Goal: Task Accomplishment & Management: Manage account settings

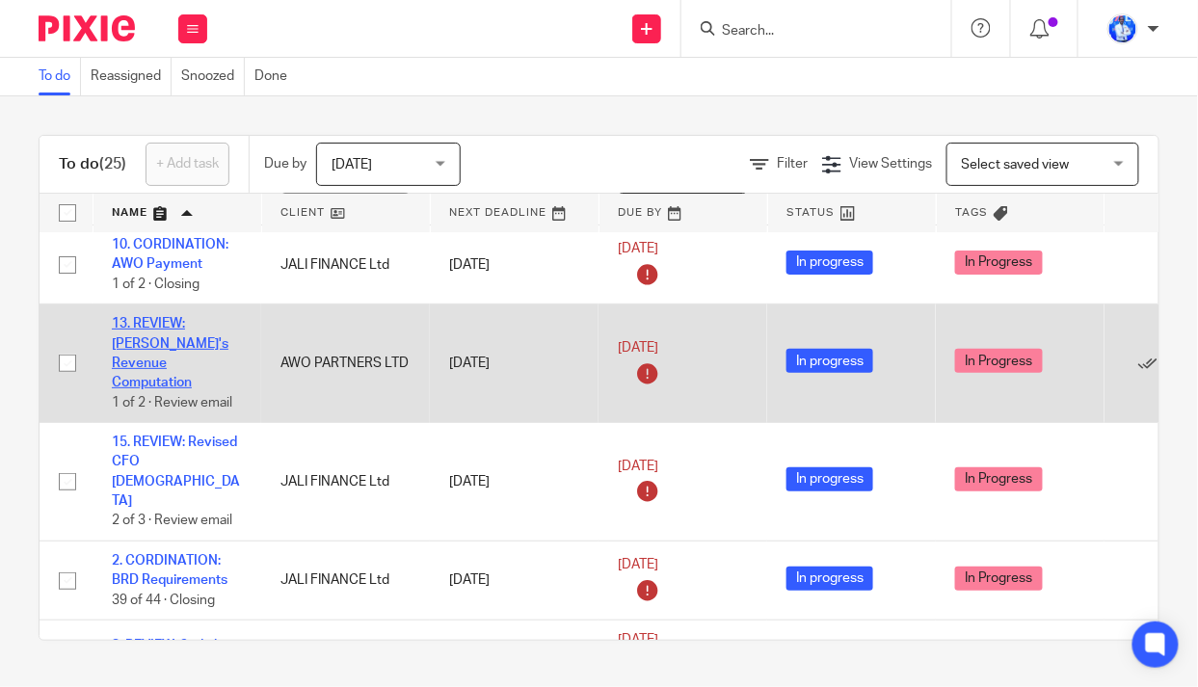
scroll to position [174, 0]
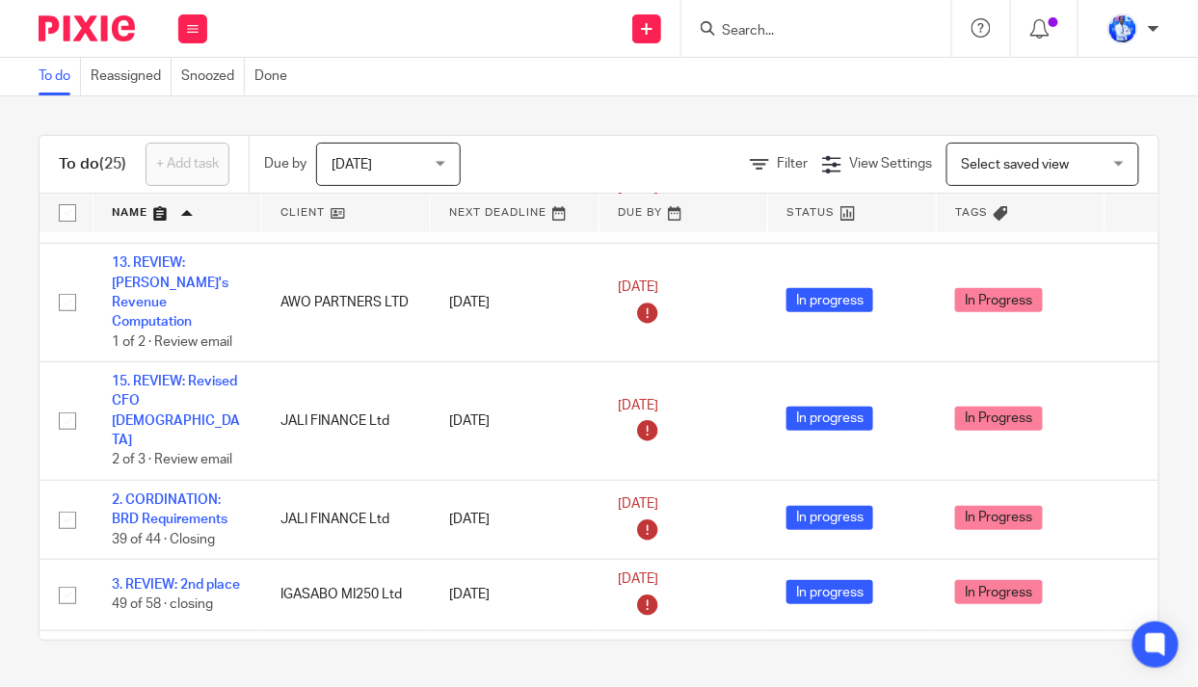
drag, startPoint x: 163, startPoint y: 375, endPoint x: 0, endPoint y: 380, distance: 163.0
click at [0, 381] on div "To do (25) + Add task Due by Today Today Today Tomorrow This week Next week Thi…" at bounding box center [599, 387] width 1198 height 583
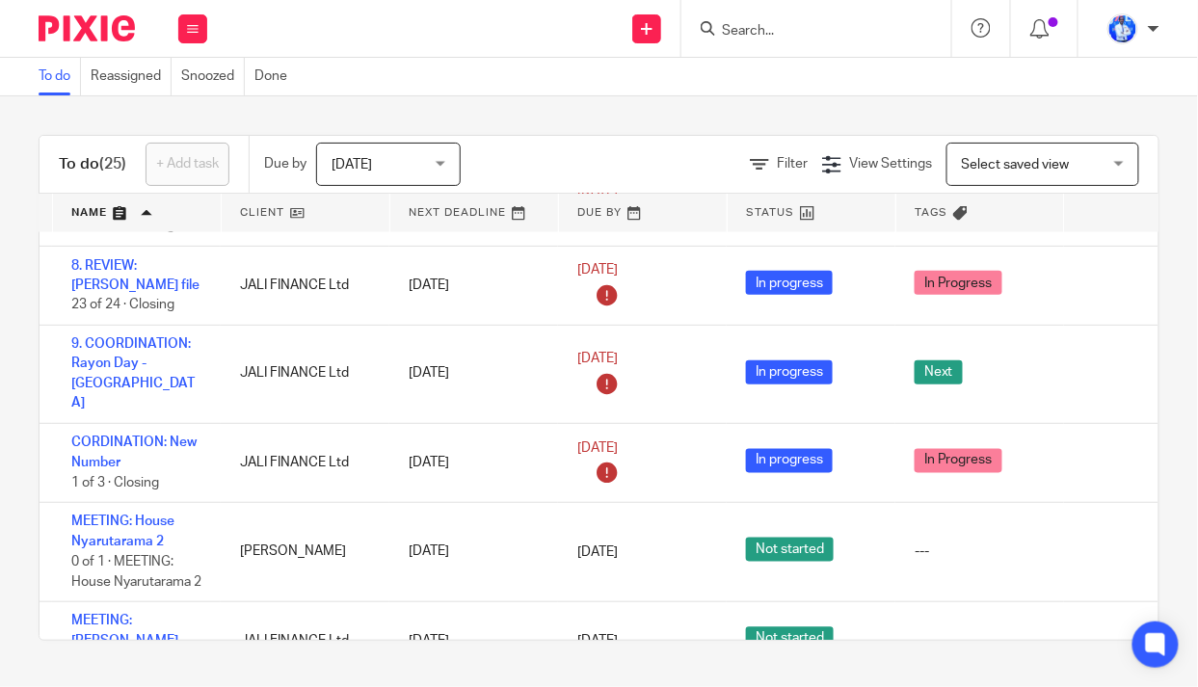
scroll to position [788, 153]
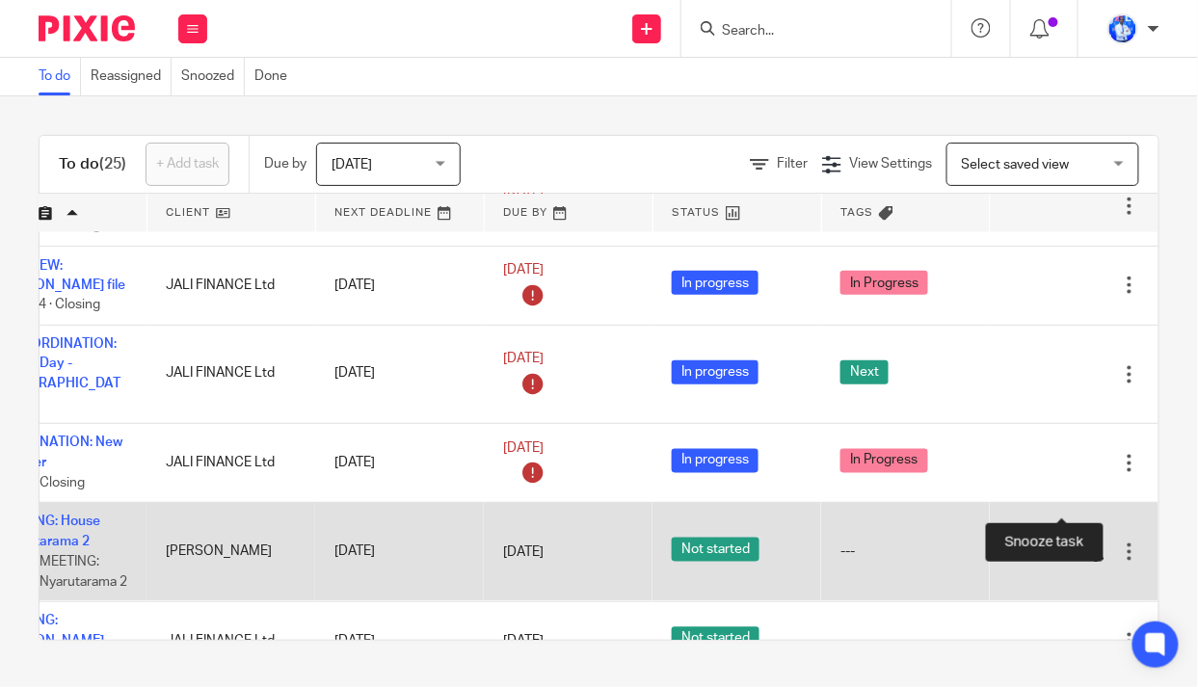
click at [1086, 544] on div at bounding box center [1095, 553] width 19 height 19
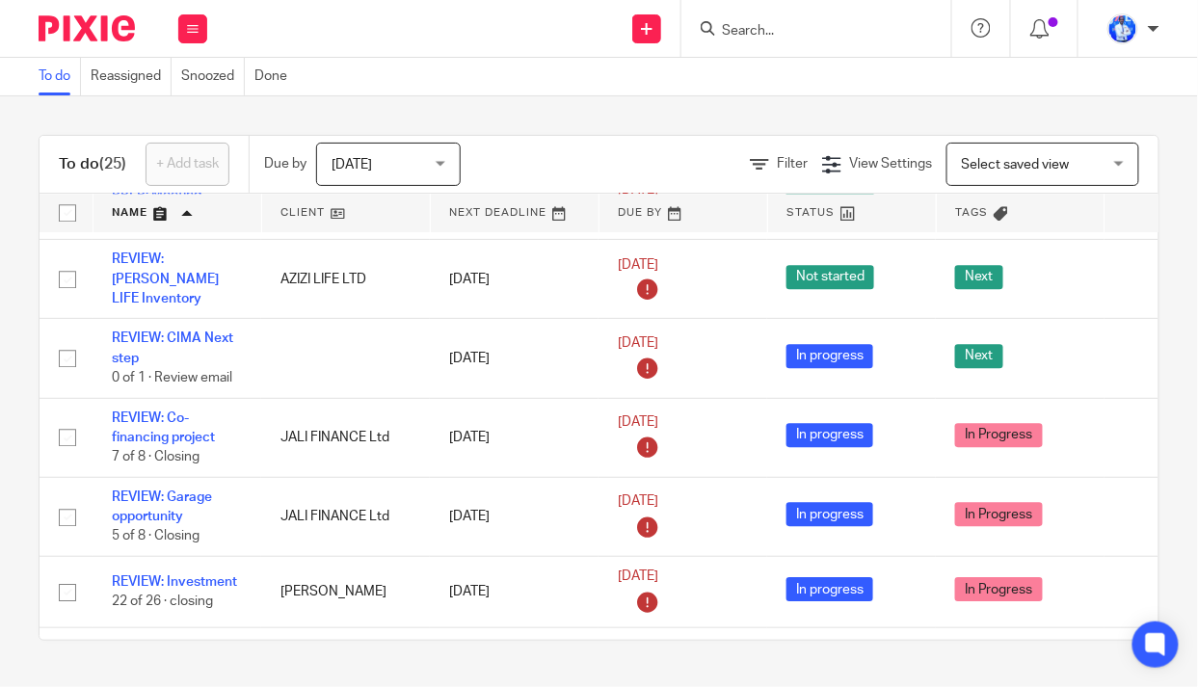
scroll to position [1298, 0]
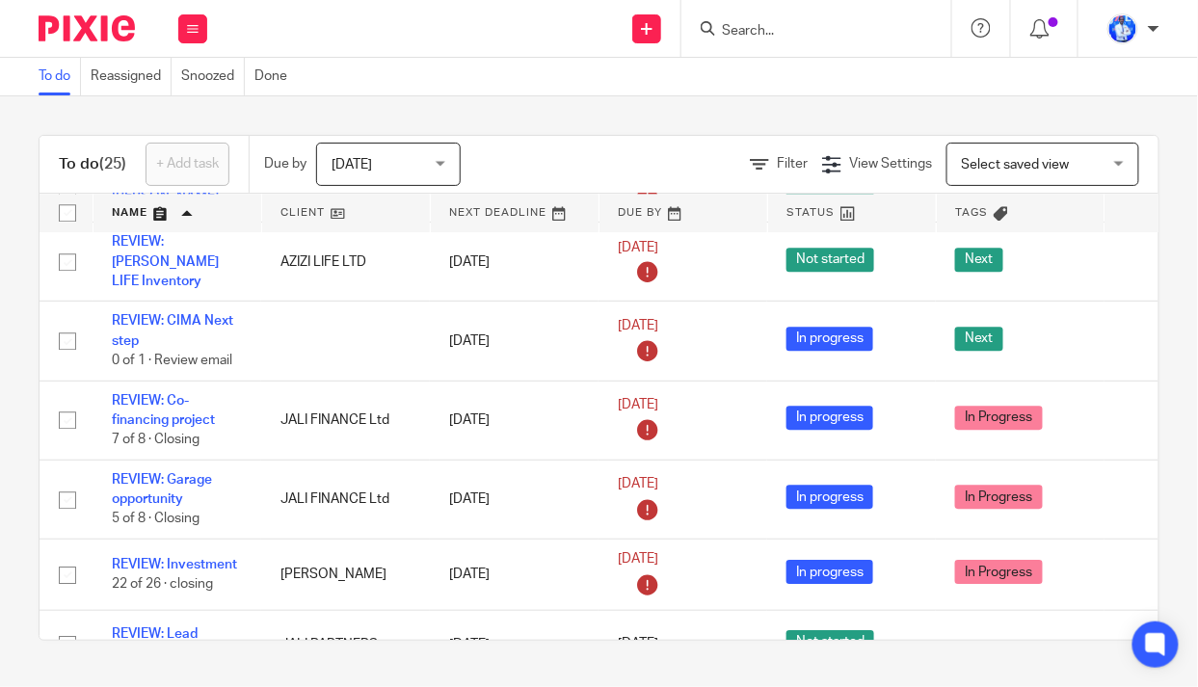
drag, startPoint x: 164, startPoint y: 346, endPoint x: 0, endPoint y: 381, distance: 167.5
click at [0, 381] on div "To do (25) + Add task Due by Today Today Today Tomorrow This week Next week Thi…" at bounding box center [599, 387] width 1198 height 583
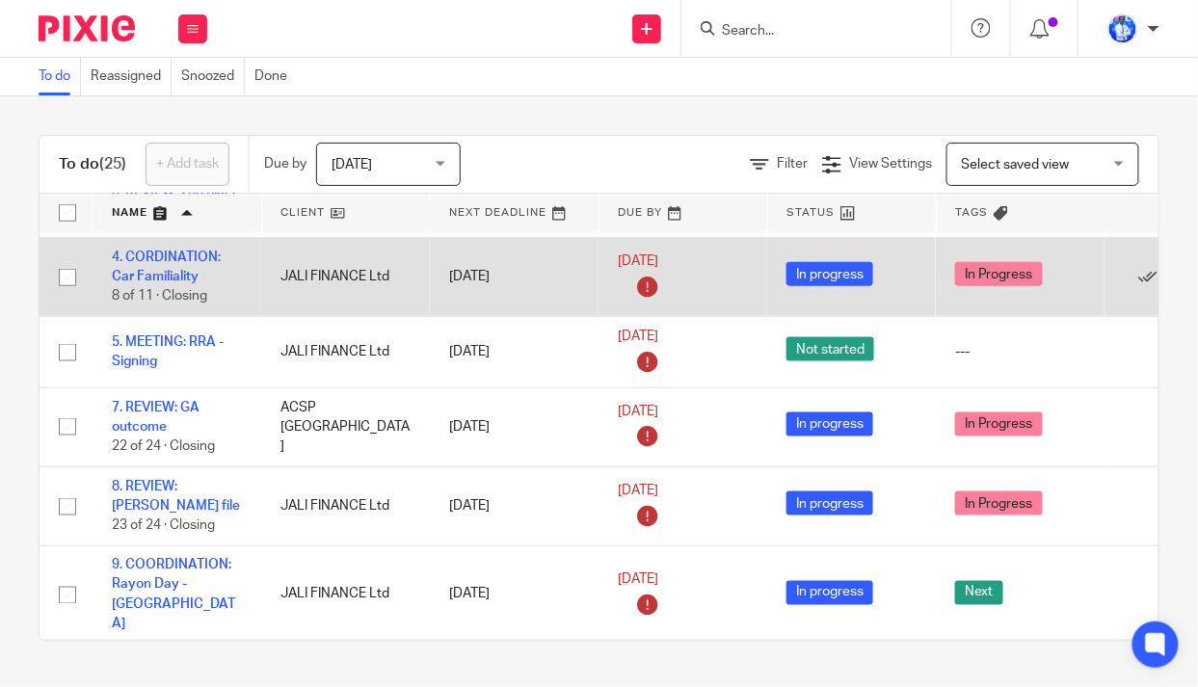
scroll to position [0, 0]
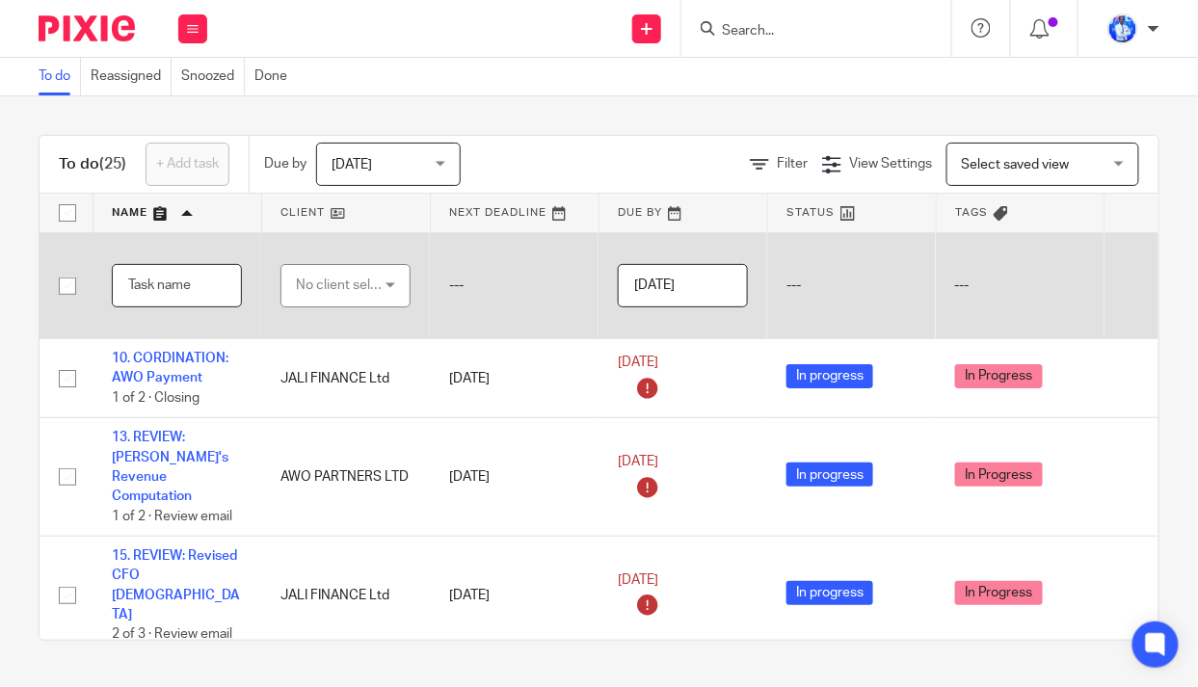
click at [167, 281] on input "text" at bounding box center [177, 285] width 130 height 43
type input "3. MEETING: Andrew"
click at [338, 288] on div "No client selected" at bounding box center [341, 285] width 91 height 40
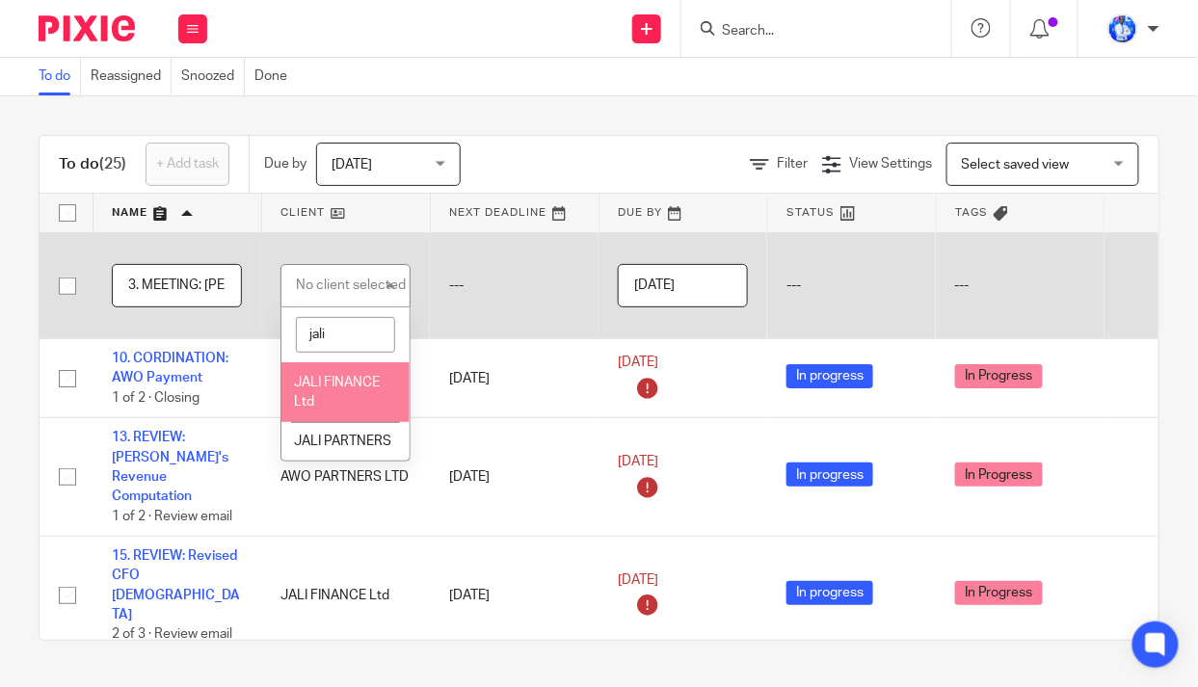
type input "jali"
click at [347, 397] on li "JALI FINANCE Ltd" at bounding box center [345, 391] width 128 height 59
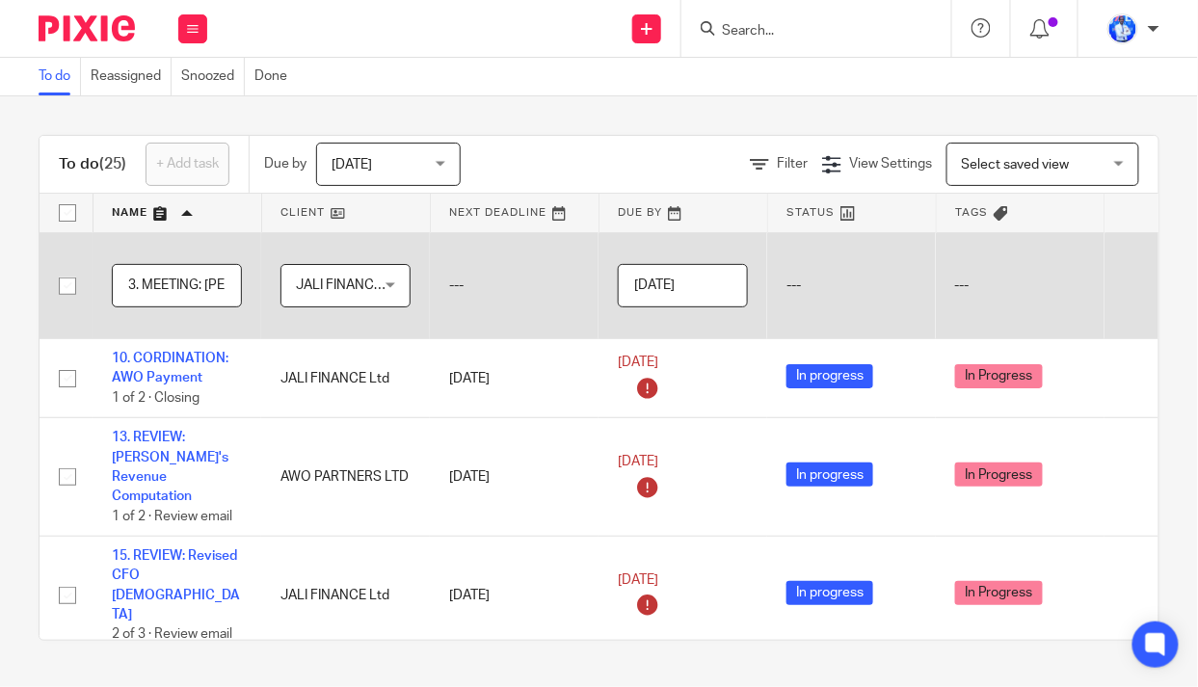
scroll to position [0, 153]
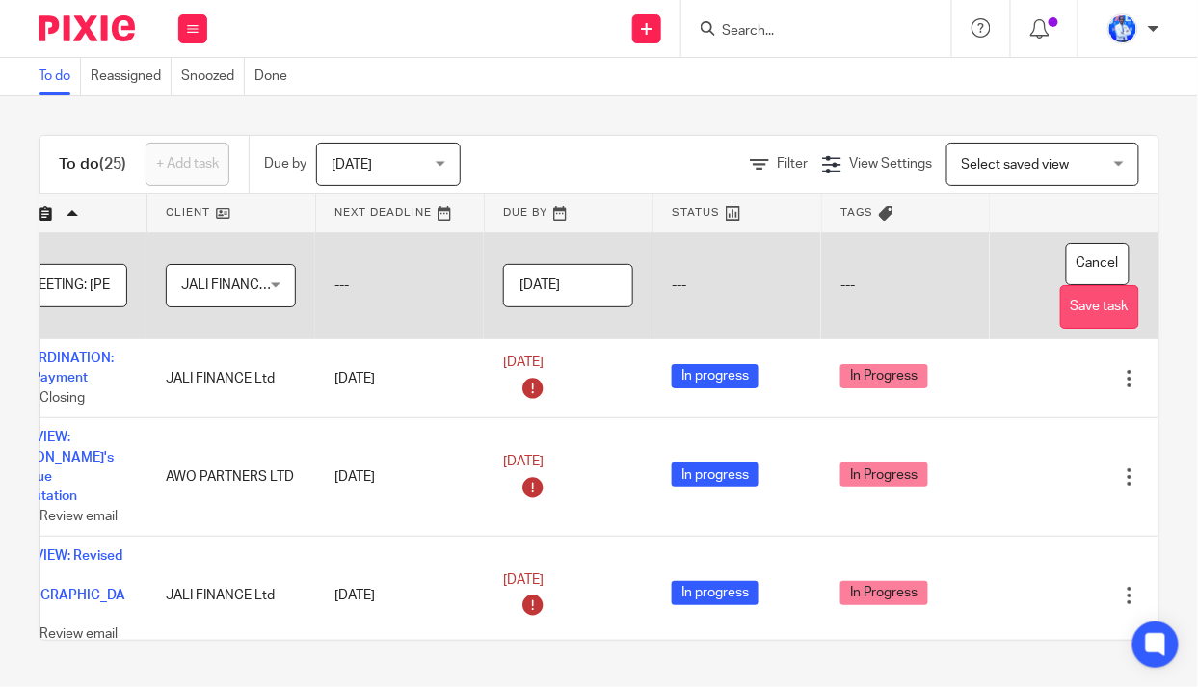
click at [1063, 308] on button "Save task" at bounding box center [1099, 306] width 79 height 43
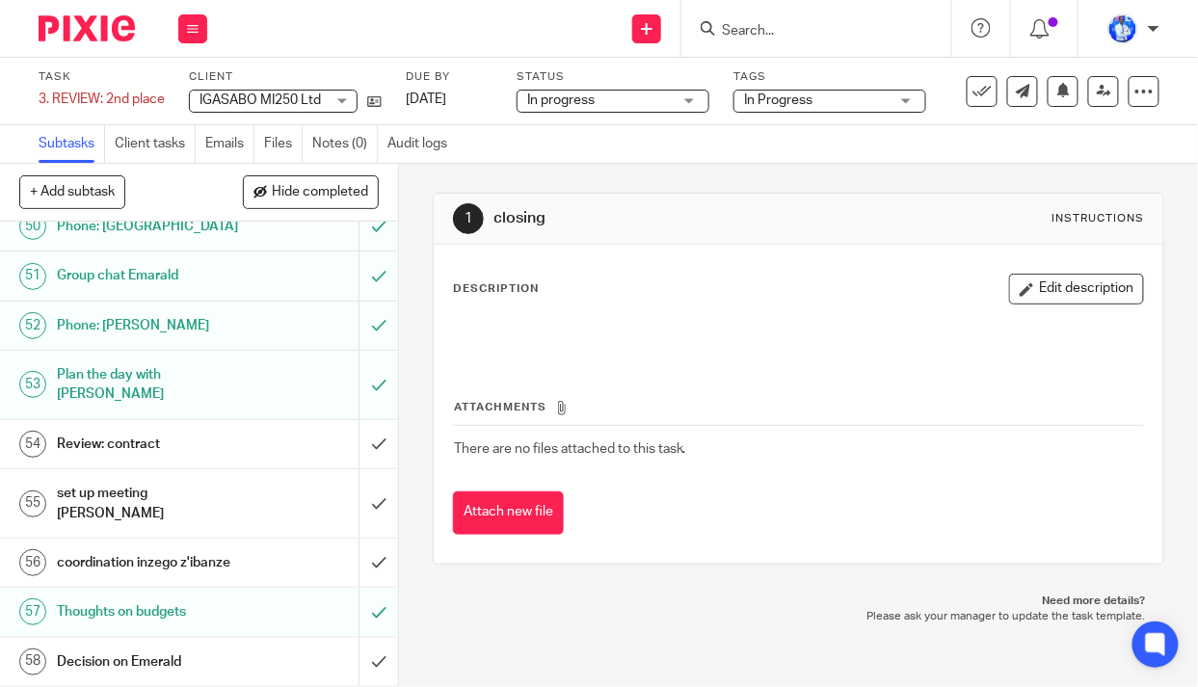
scroll to position [2735, 0]
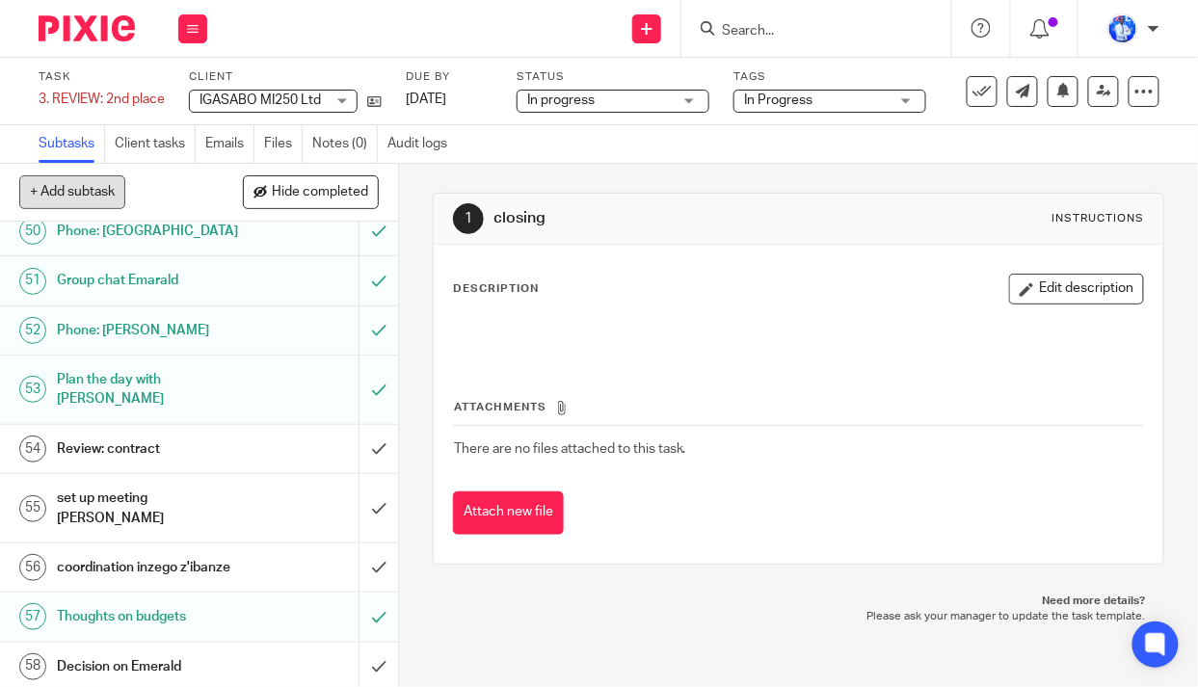
click at [63, 186] on button "+ Add subtask" at bounding box center [72, 191] width 106 height 33
type input "c"
type input "counting the possible projections"
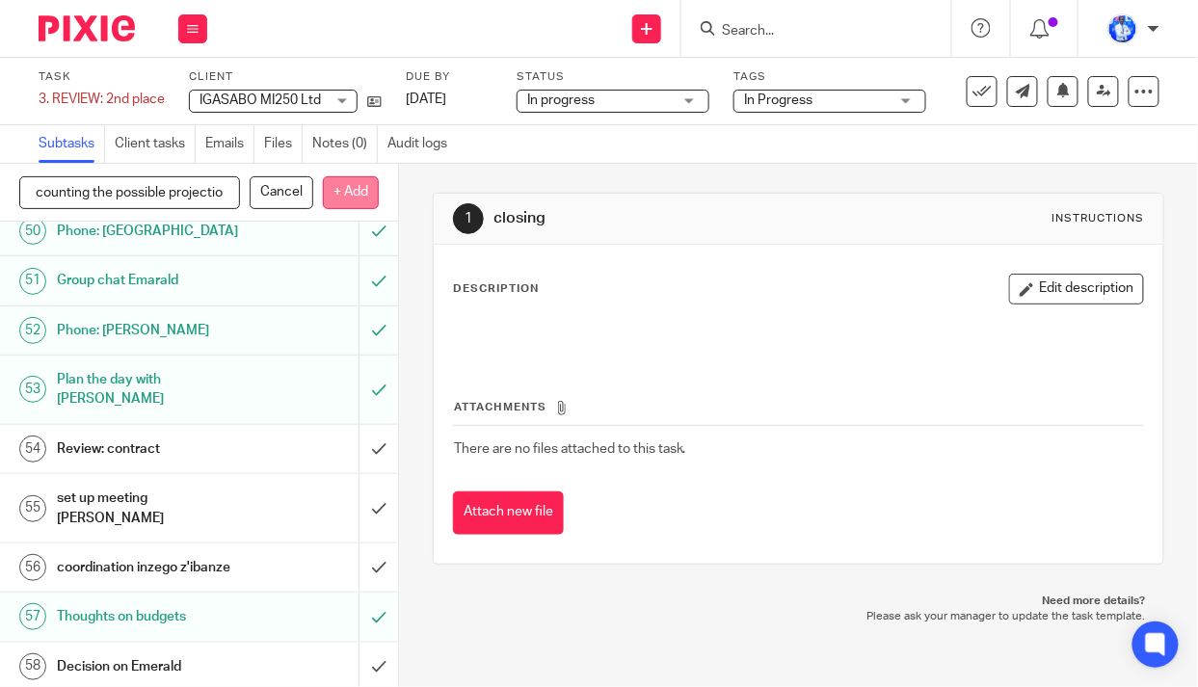
click at [357, 198] on p "+ Add" at bounding box center [351, 192] width 56 height 33
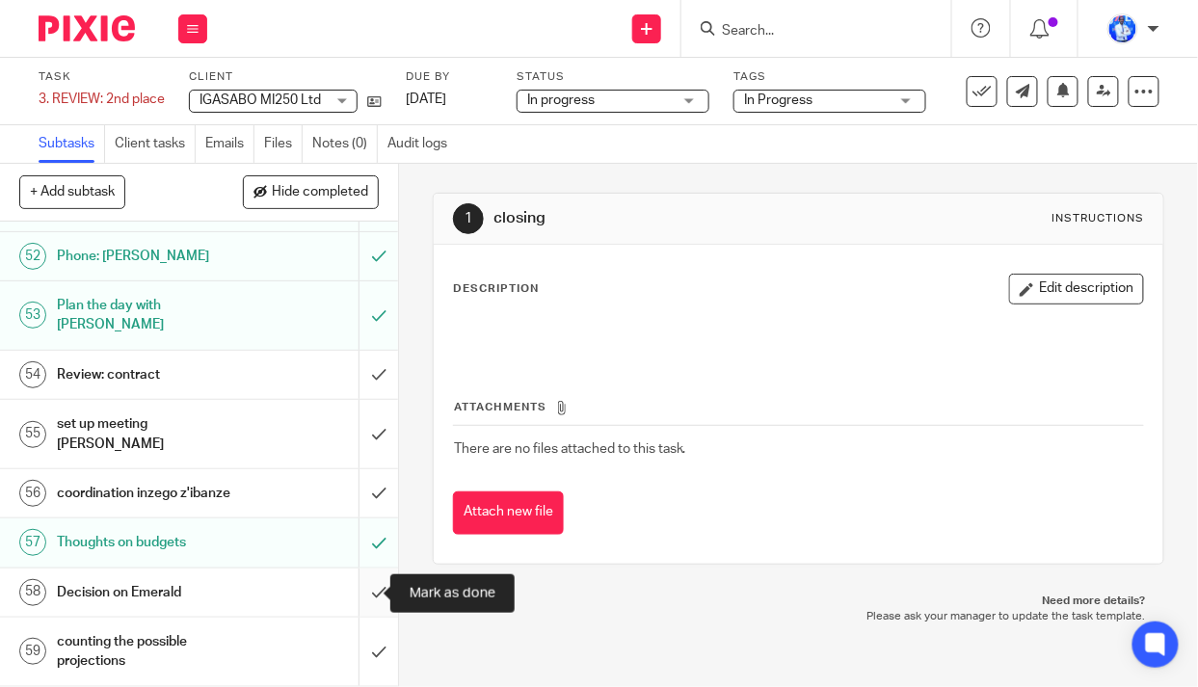
scroll to position [2804, 0]
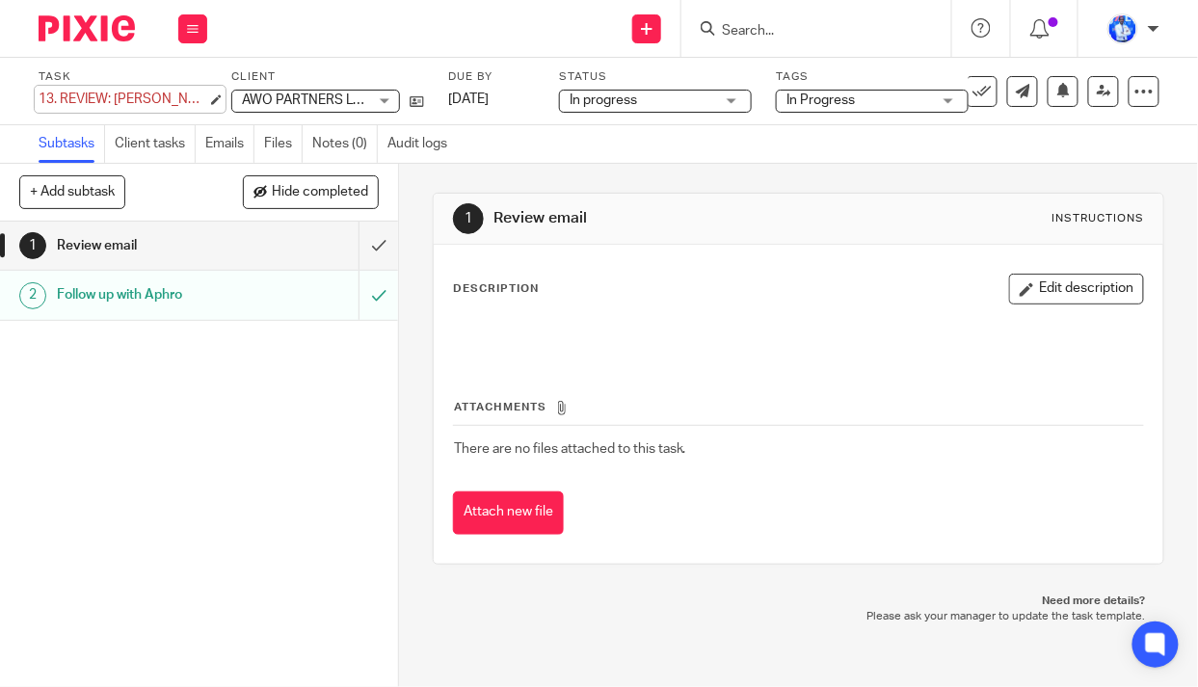
click at [54, 94] on div "13. REVIEW: Andrew's Revenue Computation Save 13. REVIEW: Andrew's Revenue Comp…" at bounding box center [123, 99] width 169 height 19
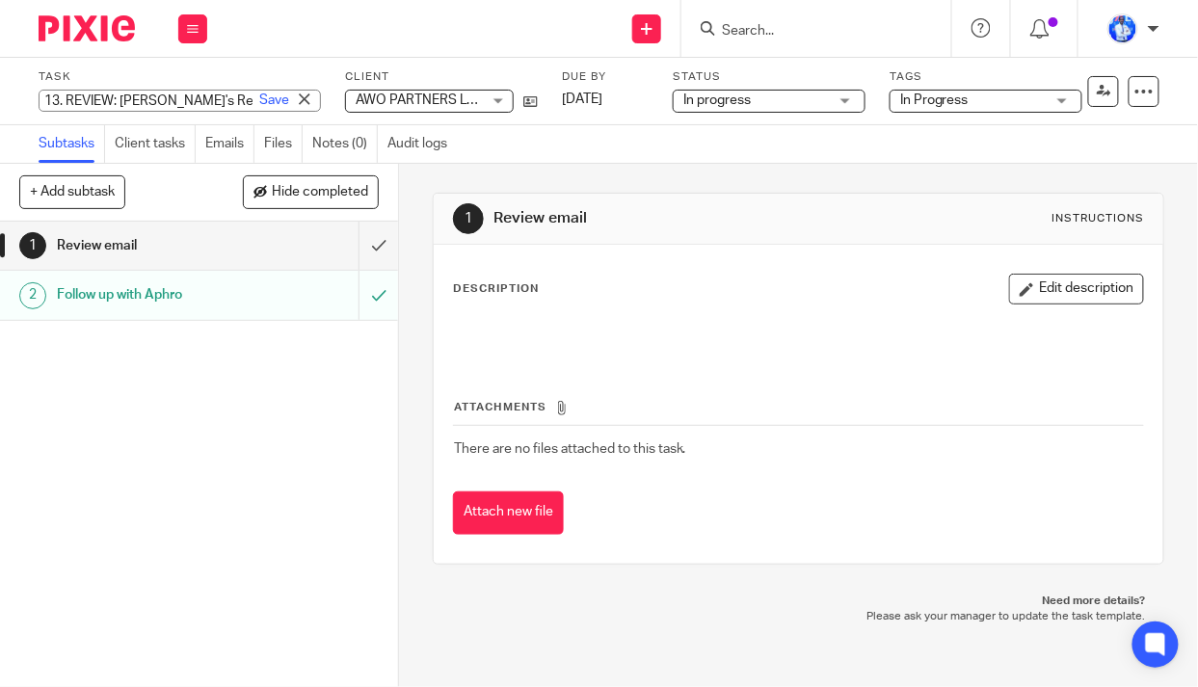
click at [58, 100] on input "13. REVIEW: Andrew's Revenue Computation" at bounding box center [180, 101] width 282 height 22
type input "9. REVIEW: Andrew's Revenue Computation"
click at [259, 104] on link "Save" at bounding box center [274, 100] width 30 height 19
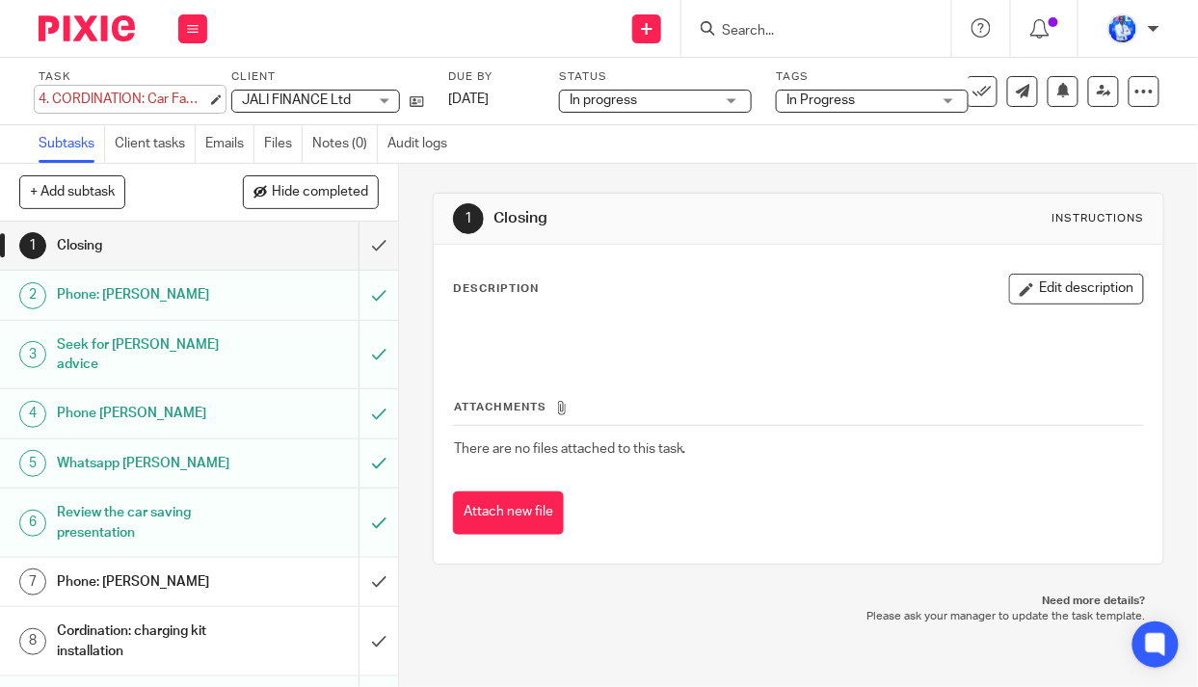
click at [53, 98] on div "4. CORDINATION: Car Familiality Save 4. CORDINATION: Car Familiality" at bounding box center [123, 99] width 169 height 19
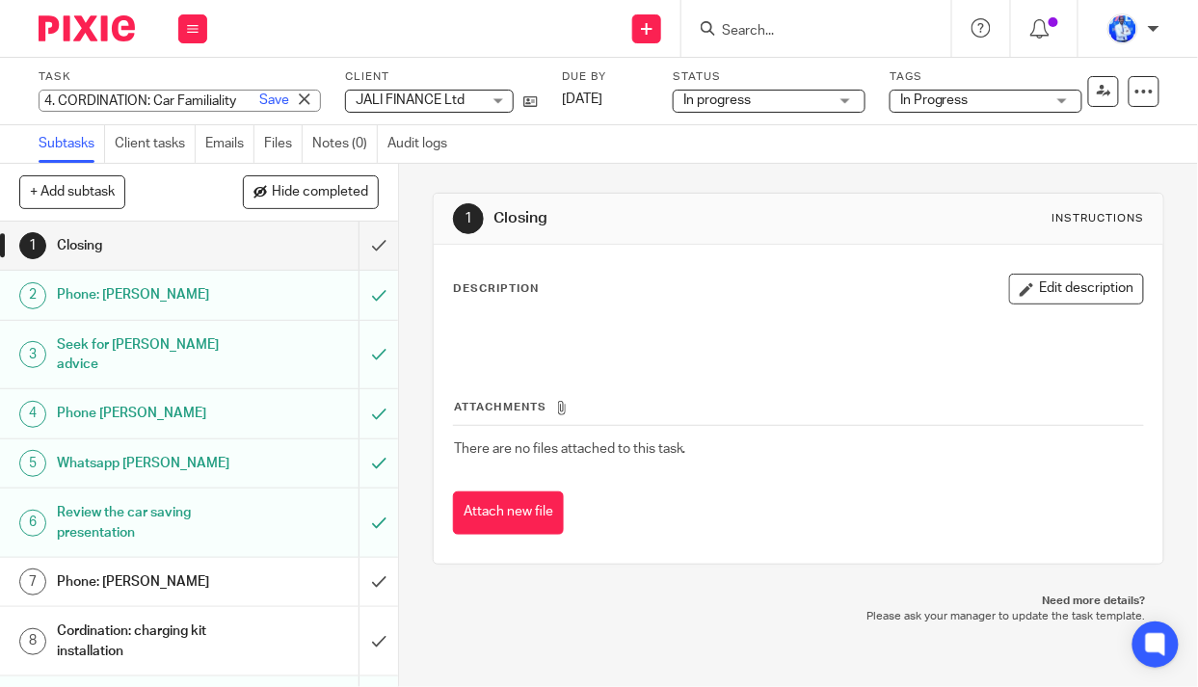
click at [62, 101] on input "4. CORDINATION: Car Familiality" at bounding box center [180, 101] width 282 height 22
type input "CORDINATION: Car Familiality"
click at [259, 106] on link "Save" at bounding box center [274, 100] width 30 height 19
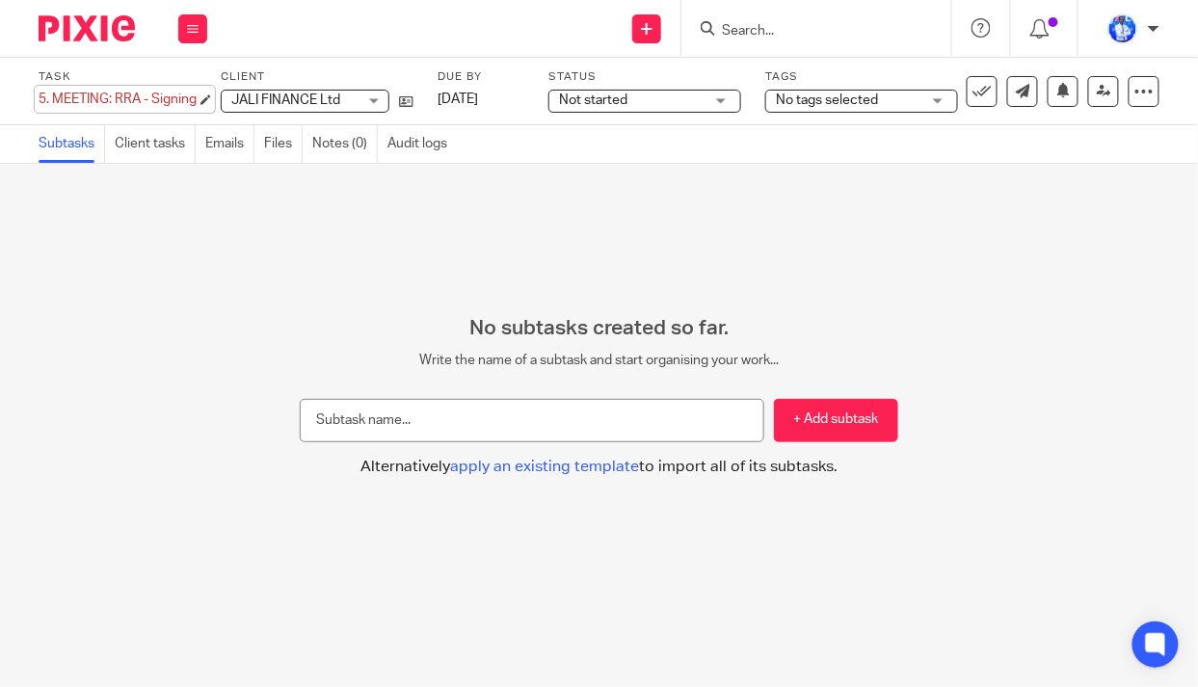
click at [48, 98] on div "5. MEETING: RRA - Signing Save 5. MEETING: RRA - Signing" at bounding box center [118, 99] width 158 height 19
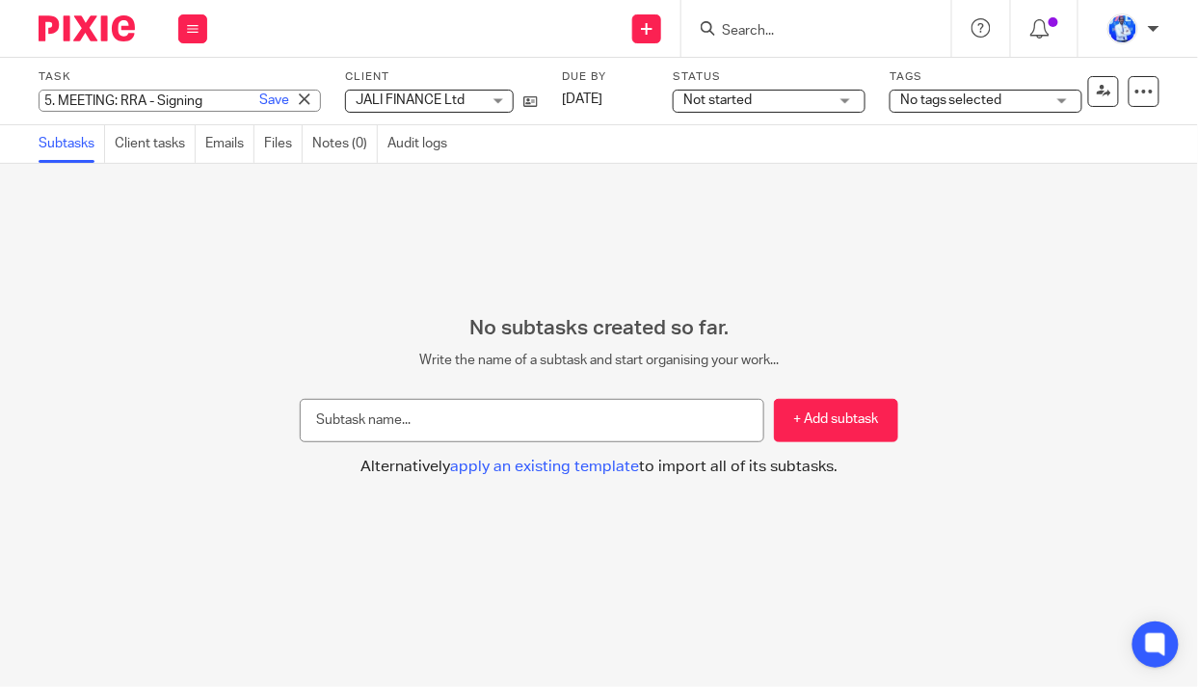
click at [50, 99] on input "5. MEETING: RRA - Signing" at bounding box center [180, 101] width 282 height 22
type input "8. MEETING: RRA - Signing"
click at [259, 97] on link "Save" at bounding box center [274, 100] width 30 height 19
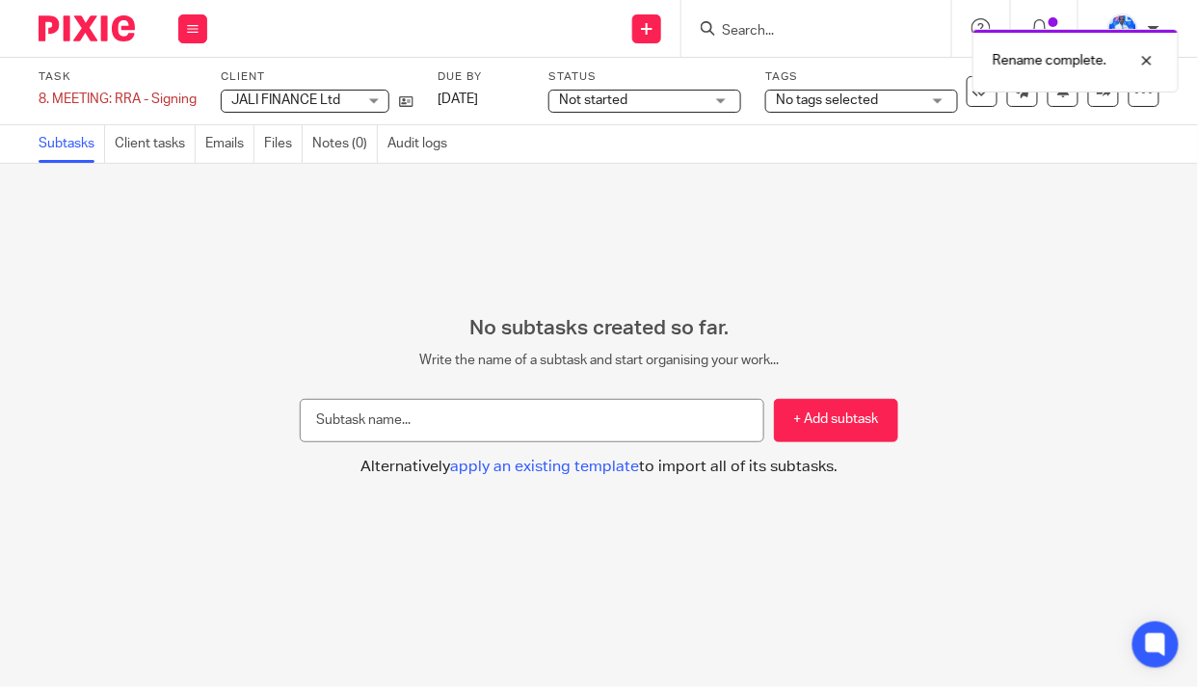
click at [593, 101] on span "Not started" at bounding box center [593, 100] width 68 height 13
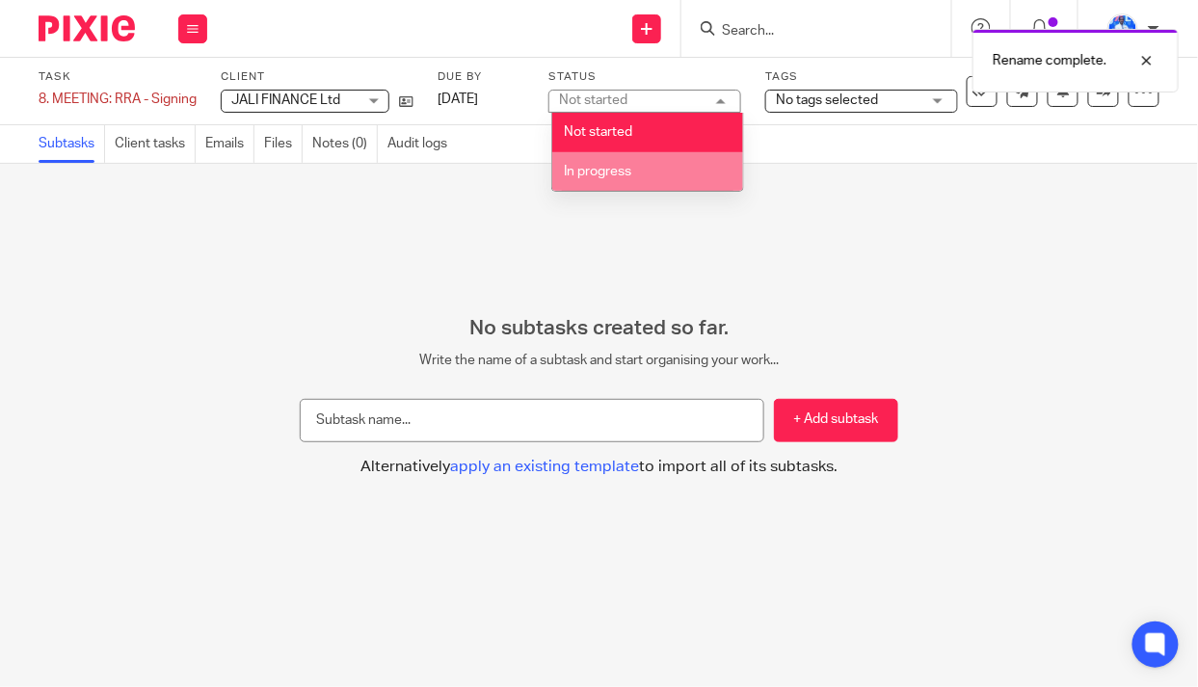
click at [602, 173] on span "In progress" at bounding box center [598, 171] width 67 height 13
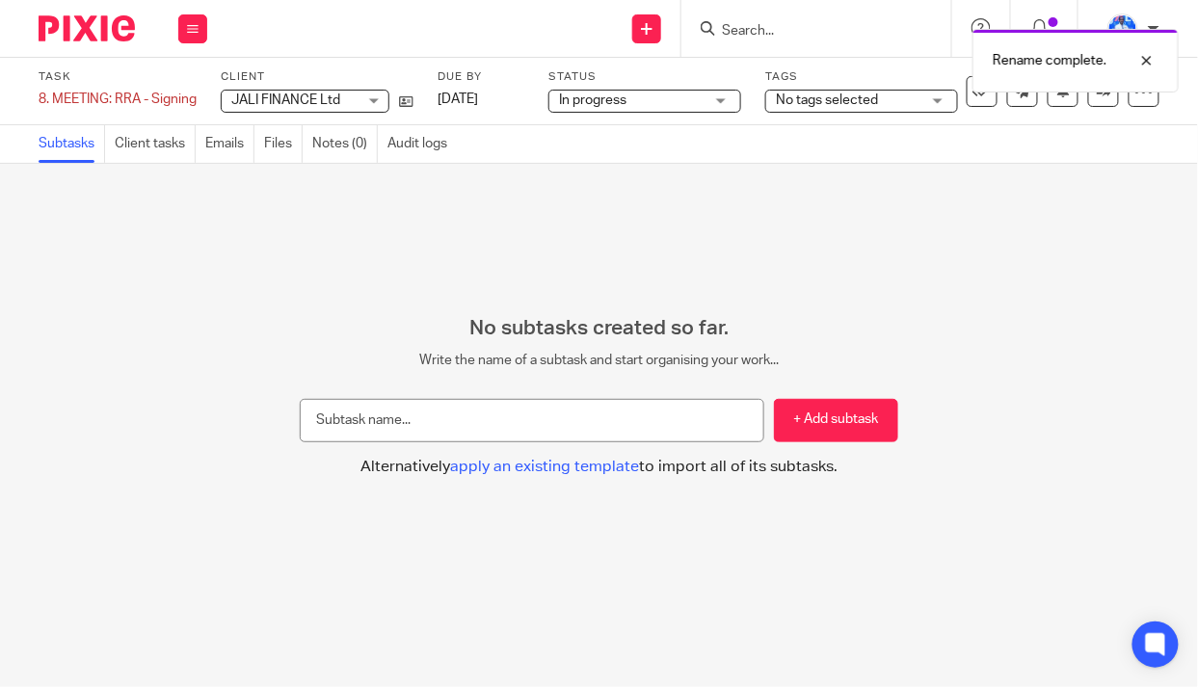
click at [835, 102] on span "No tags selected" at bounding box center [827, 100] width 102 height 13
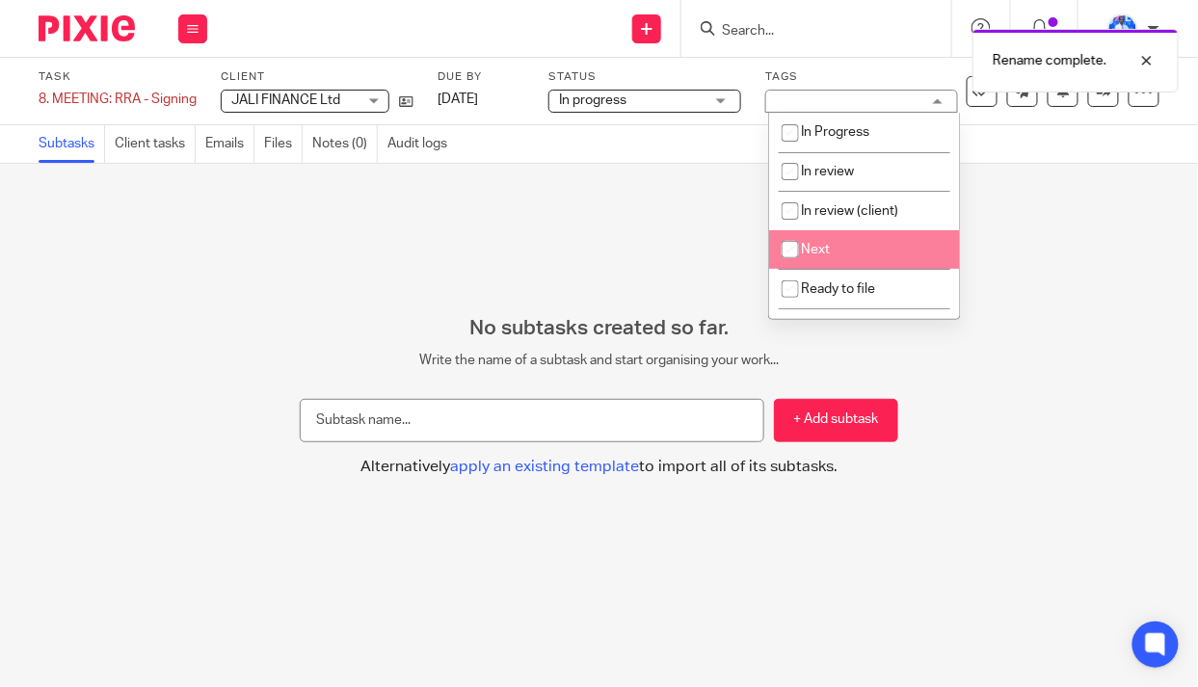
click at [823, 245] on span "Next" at bounding box center [816, 249] width 29 height 13
checkbox input "true"
click at [590, 221] on div "No subtasks created so far. Write the name of a subtask and start organising yo…" at bounding box center [599, 425] width 1198 height 523
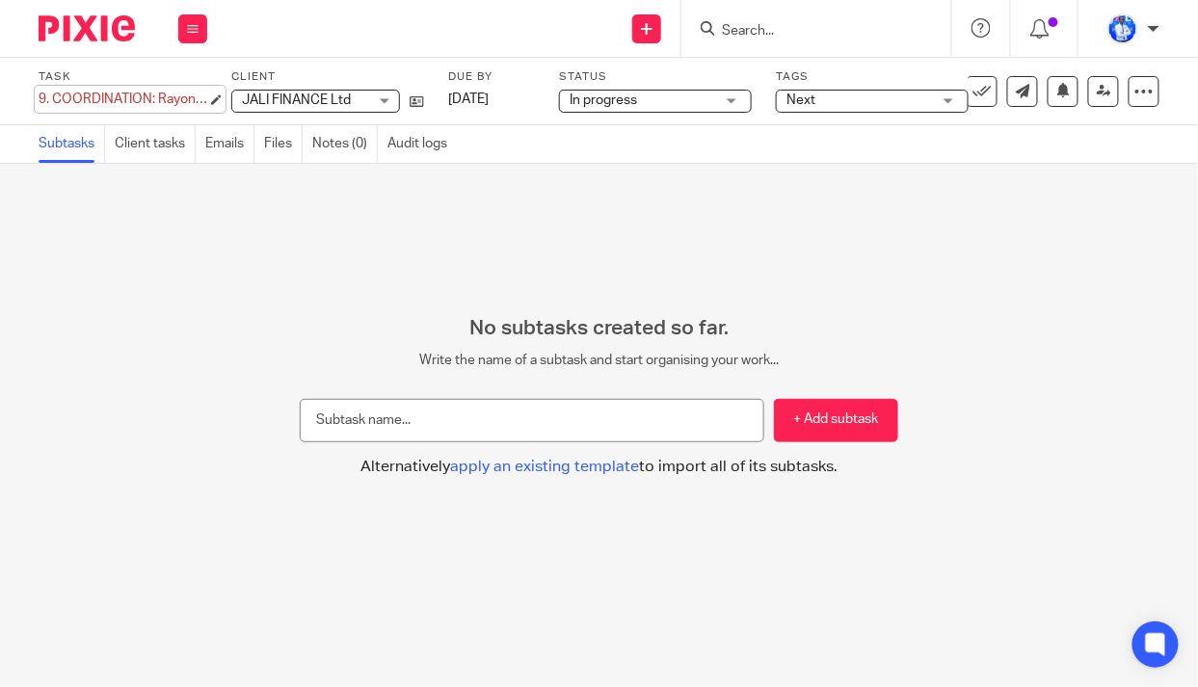
click at [44, 97] on div "9. COORDINATION: Rayon Day - Jaliakoi Save 9. COORDINATION: Rayon Day - [GEOGRA…" at bounding box center [123, 99] width 169 height 19
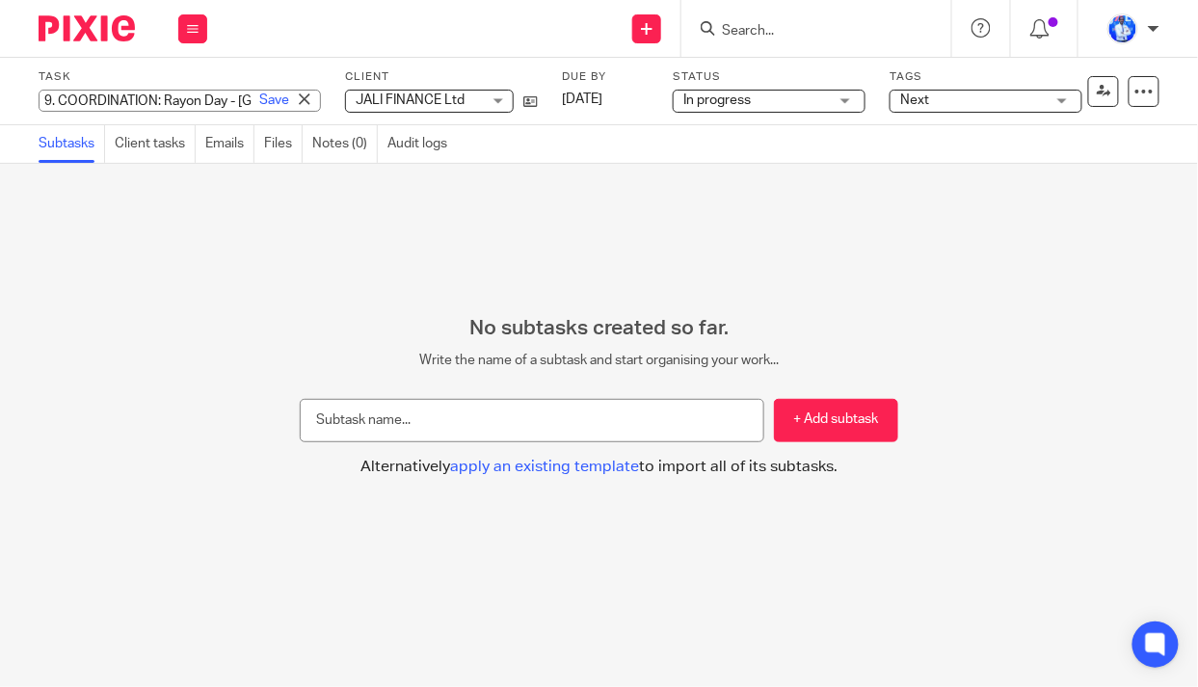
click at [53, 97] on input "9. COORDINATION: Rayon Day - [GEOGRAPHIC_DATA]" at bounding box center [180, 101] width 282 height 22
type input "5. COORDINATION: Rayon Day - [GEOGRAPHIC_DATA]"
click at [259, 103] on link "Save" at bounding box center [274, 100] width 30 height 19
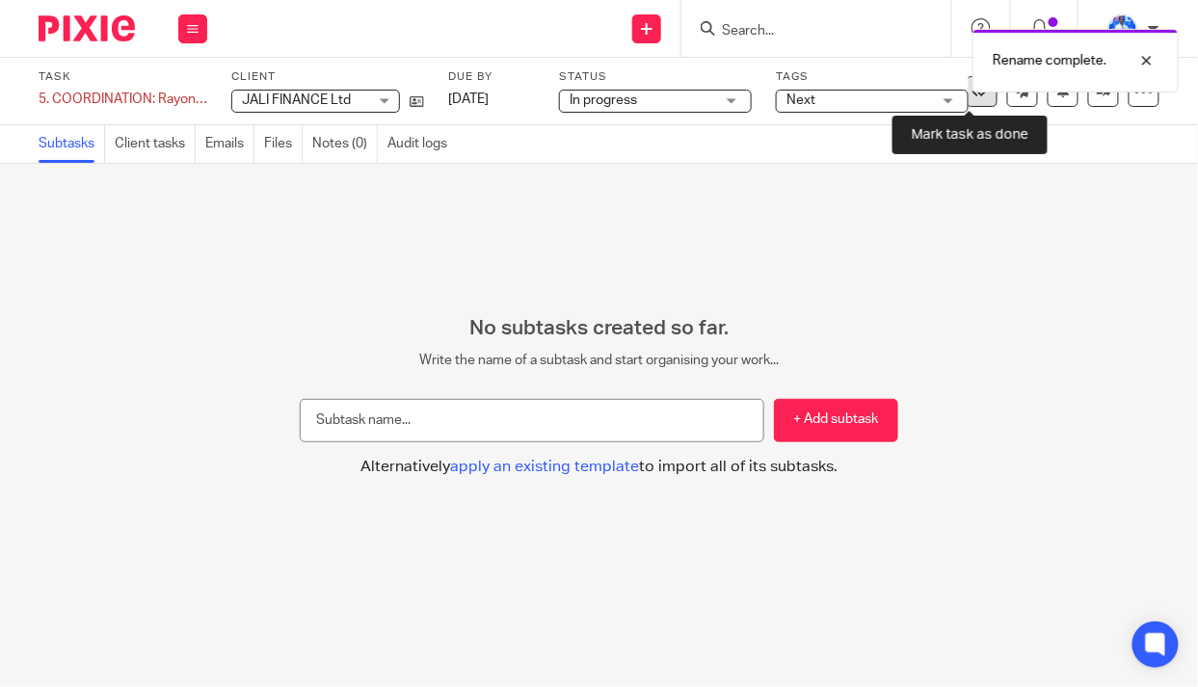
click at [975, 92] on icon at bounding box center [982, 91] width 19 height 19
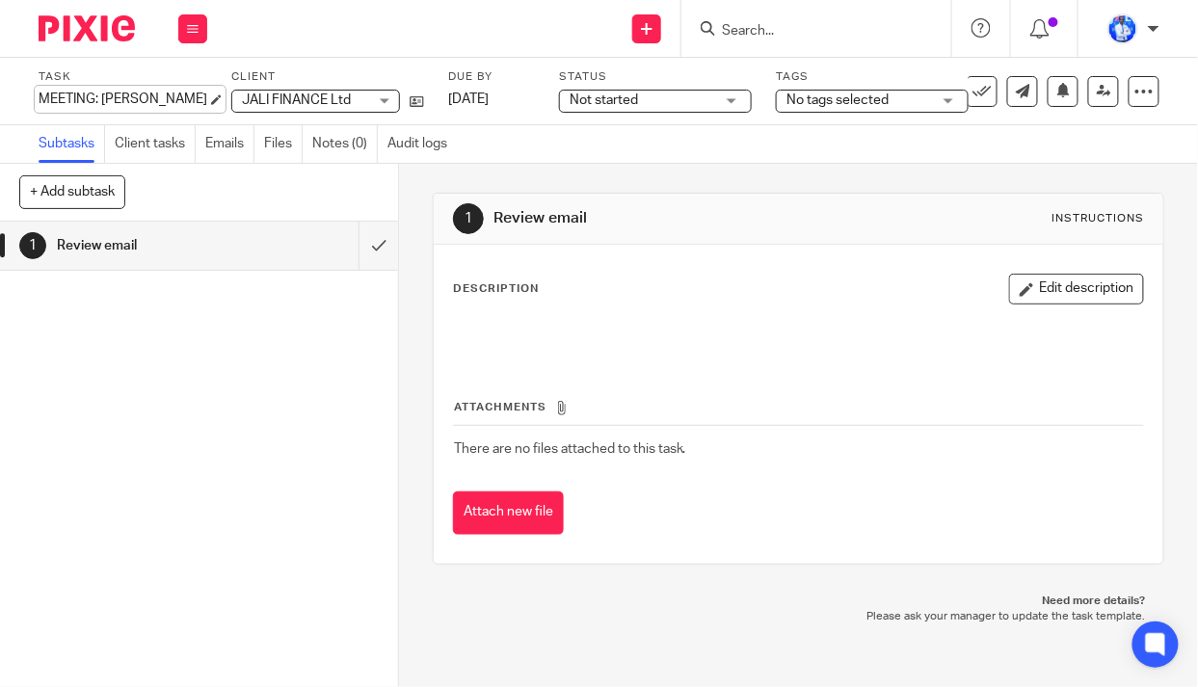
click at [40, 97] on div "MEETING: [PERSON_NAME] Save MEETING: [PERSON_NAME]" at bounding box center [123, 99] width 169 height 19
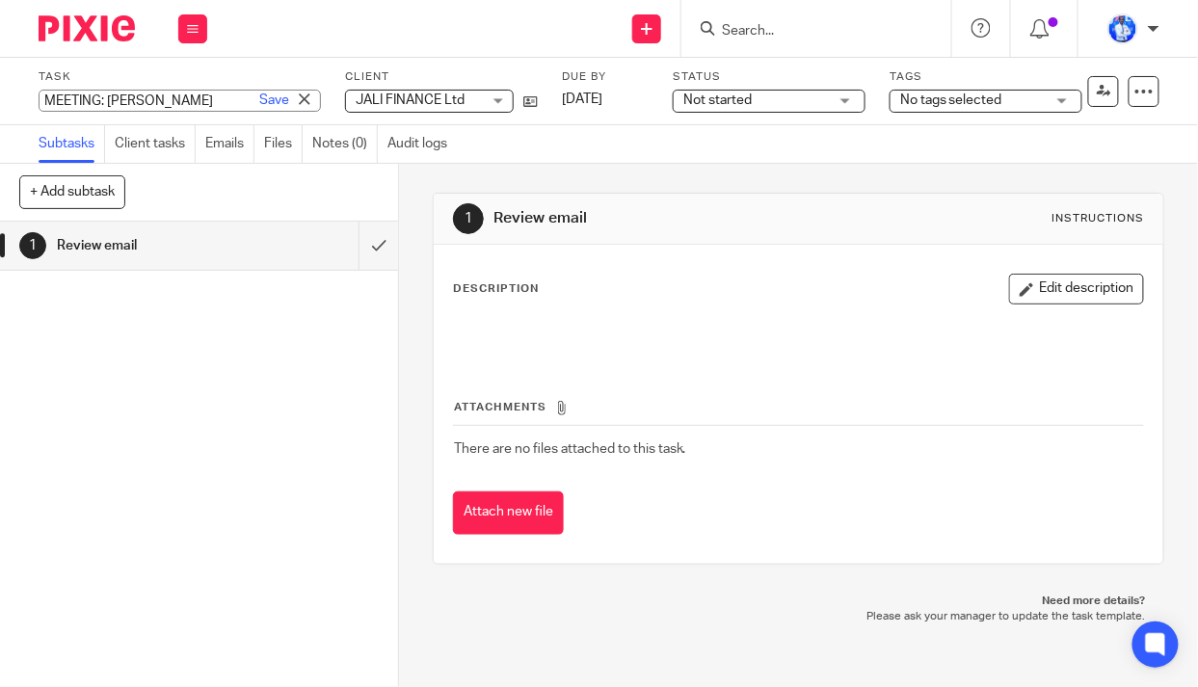
click at [42, 100] on input "MEETING: [PERSON_NAME]" at bounding box center [180, 101] width 282 height 22
type input "6. MEETING: [PERSON_NAME]"
click at [259, 101] on link "Save" at bounding box center [274, 100] width 30 height 19
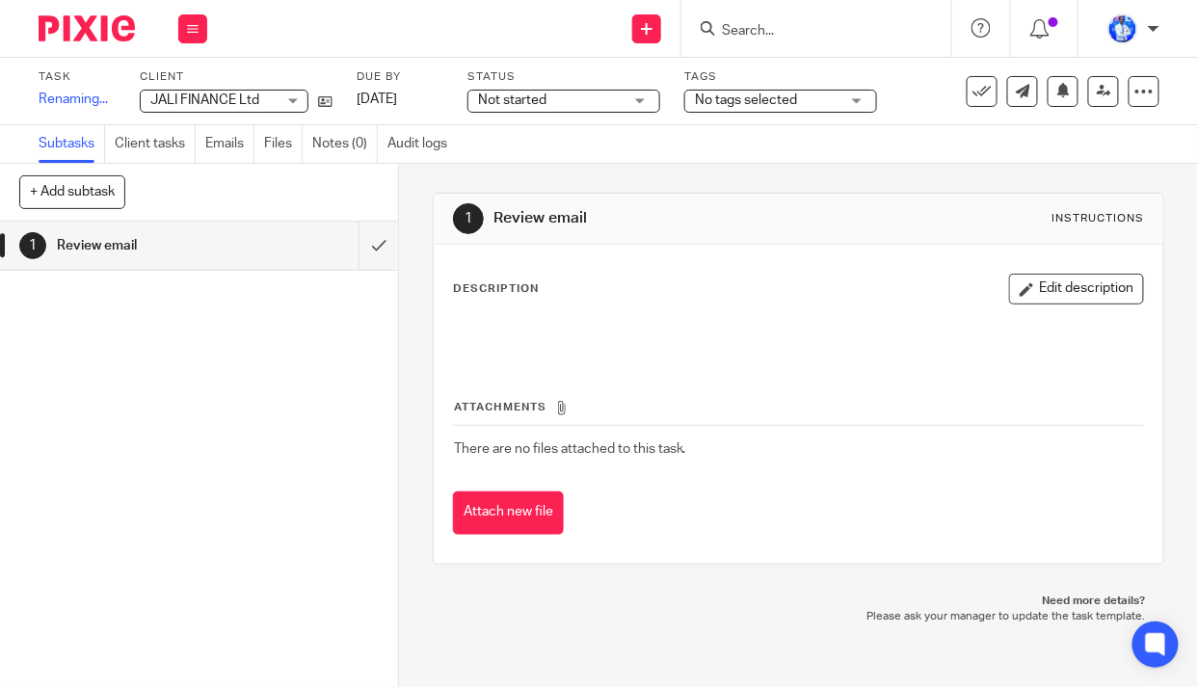
click at [603, 94] on span "Not started" at bounding box center [550, 101] width 145 height 20
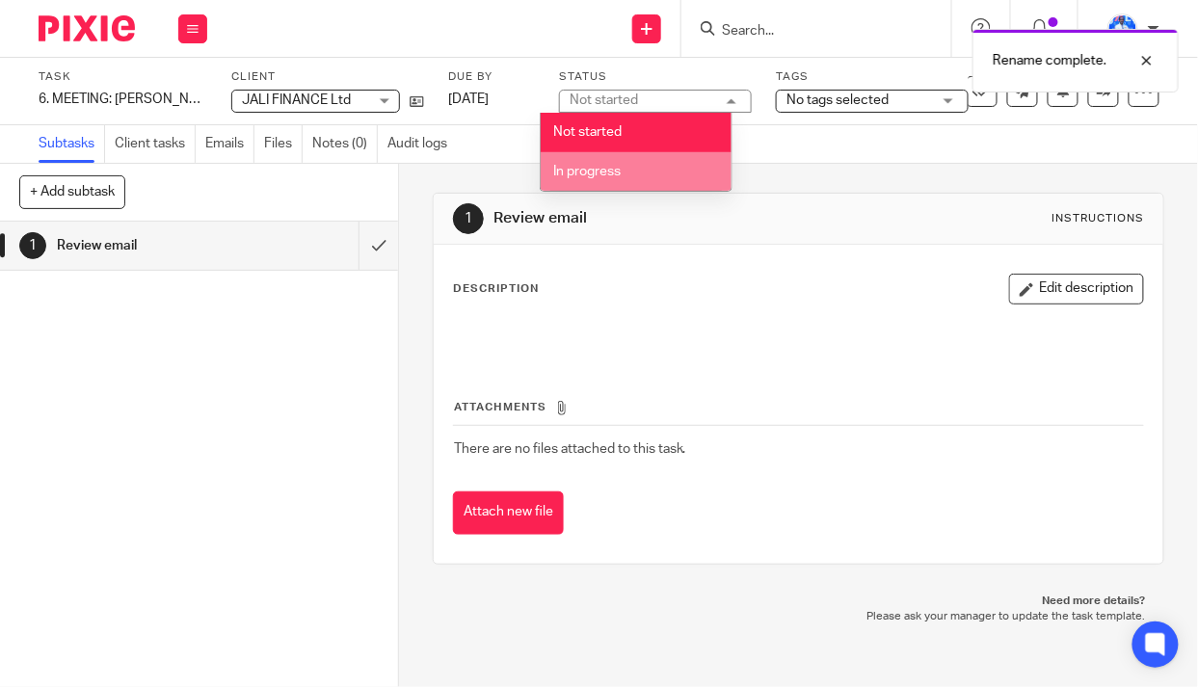
click at [604, 168] on span "In progress" at bounding box center [586, 171] width 67 height 13
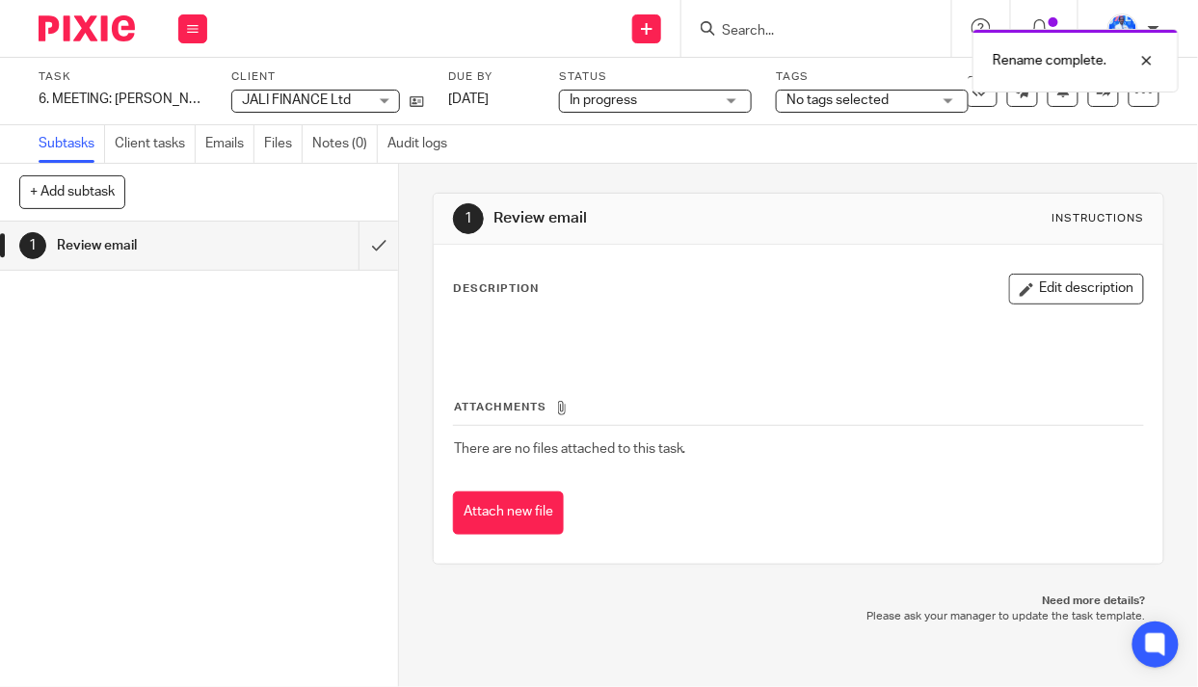
click at [806, 99] on span "No tags selected" at bounding box center [838, 100] width 102 height 13
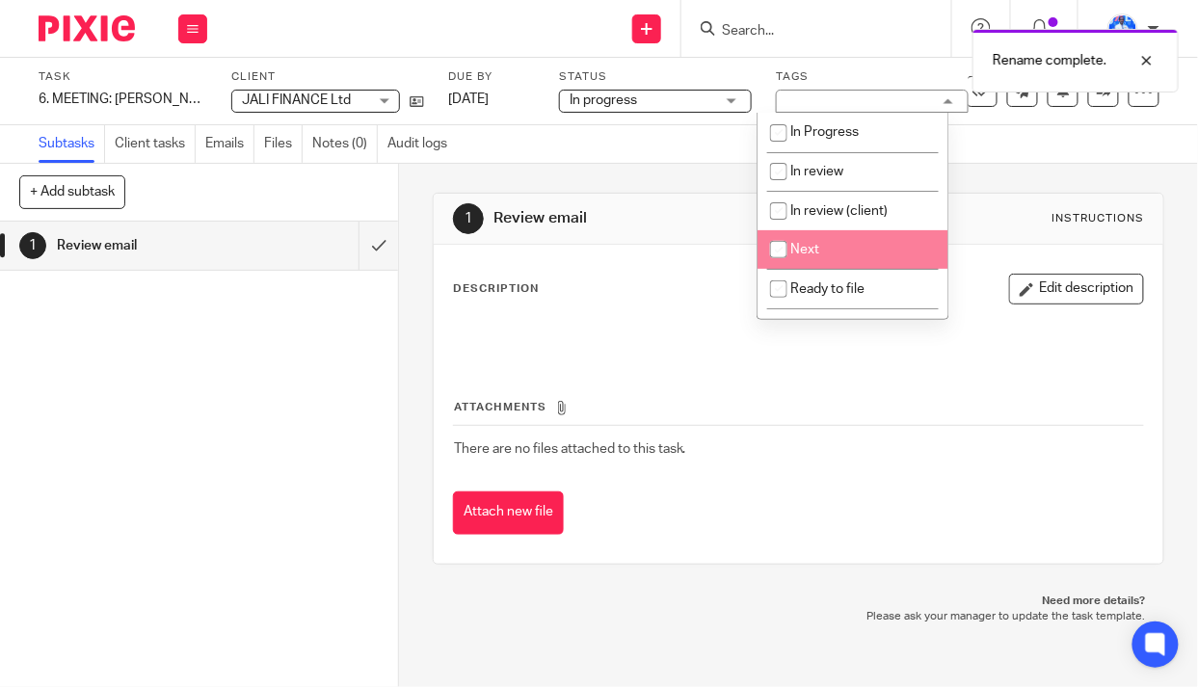
click at [823, 247] on li "Next" at bounding box center [853, 250] width 191 height 40
checkbox input "true"
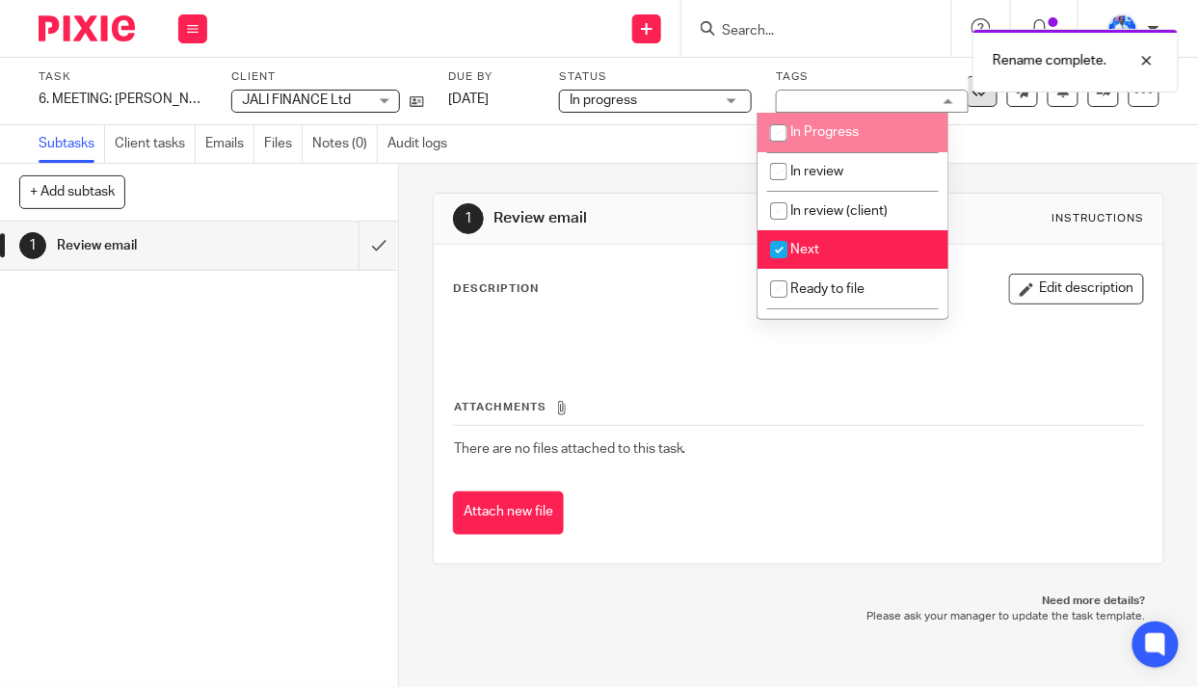
click at [973, 96] on icon at bounding box center [982, 91] width 19 height 19
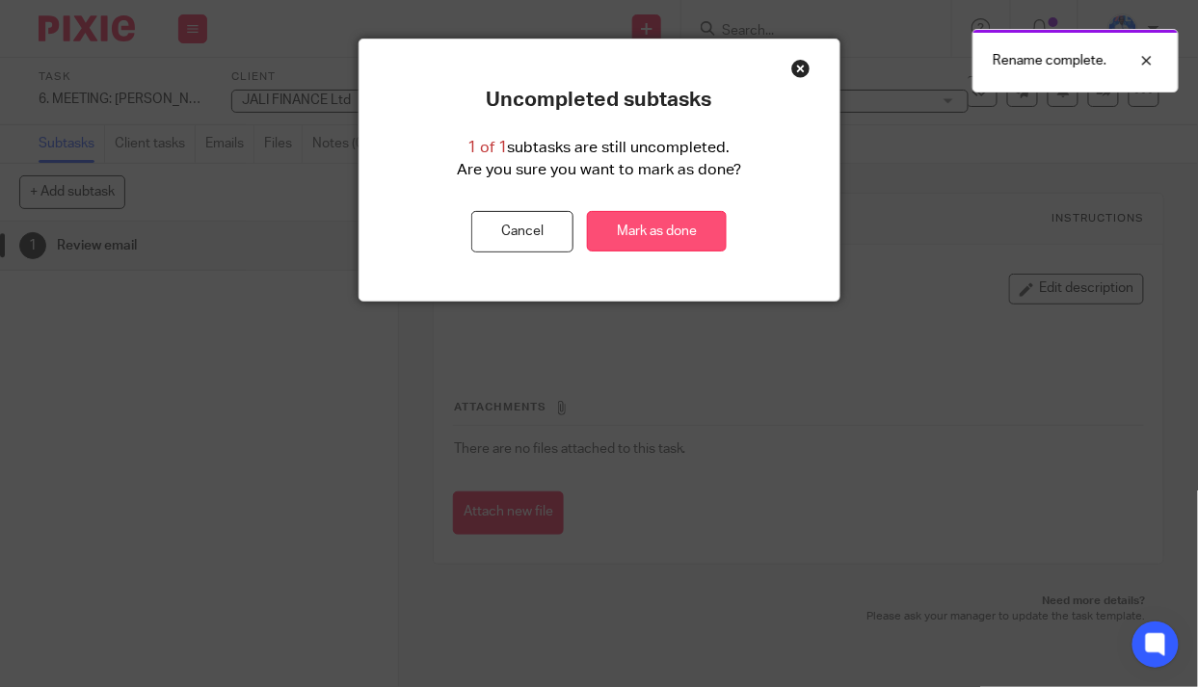
click at [625, 228] on link "Mark as done" at bounding box center [657, 231] width 140 height 41
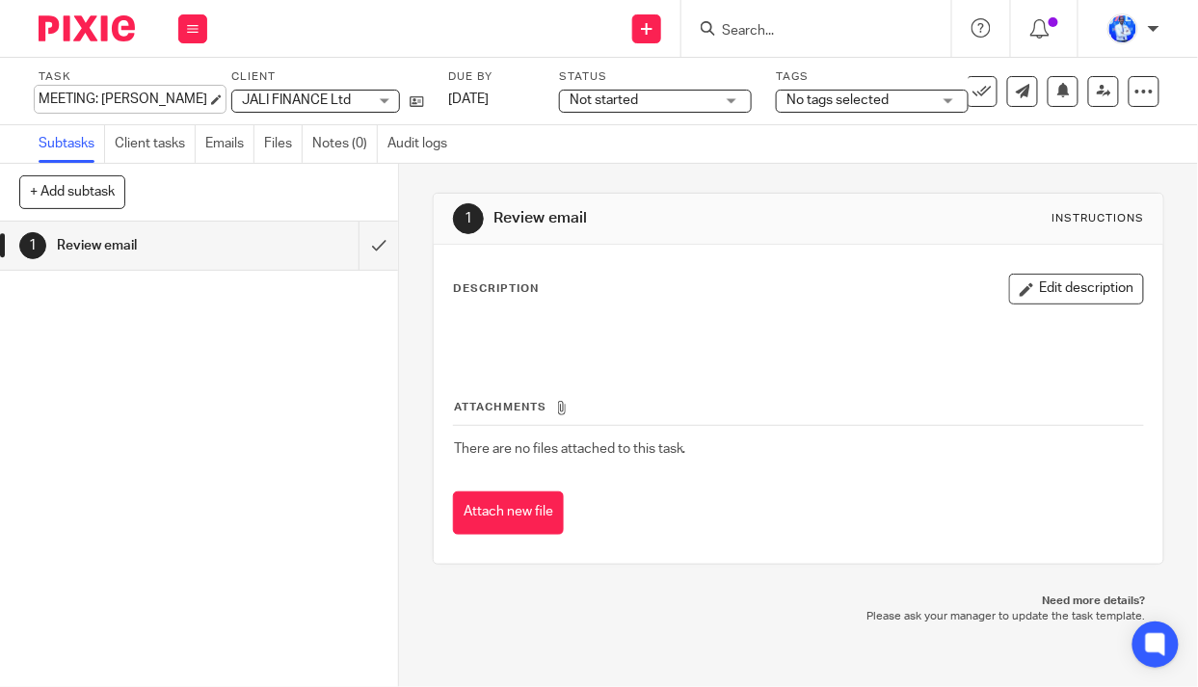
click at [43, 97] on div "MEETING: [PERSON_NAME] Save MEETING: [PERSON_NAME]" at bounding box center [123, 99] width 169 height 19
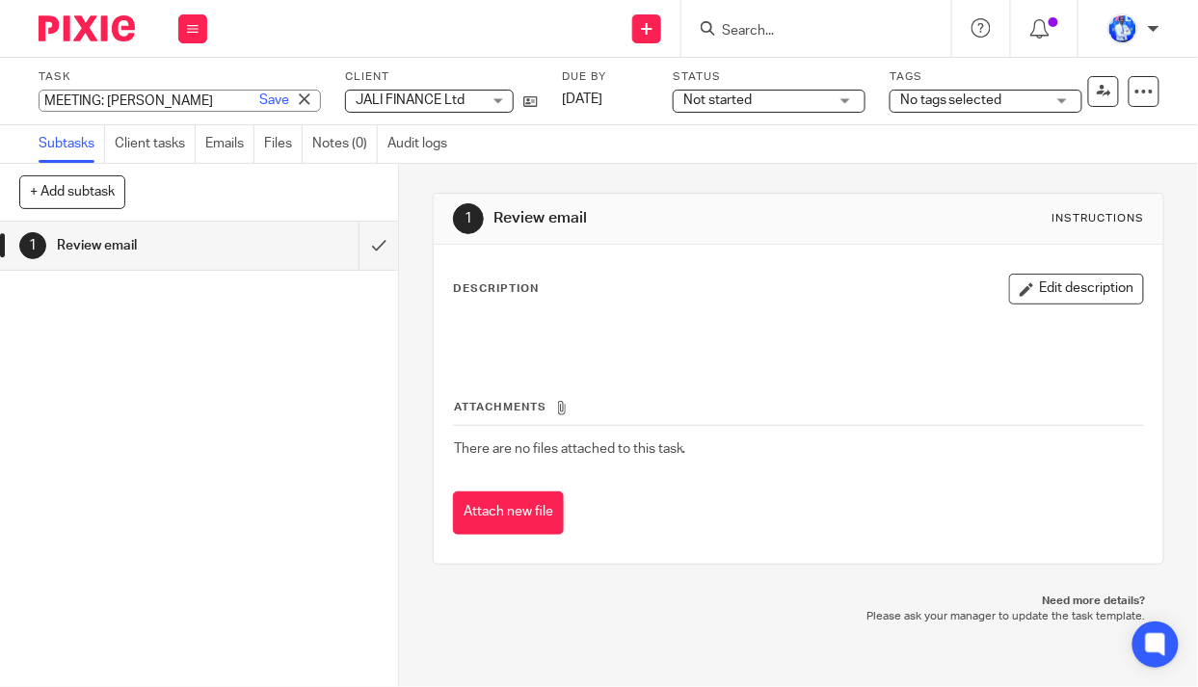
click at [43, 97] on input "MEETING: Ola Livininkigali" at bounding box center [180, 101] width 282 height 22
type input "2. MEETING: Ola Livininkigali"
click at [259, 102] on link "Save" at bounding box center [274, 100] width 30 height 19
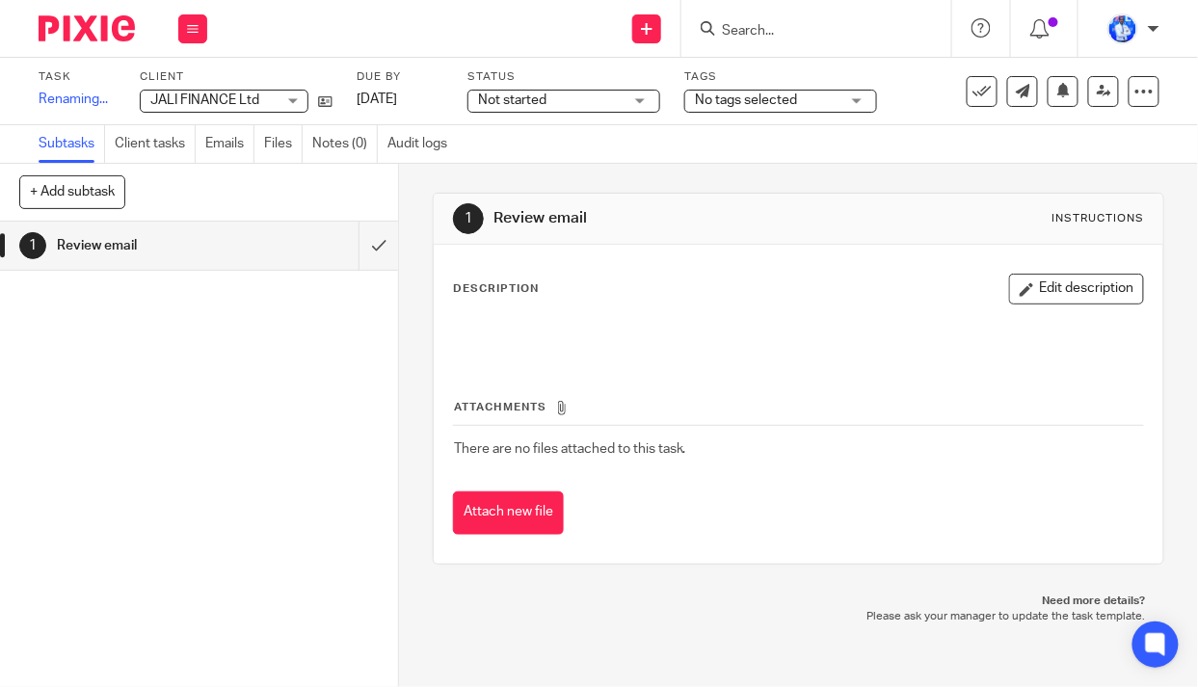
click at [564, 103] on span "Not started" at bounding box center [550, 101] width 145 height 20
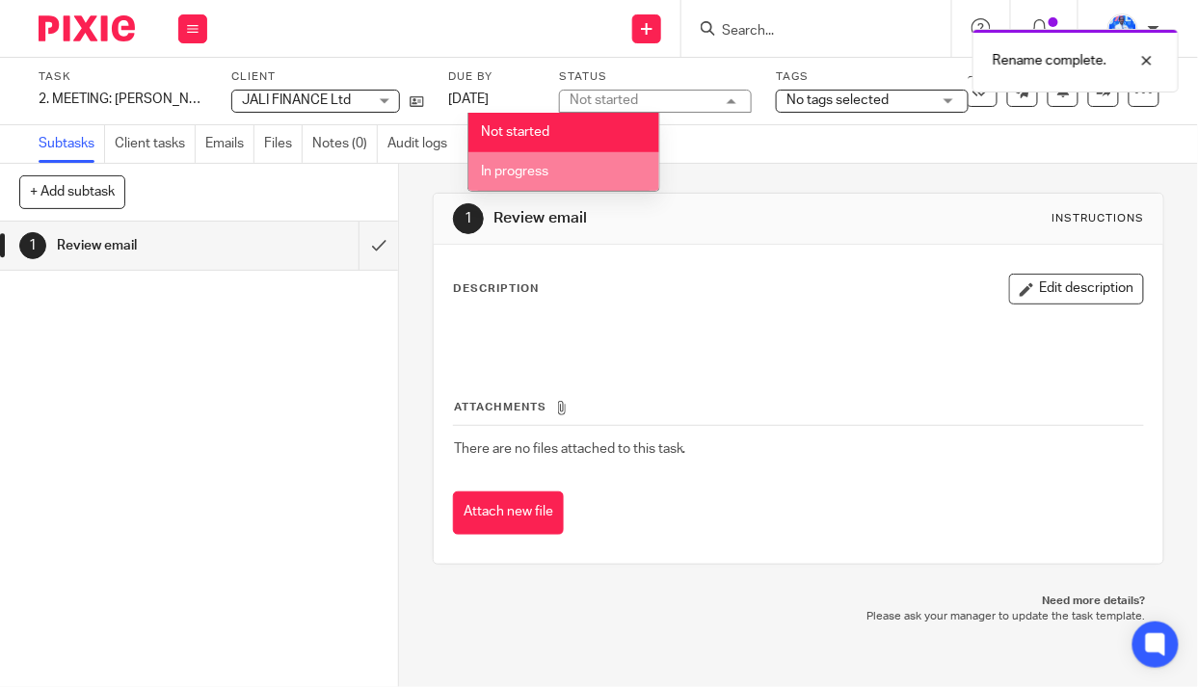
click at [561, 171] on li "In progress" at bounding box center [563, 172] width 191 height 40
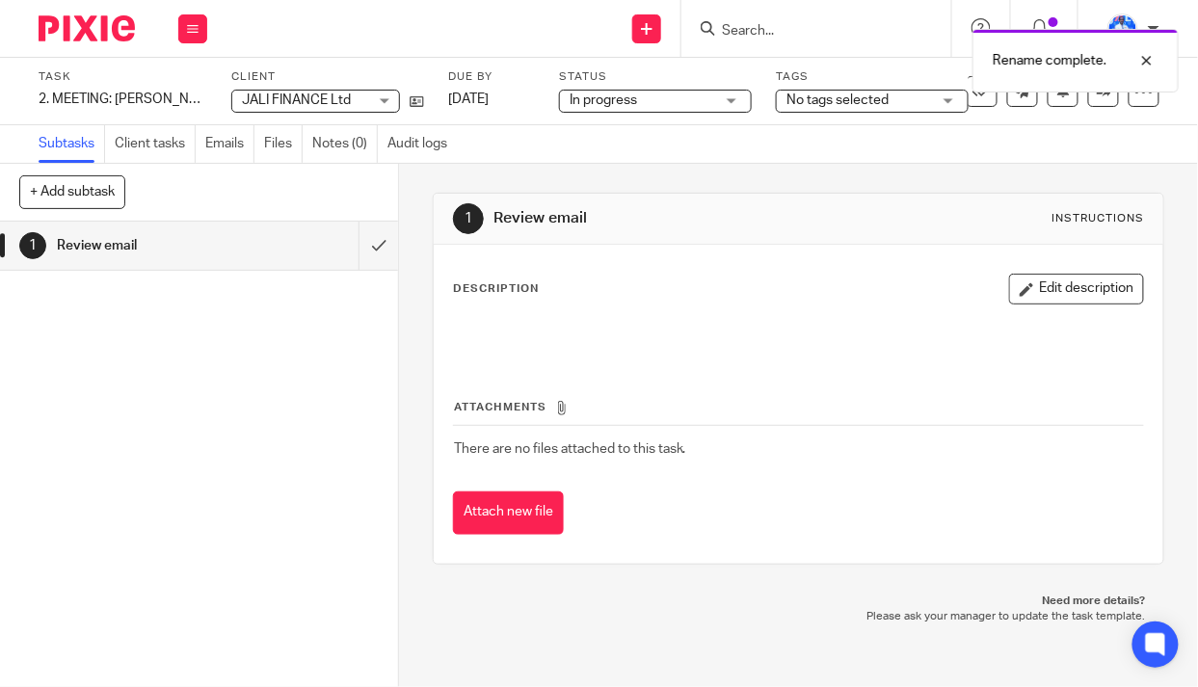
click at [890, 96] on span "No tags selected" at bounding box center [859, 101] width 145 height 20
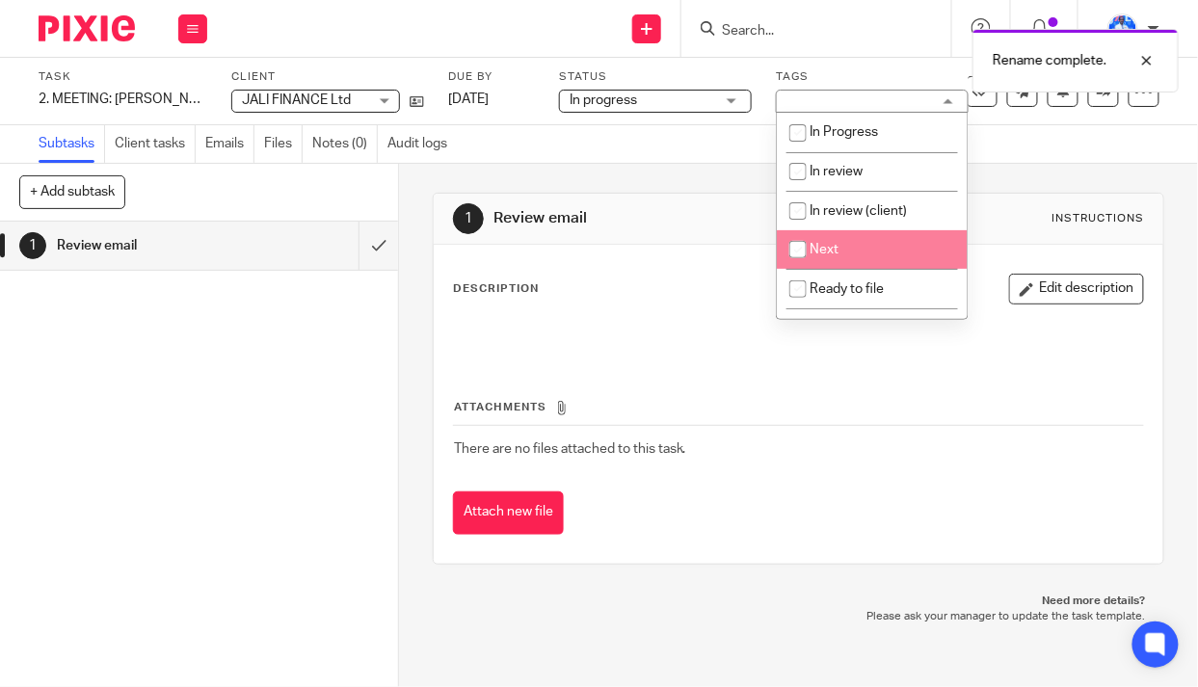
click at [854, 250] on li "Next" at bounding box center [872, 250] width 191 height 40
checkbox input "true"
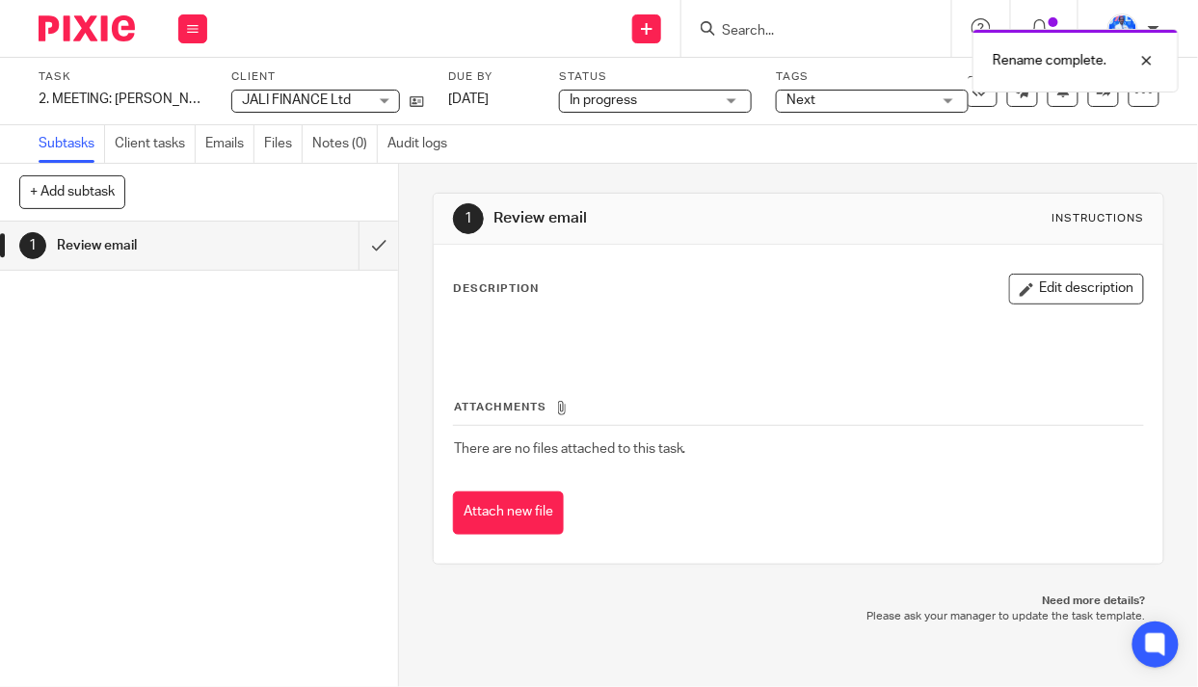
click at [666, 191] on div "1 Review email Instructions Description Edit description Attachments There are …" at bounding box center [799, 379] width 733 height 430
click at [976, 90] on icon at bounding box center [982, 91] width 19 height 19
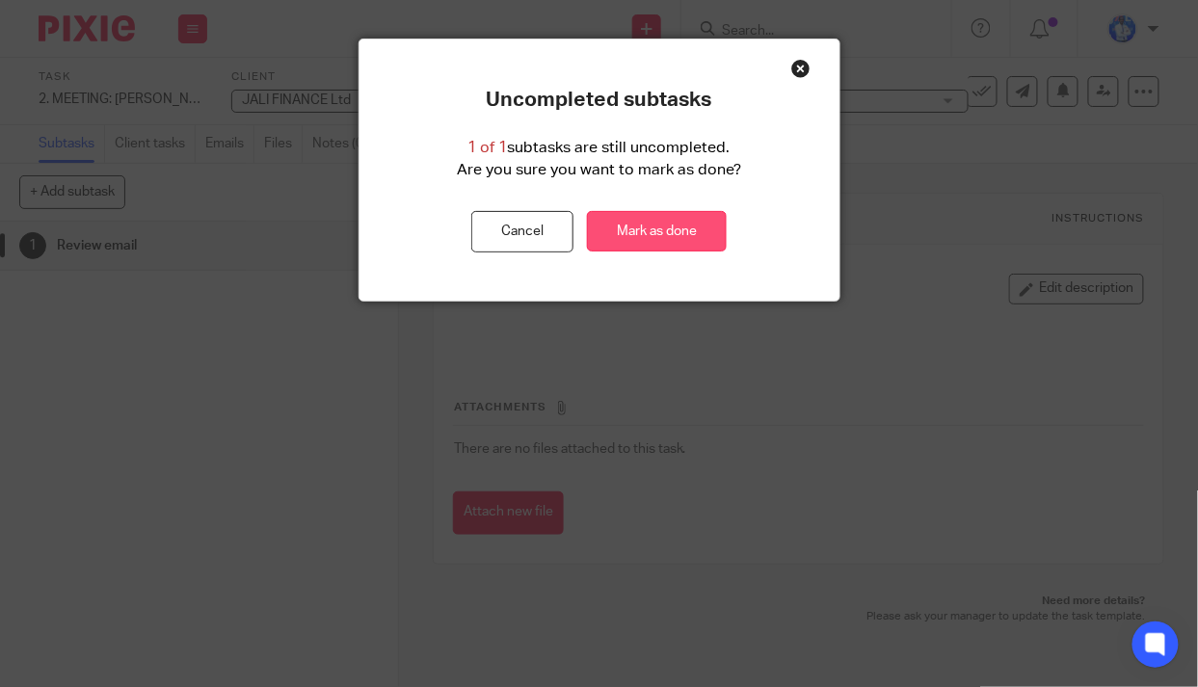
click at [675, 238] on link "Mark as done" at bounding box center [657, 231] width 140 height 41
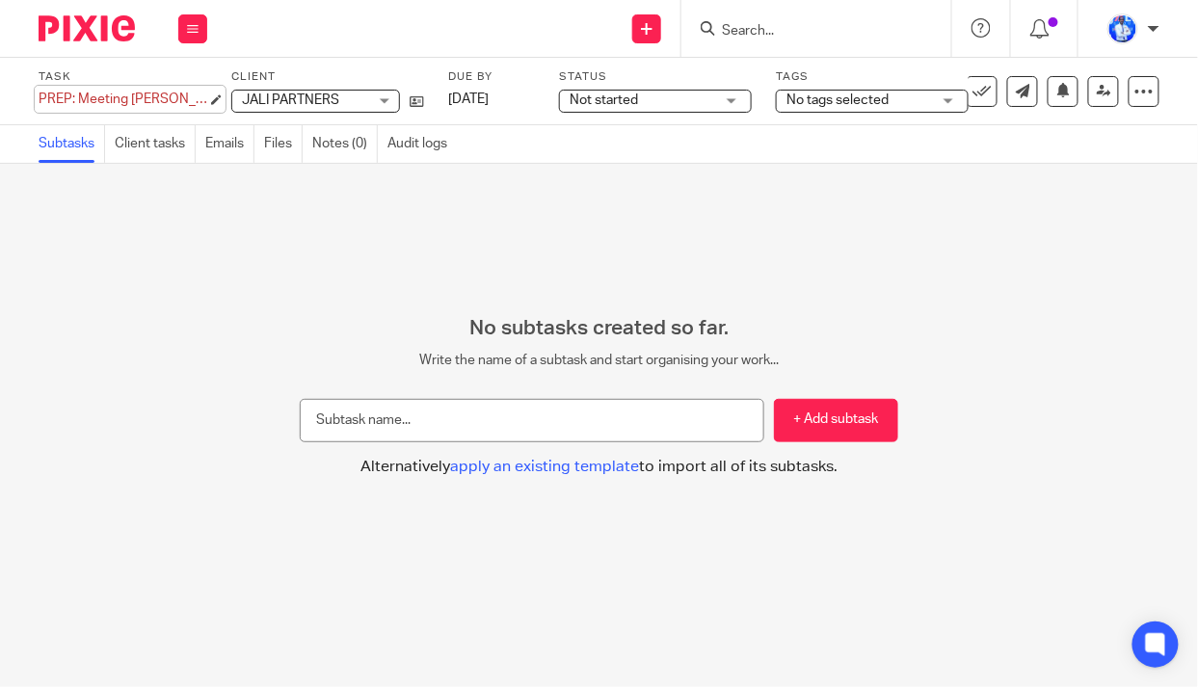
click at [38, 98] on div "Task PREP: Meeting Ola Save PREP: Meeting Ola 0 /0 Client JALI PARTNERS JALI PA…" at bounding box center [599, 91] width 1198 height 67
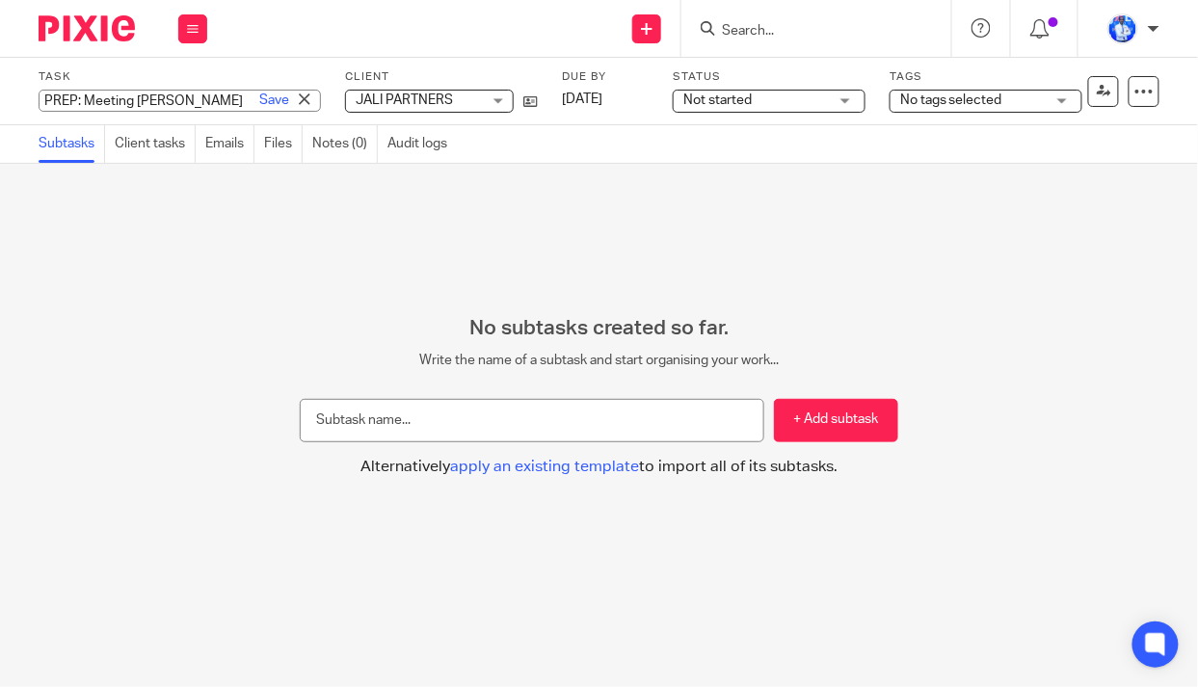
click at [40, 97] on input "PREP: Meeting [PERSON_NAME]" at bounding box center [180, 101] width 282 height 22
type input "1. PREP: Meeting Ola"
click at [259, 95] on link "Save" at bounding box center [274, 100] width 30 height 19
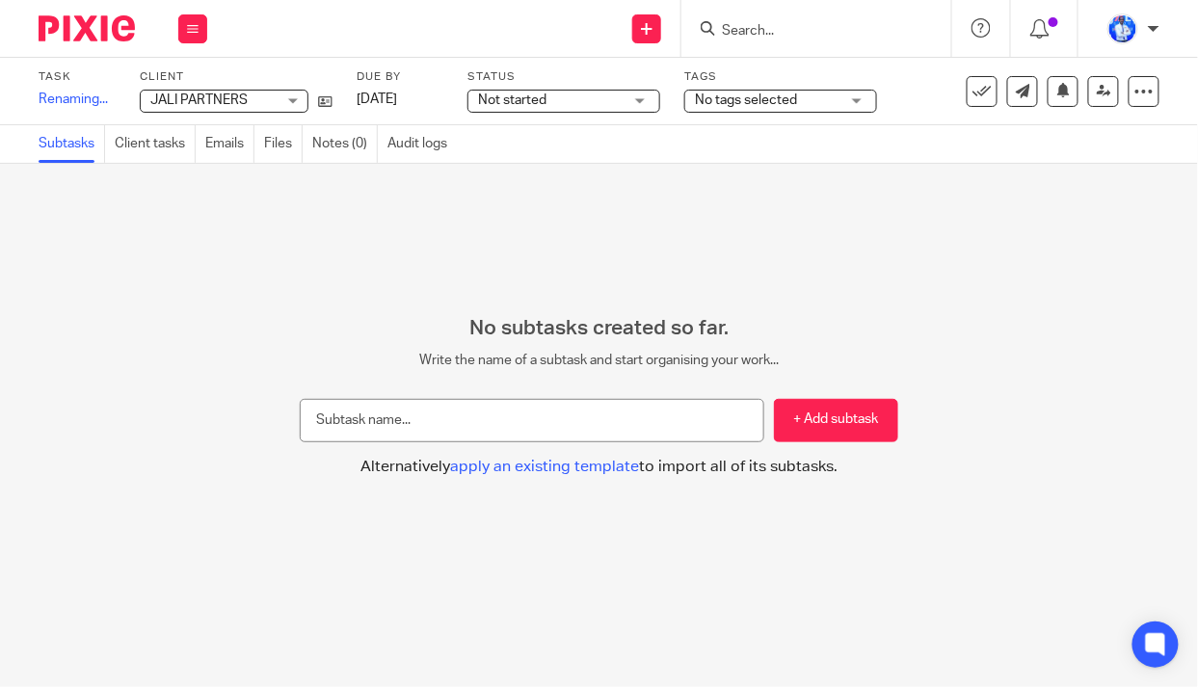
click at [537, 97] on span "Not started" at bounding box center [512, 100] width 68 height 13
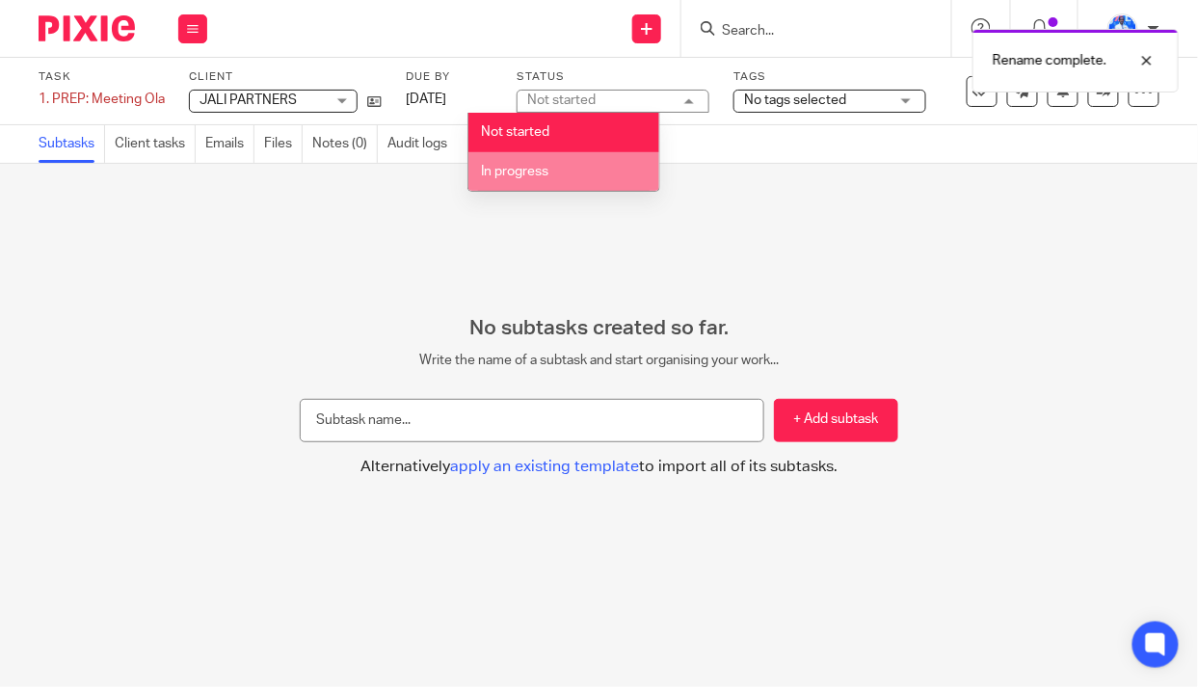
click at [556, 183] on li "In progress" at bounding box center [563, 172] width 191 height 40
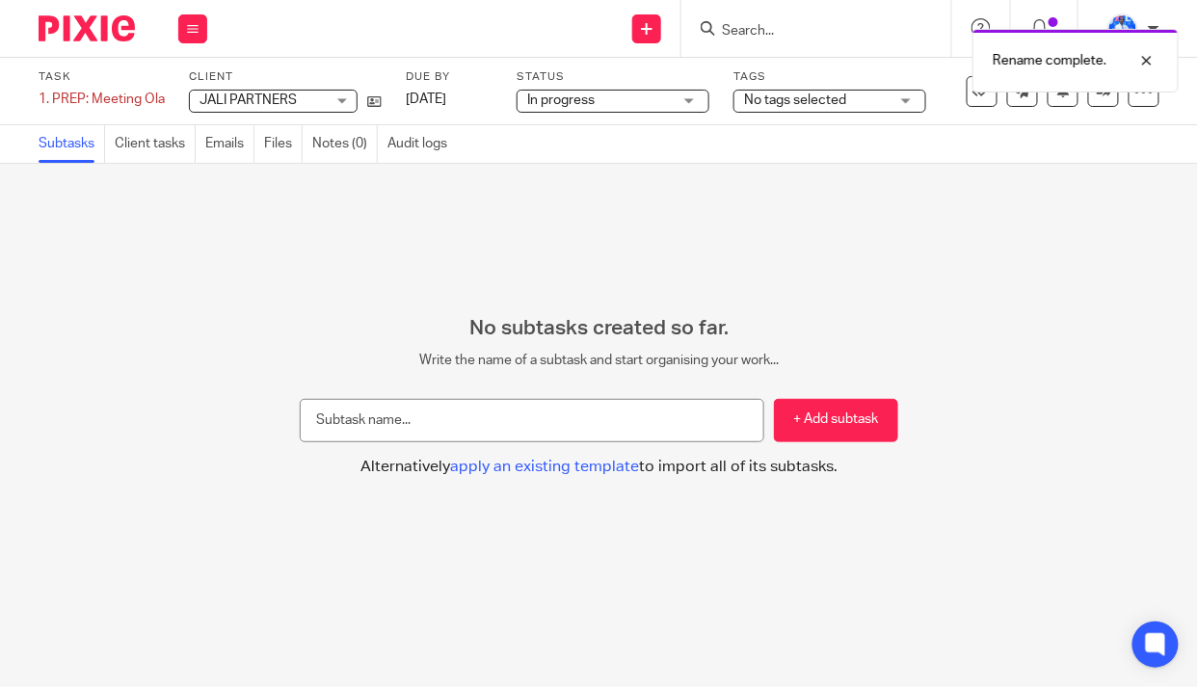
click at [846, 97] on span "No tags selected" at bounding box center [816, 101] width 145 height 20
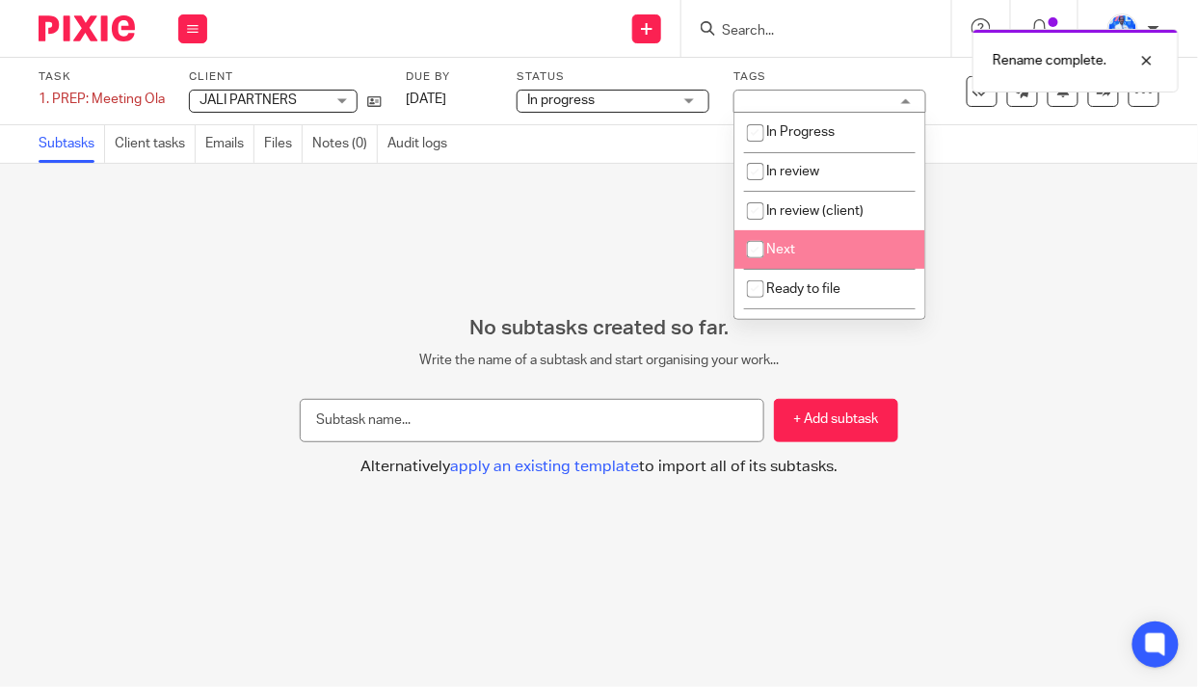
click at [809, 247] on li "Next" at bounding box center [830, 250] width 191 height 40
checkbox input "true"
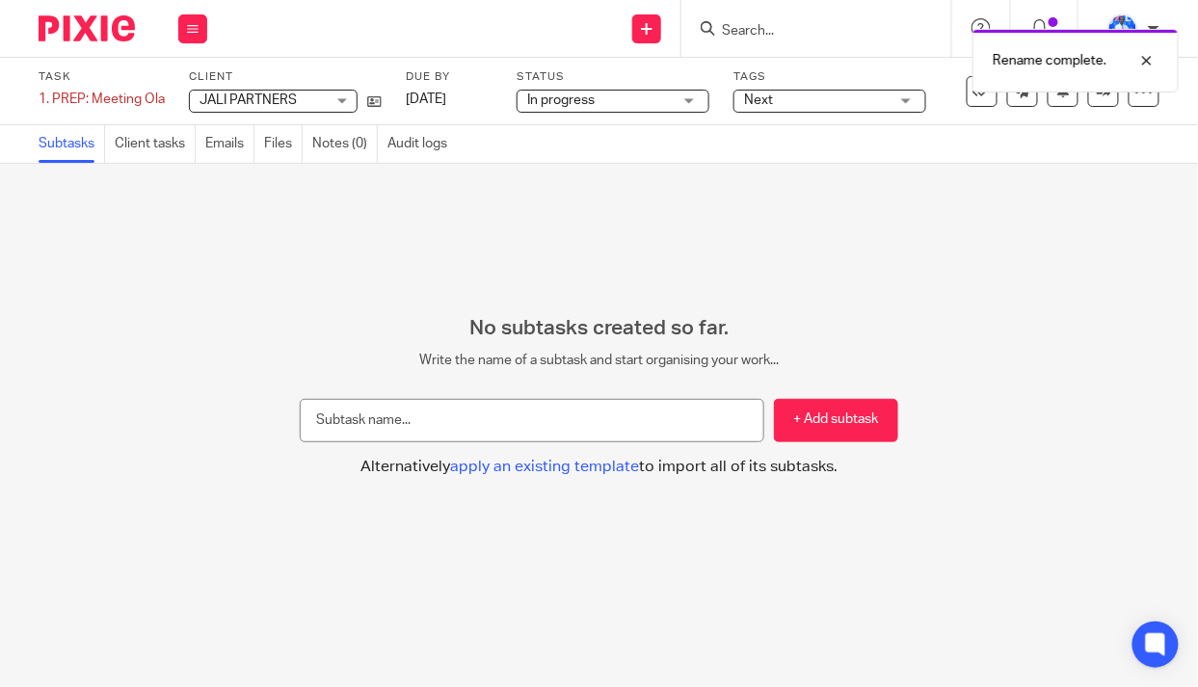
click at [971, 179] on div "No subtasks created so far. Write the name of a subtask and start organising yo…" at bounding box center [599, 425] width 1198 height 523
click at [973, 96] on icon at bounding box center [982, 91] width 19 height 19
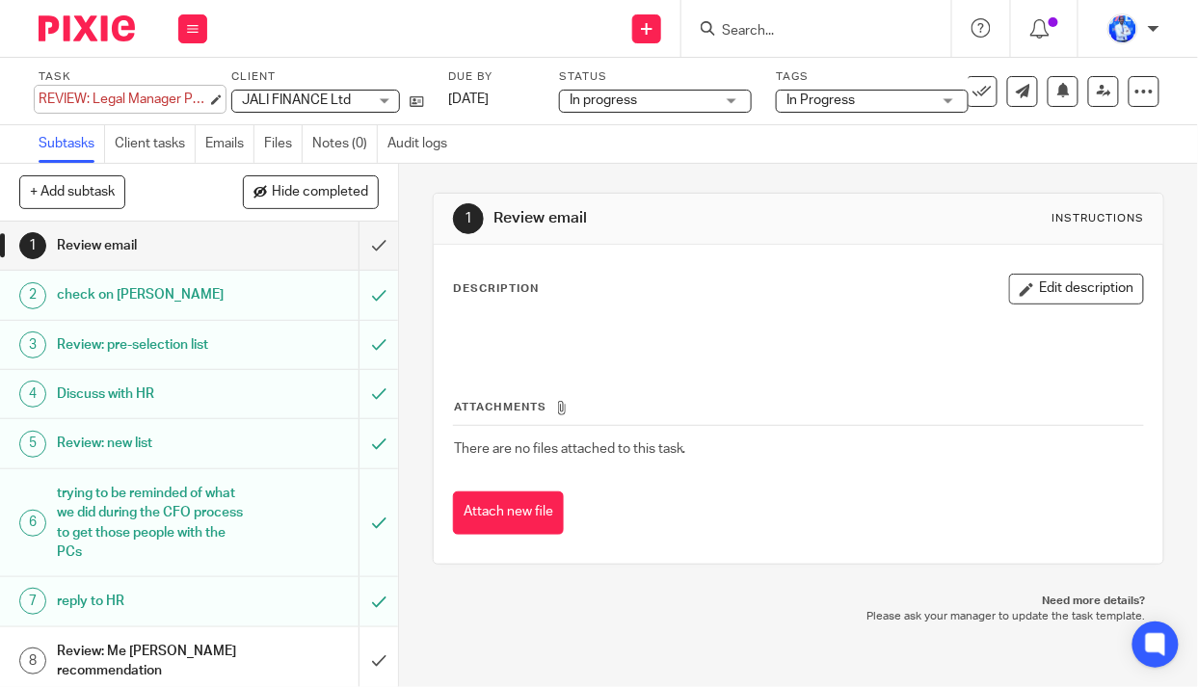
click at [39, 96] on div "REVIEW: Legal Manager Position Save REVIEW: Legal Manager Position" at bounding box center [123, 99] width 169 height 19
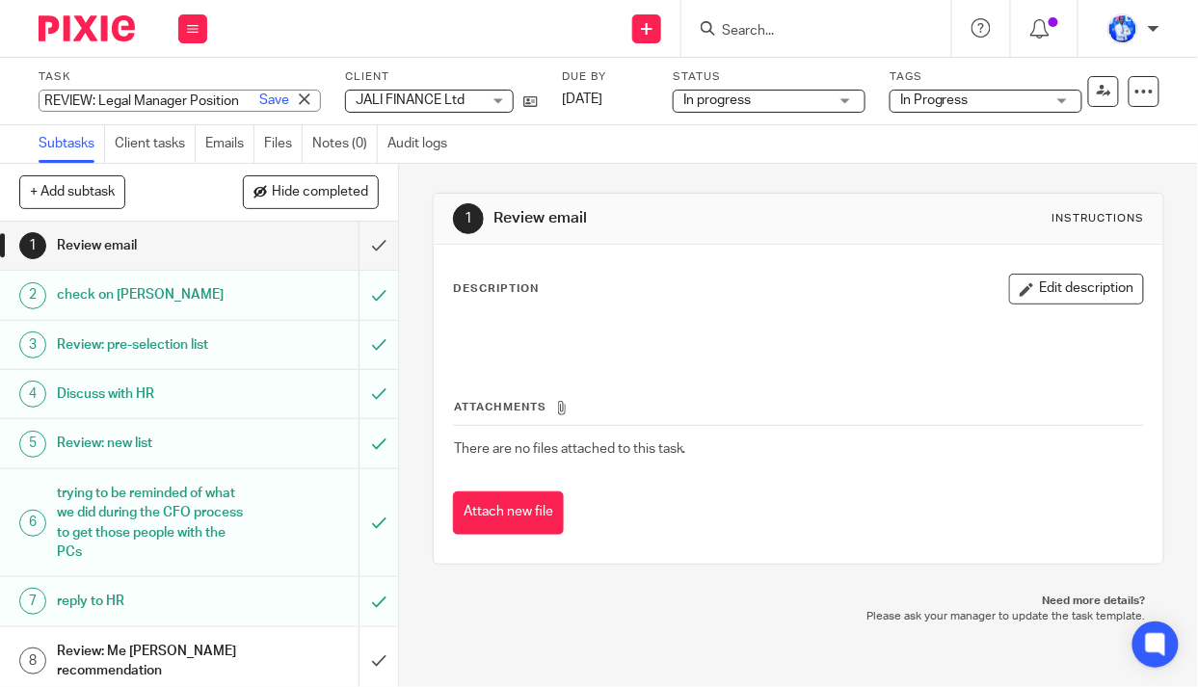
click at [39, 96] on input "REVIEW: Legal Manager Position" at bounding box center [180, 101] width 282 height 22
type input "12. REVIEW: Legal Manager Position"
click at [259, 102] on link "Save" at bounding box center [274, 100] width 30 height 19
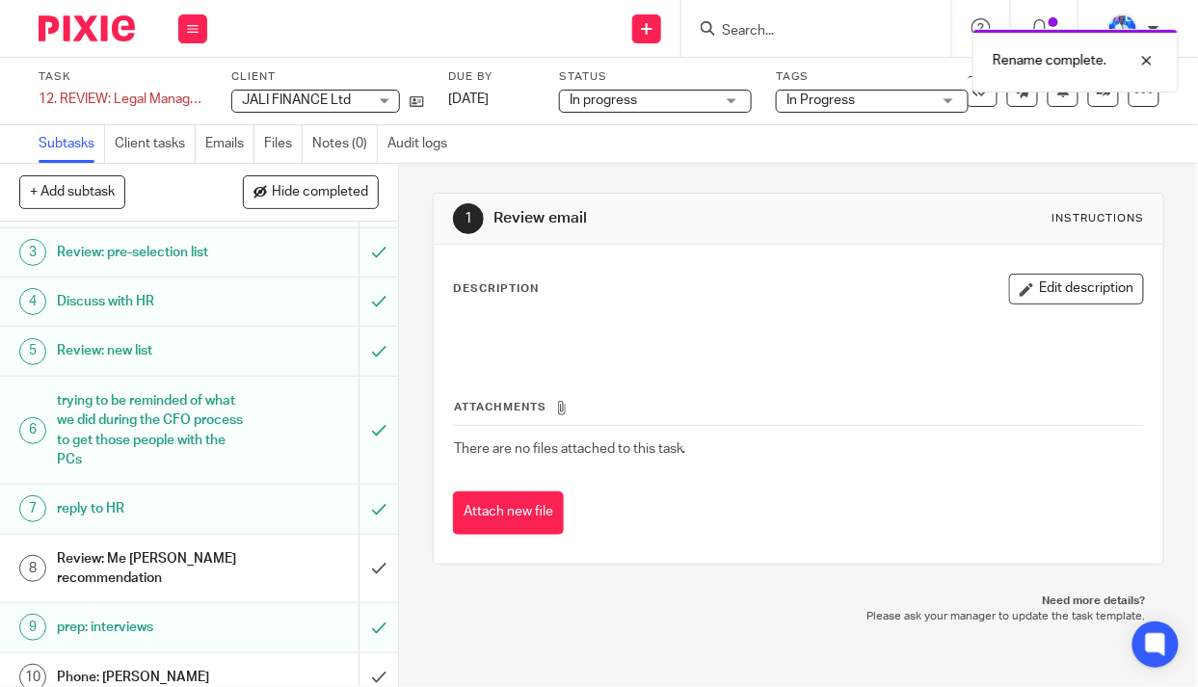
scroll to position [155, 0]
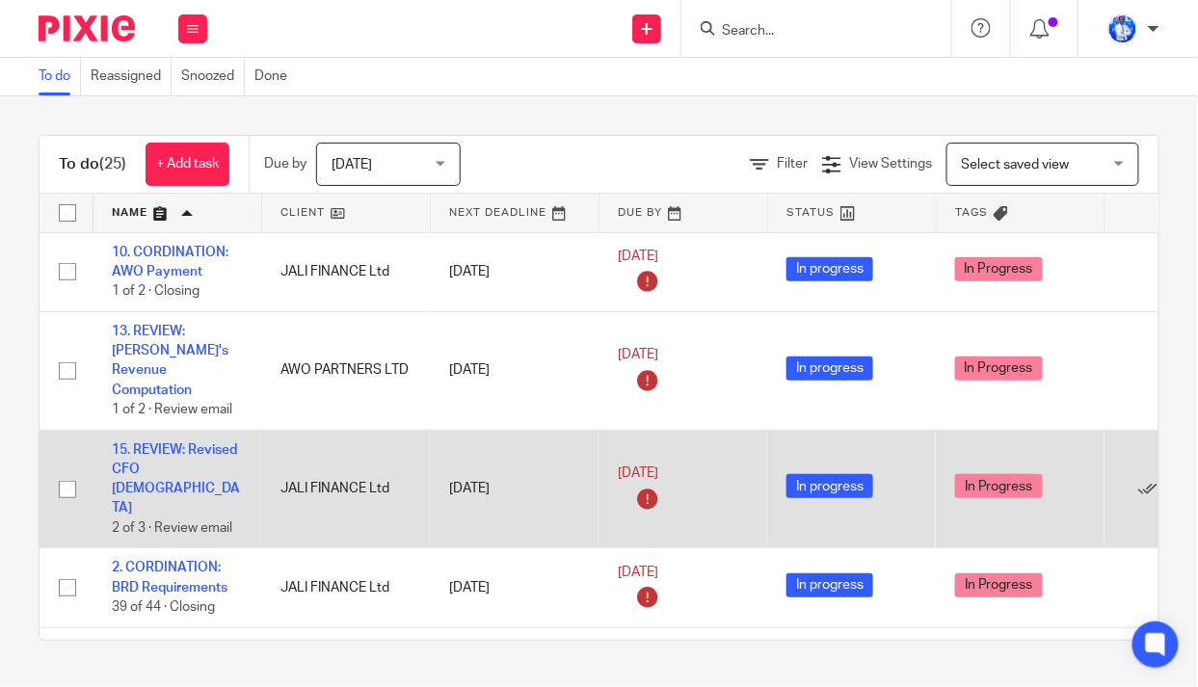
scroll to position [87, 0]
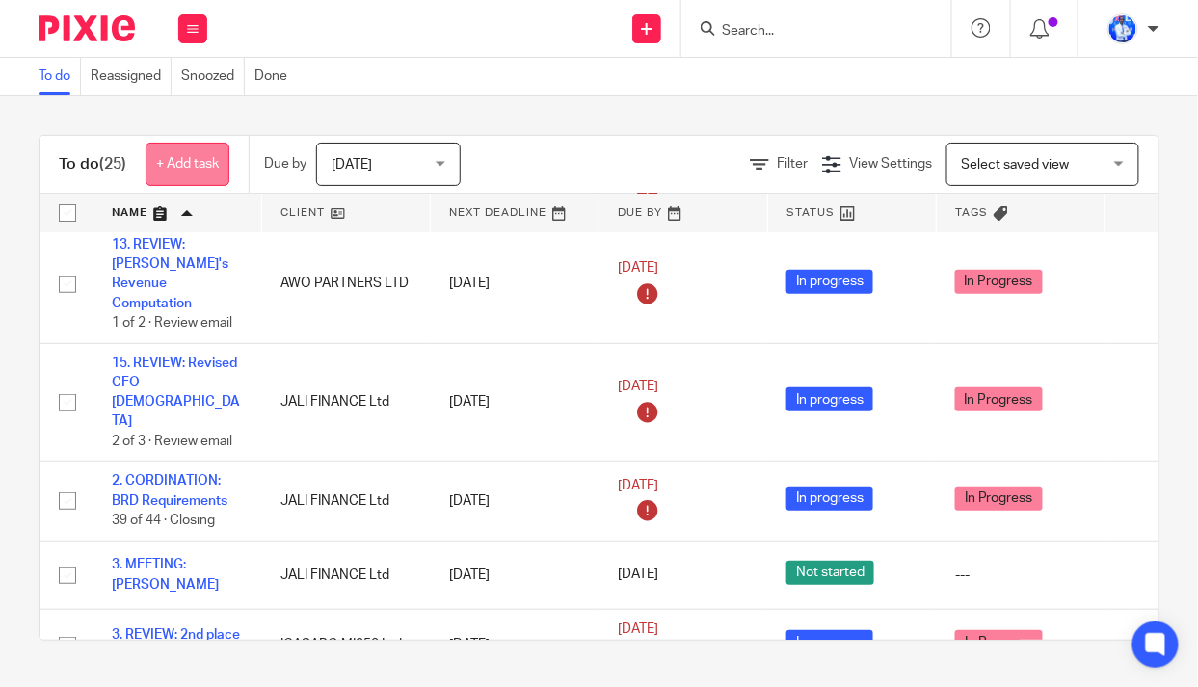
click at [187, 171] on link "+ Add task" at bounding box center [188, 164] width 84 height 43
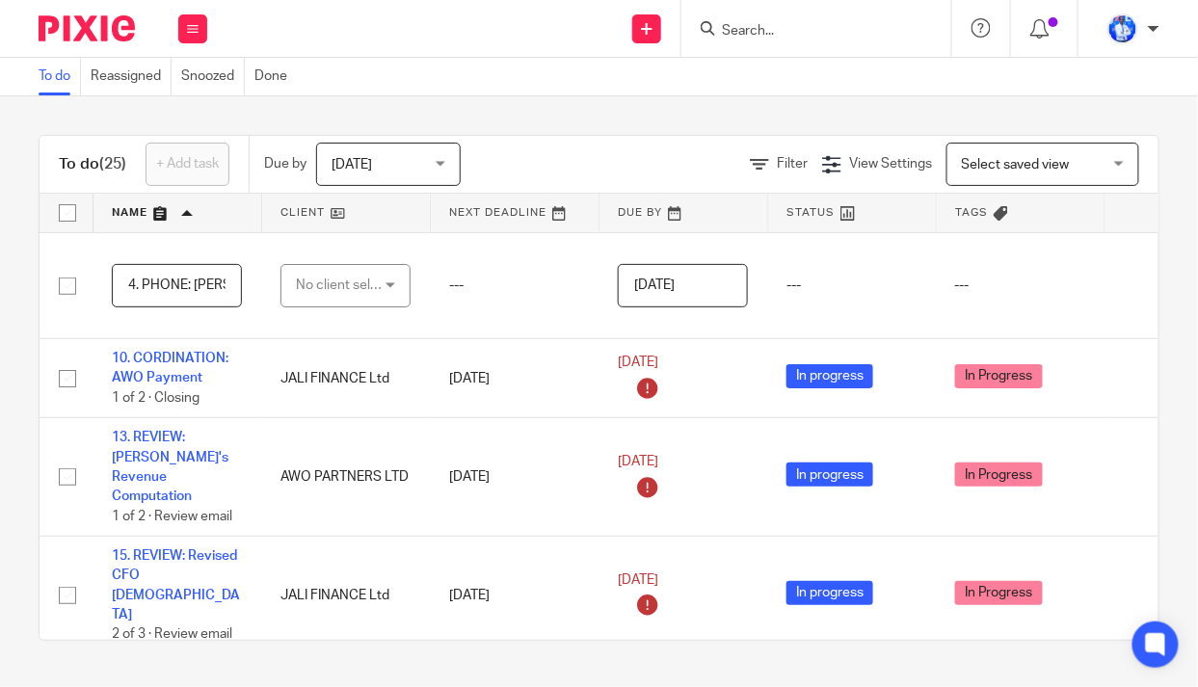
scroll to position [0, 13]
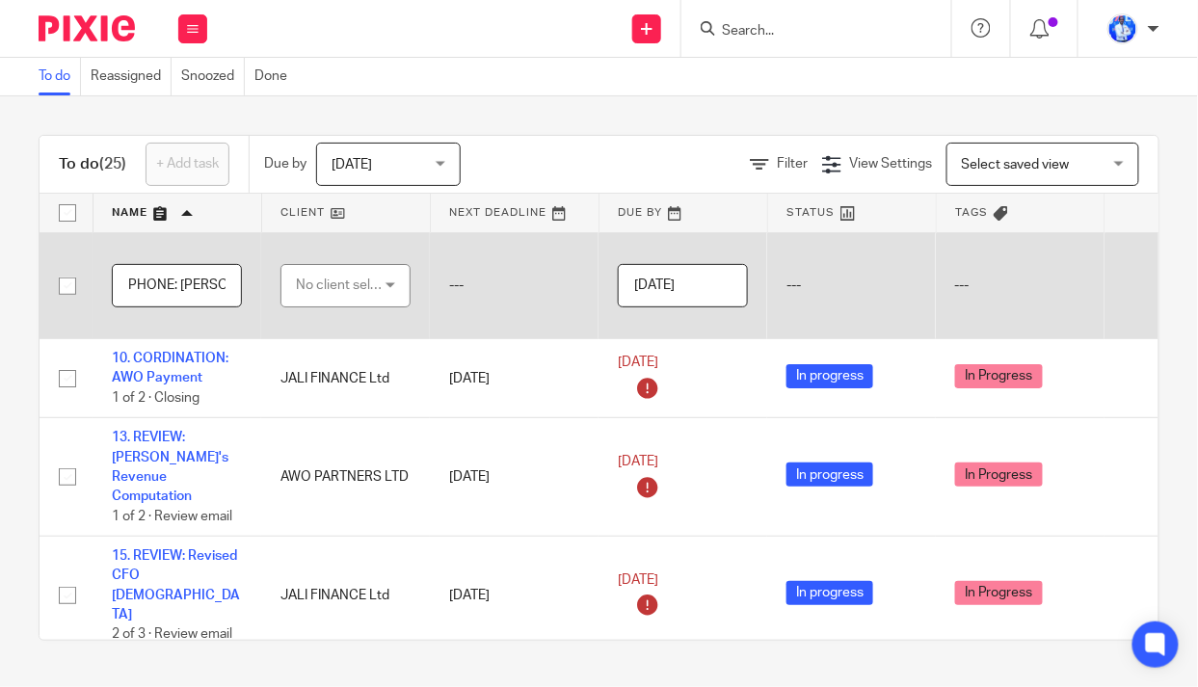
type input "4. PHONE: Eugene"
click at [331, 282] on div "No client selected" at bounding box center [341, 285] width 91 height 40
type input "igasa"
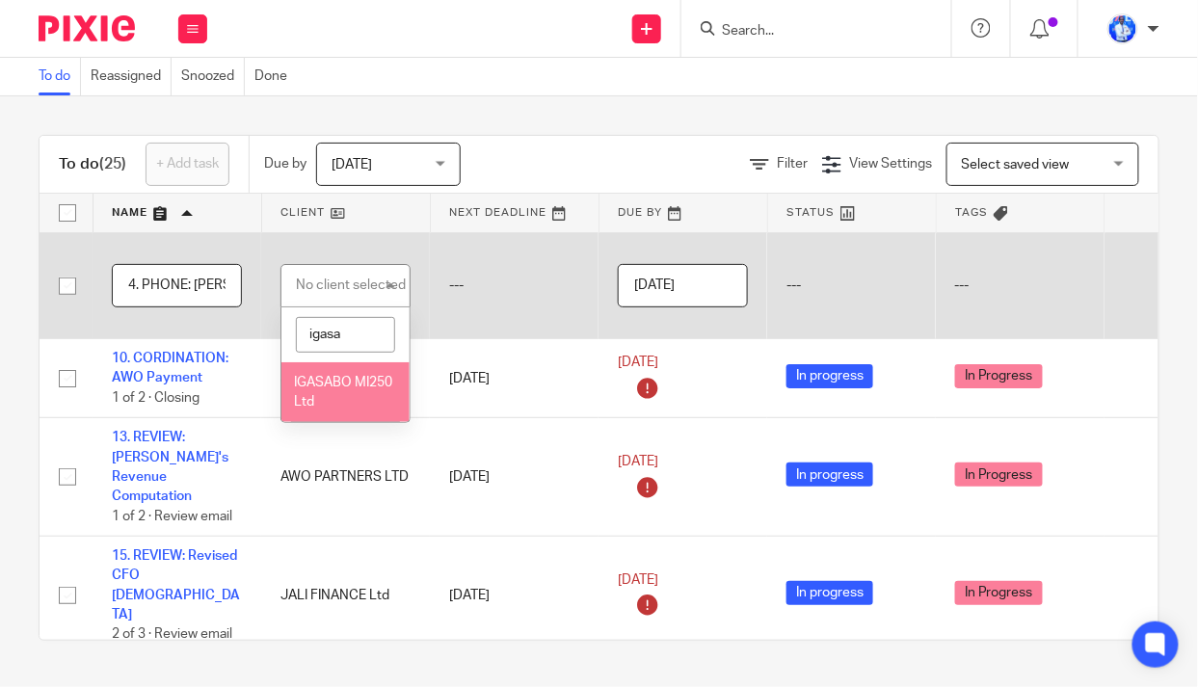
click at [330, 399] on span "IGASABO MI250 Ltd" at bounding box center [343, 393] width 98 height 34
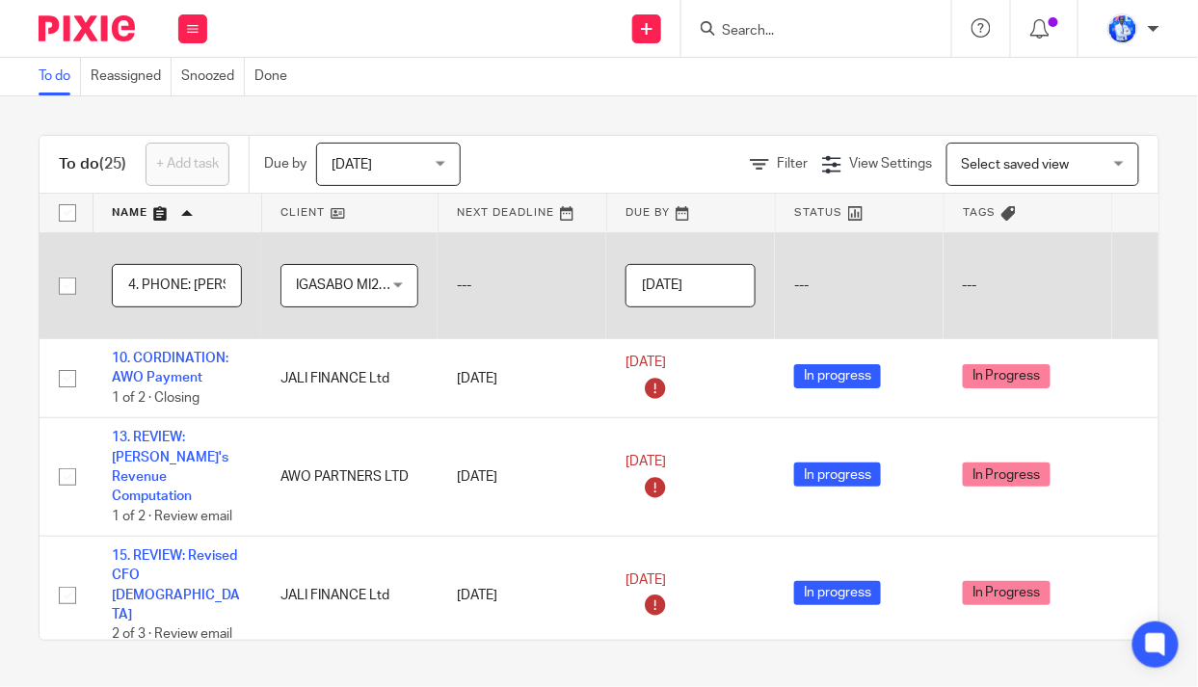
scroll to position [0, 161]
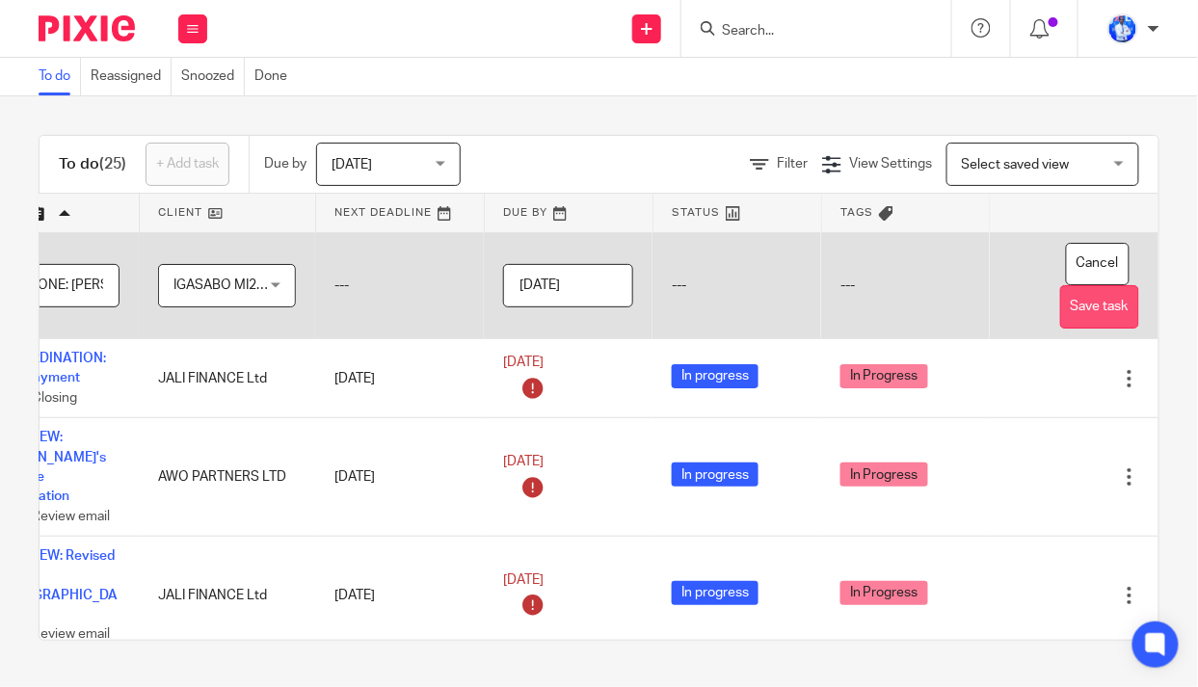
click at [1060, 310] on button "Save task" at bounding box center [1099, 306] width 79 height 43
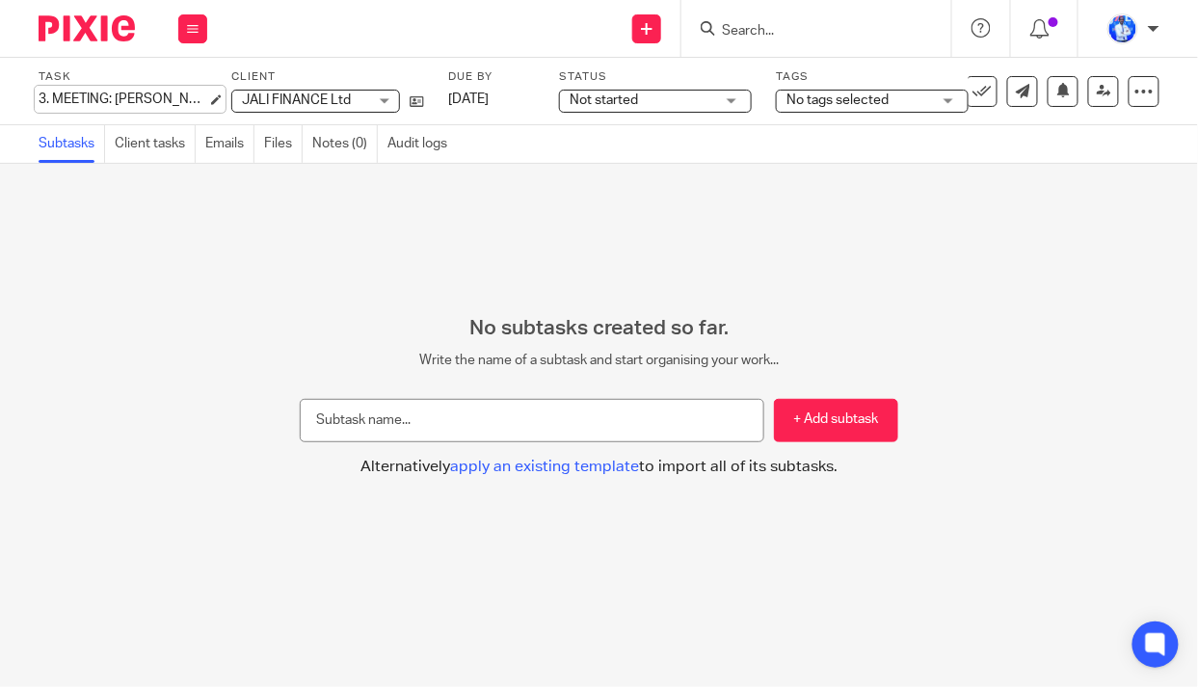
click at [44, 99] on div "3. MEETING: [PERSON_NAME] Save 3. MEETING: [PERSON_NAME]" at bounding box center [123, 99] width 169 height 19
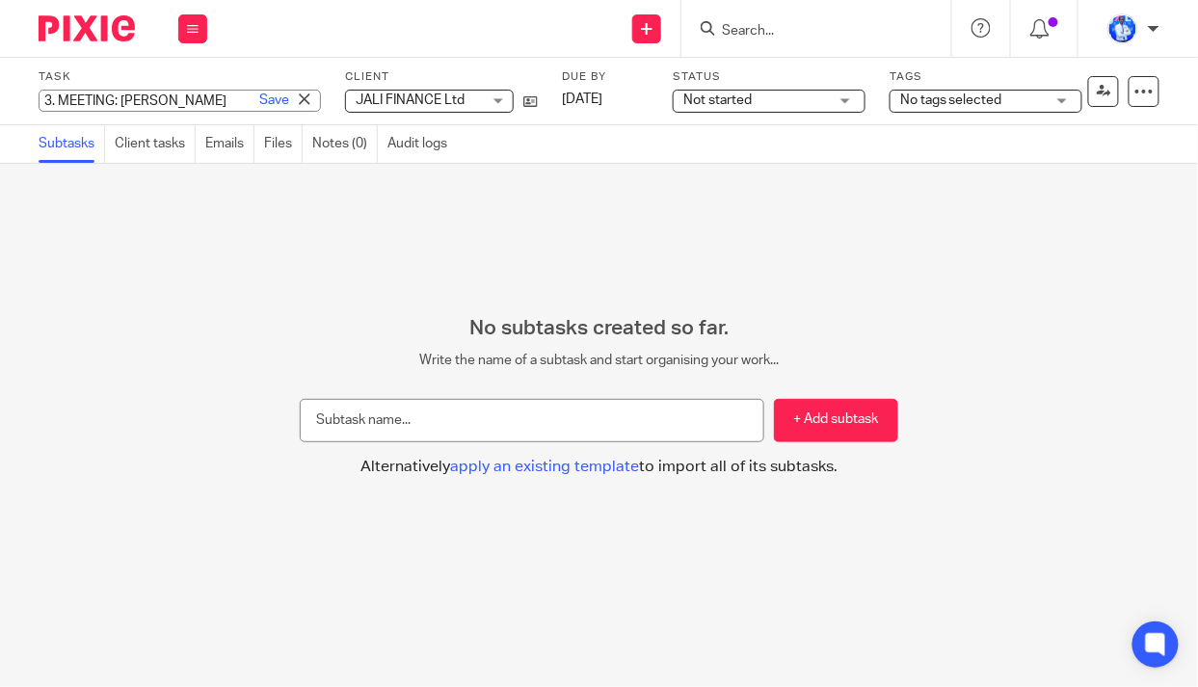
click at [51, 99] on input "3. MEETING: Andrew" at bounding box center [180, 101] width 282 height 22
type input "7. MEETING: Andrew"
click at [259, 103] on link "Save" at bounding box center [274, 100] width 30 height 19
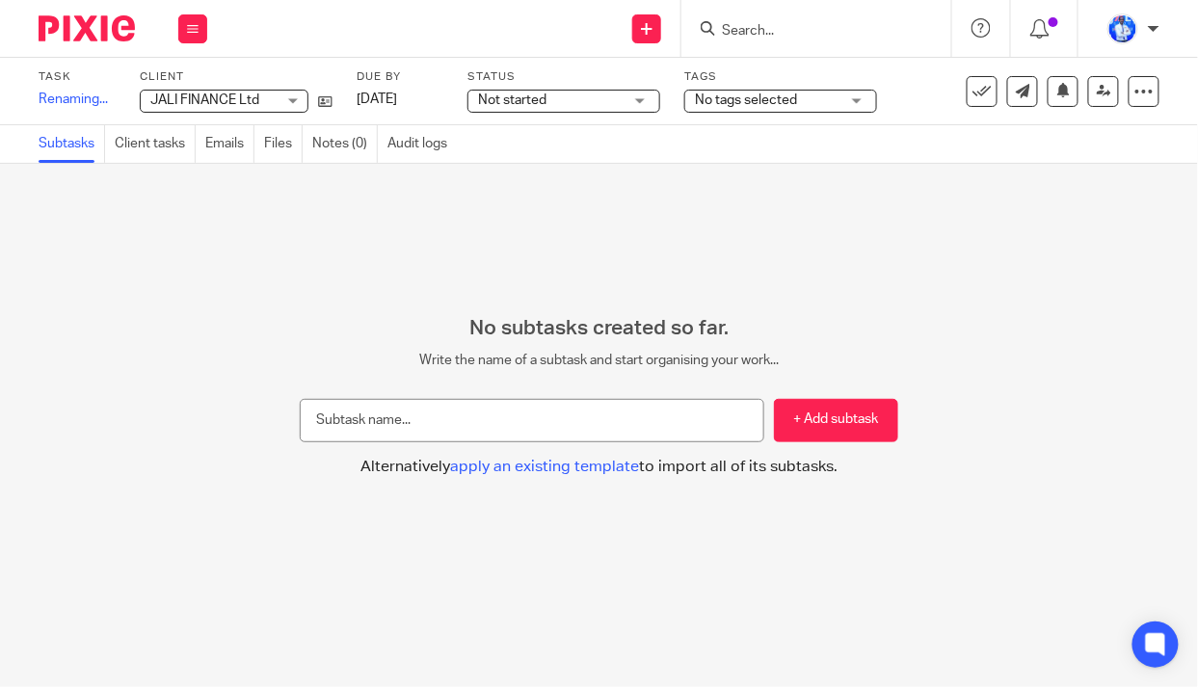
click at [554, 99] on span "Not started" at bounding box center [550, 101] width 145 height 20
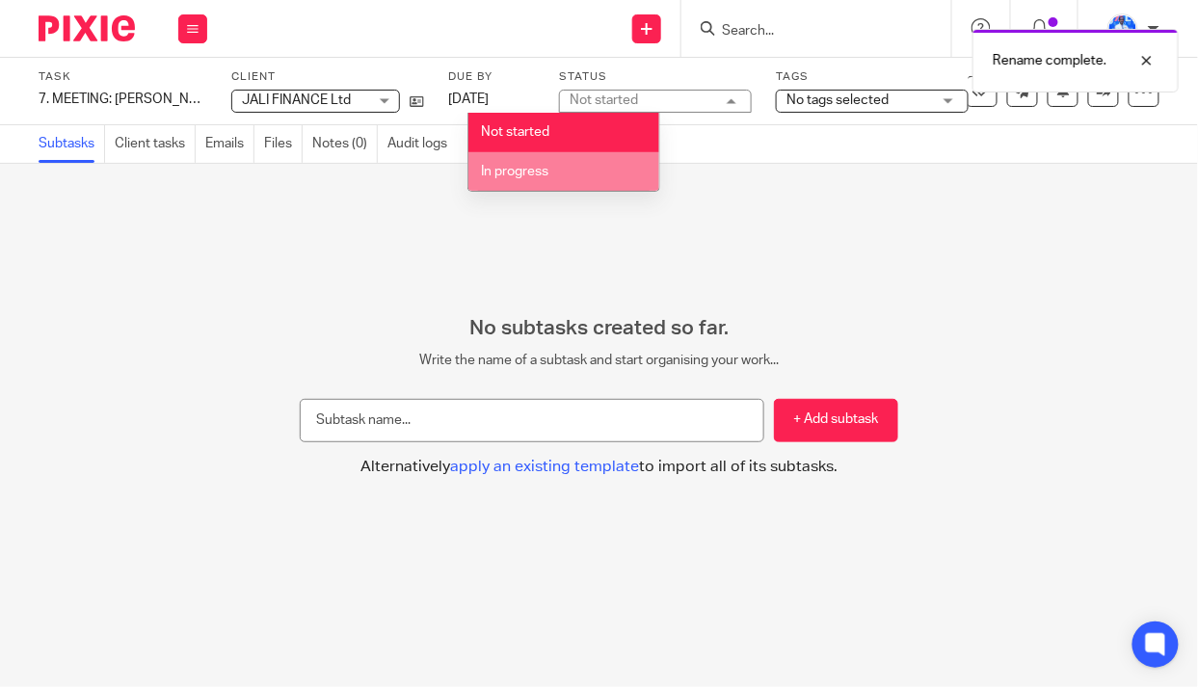
click at [562, 171] on li "In progress" at bounding box center [563, 172] width 191 height 40
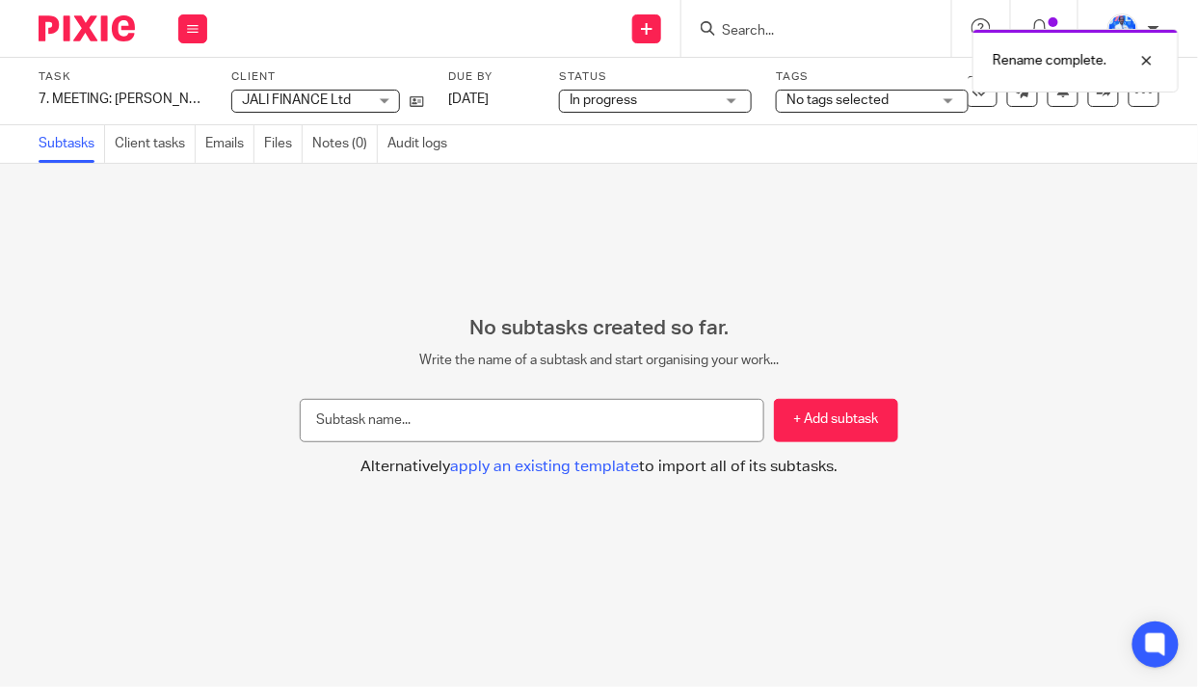
click at [787, 97] on span "No tags selected" at bounding box center [838, 100] width 102 height 13
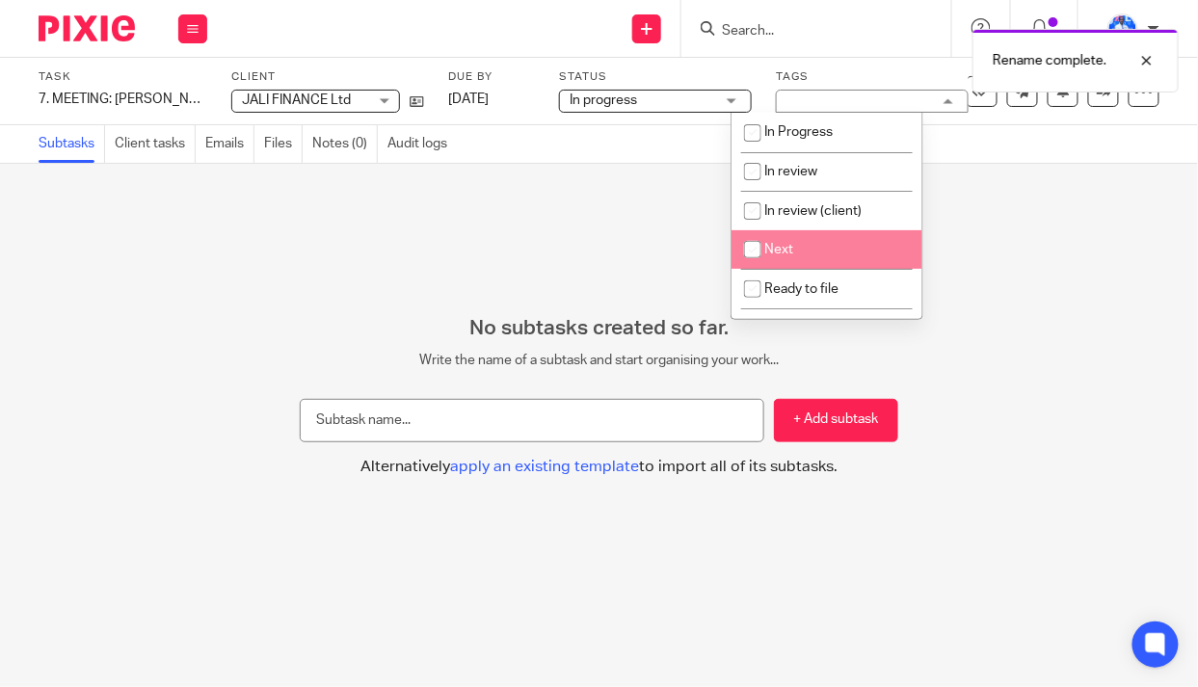
click at [786, 247] on span "Next" at bounding box center [778, 249] width 29 height 13
checkbox input "true"
click at [454, 226] on div "No subtasks created so far. Write the name of a subtask and start organising yo…" at bounding box center [599, 425] width 1198 height 523
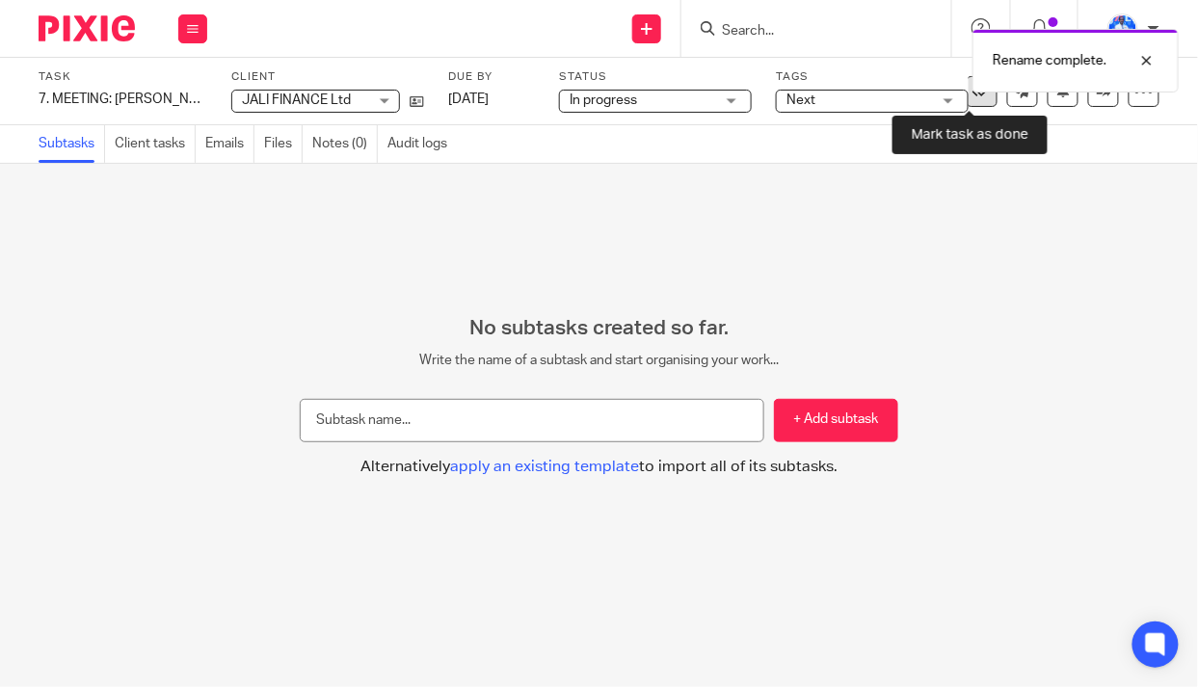
click at [973, 92] on icon at bounding box center [982, 91] width 19 height 19
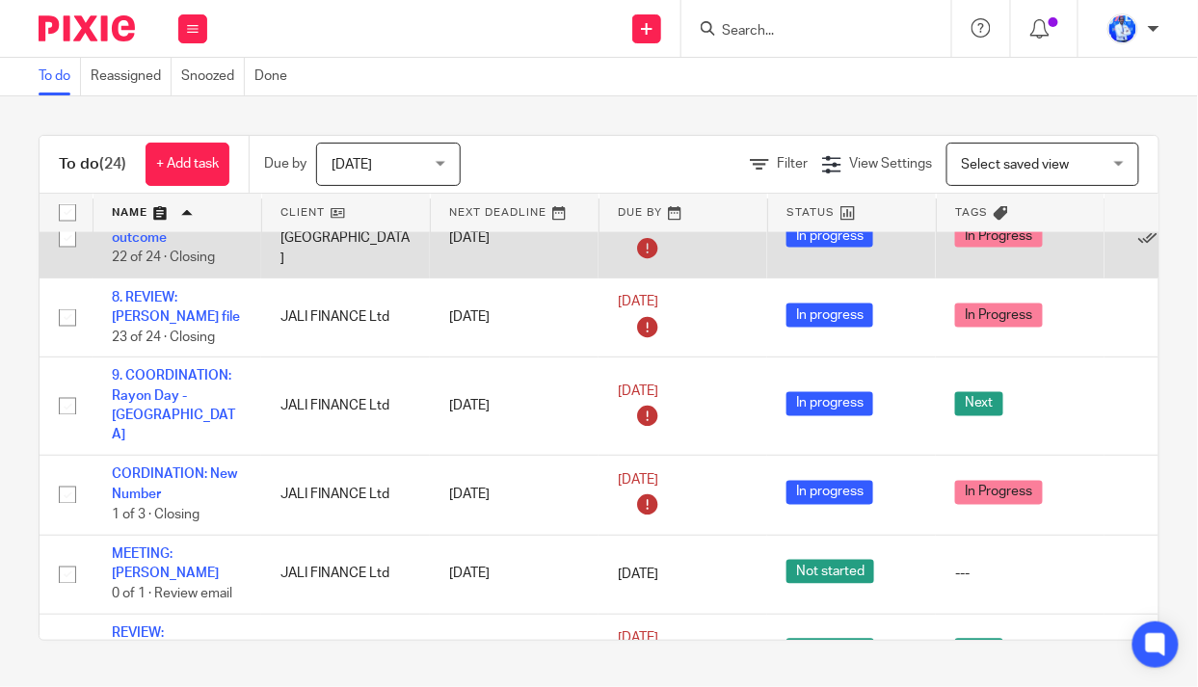
scroll to position [788, 0]
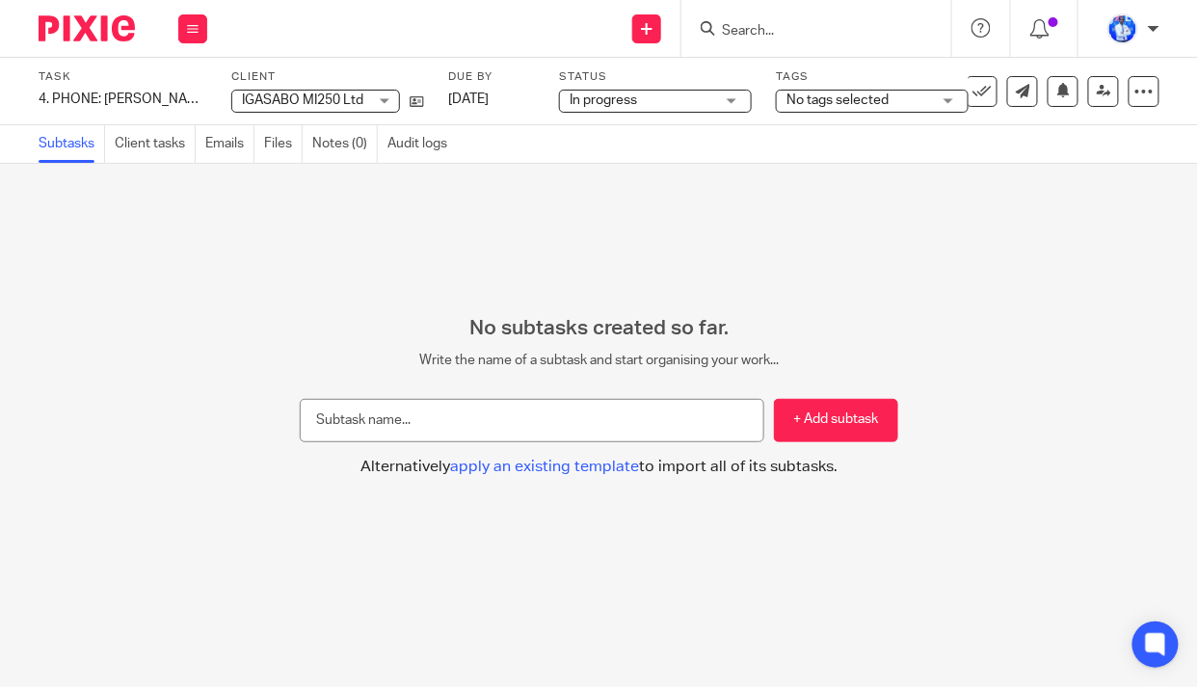
click at [787, 101] on span "No tags selected" at bounding box center [838, 100] width 102 height 13
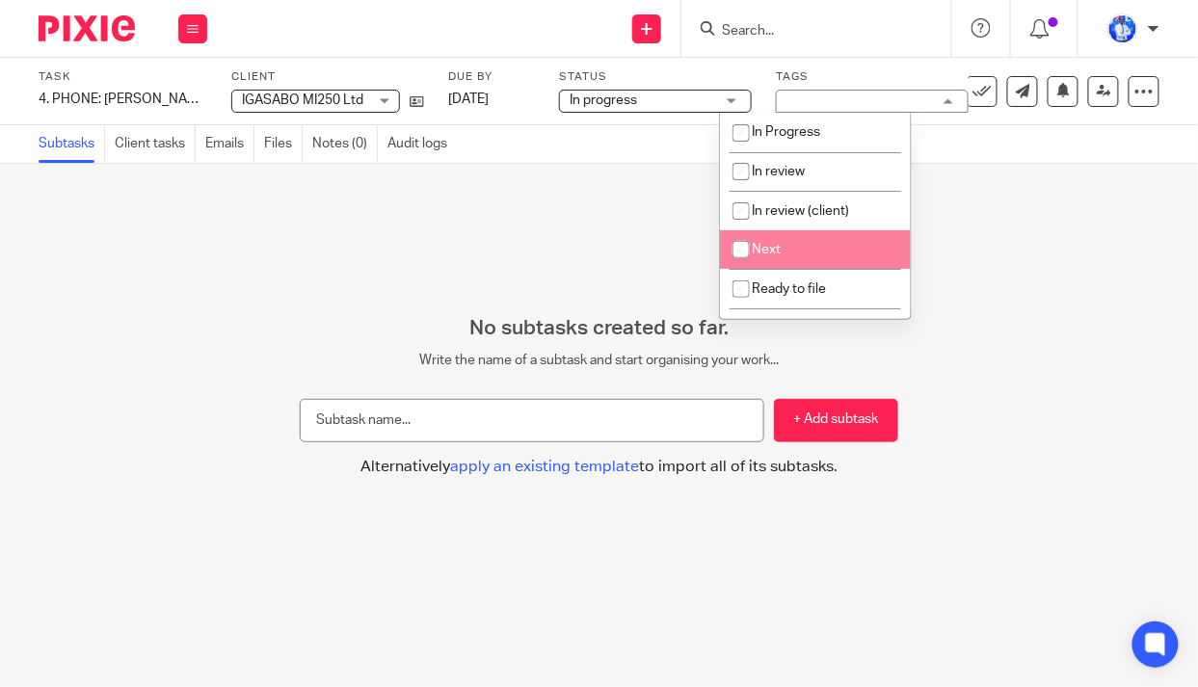
click at [776, 248] on span "Next" at bounding box center [767, 249] width 29 height 13
checkbox input "true"
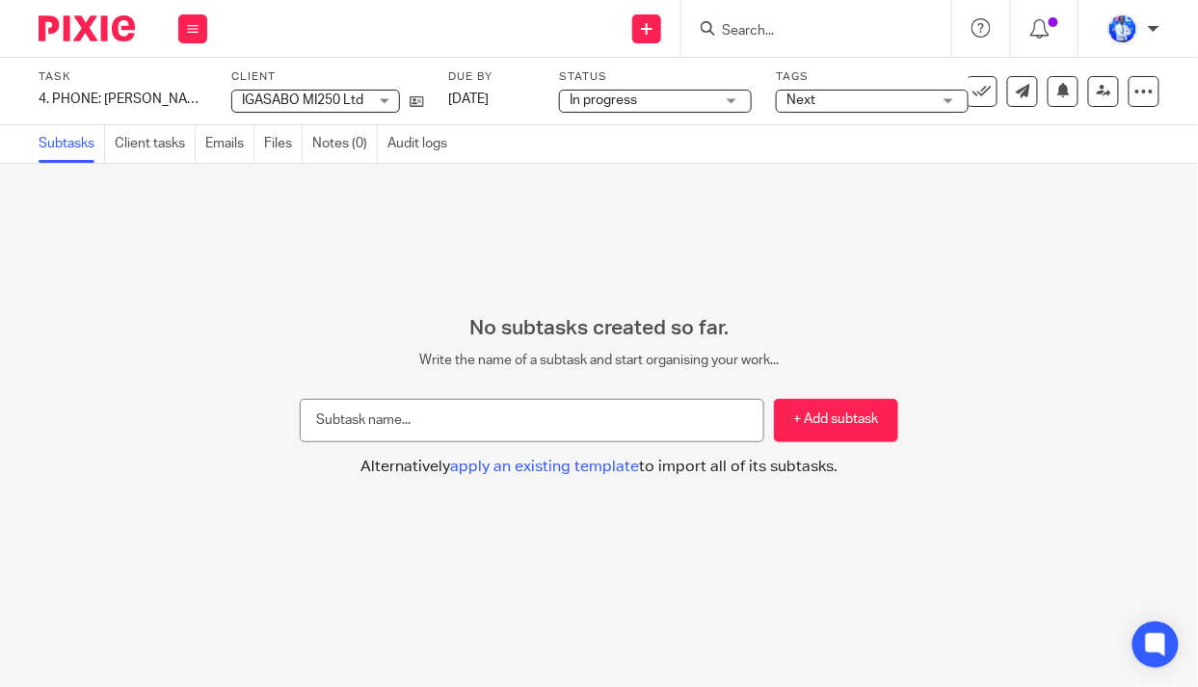
click at [530, 248] on div "No subtasks created so far. Write the name of a subtask and start organising yo…" at bounding box center [599, 425] width 1198 height 523
click at [973, 94] on icon at bounding box center [982, 91] width 19 height 19
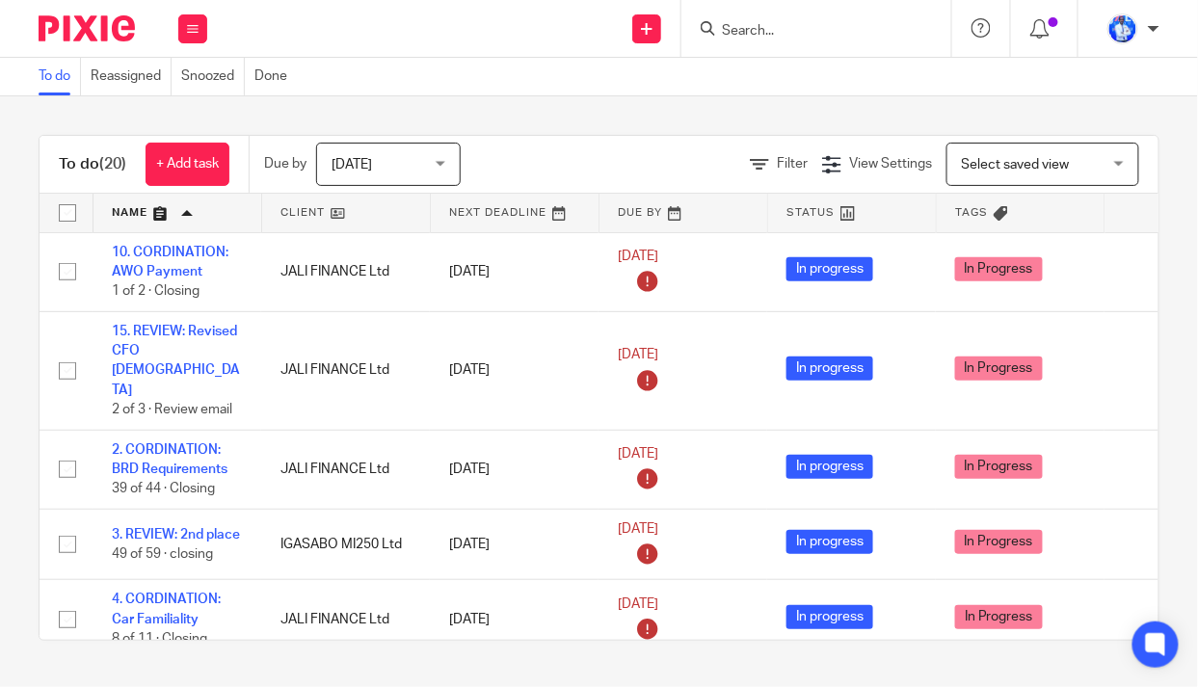
drag, startPoint x: 172, startPoint y: 444, endPoint x: 0, endPoint y: 459, distance: 172.2
click at [0, 459] on div "To do (20) + Add task Due by [DATE] [DATE] [DATE] [DATE] This week Next week Th…" at bounding box center [599, 387] width 1198 height 583
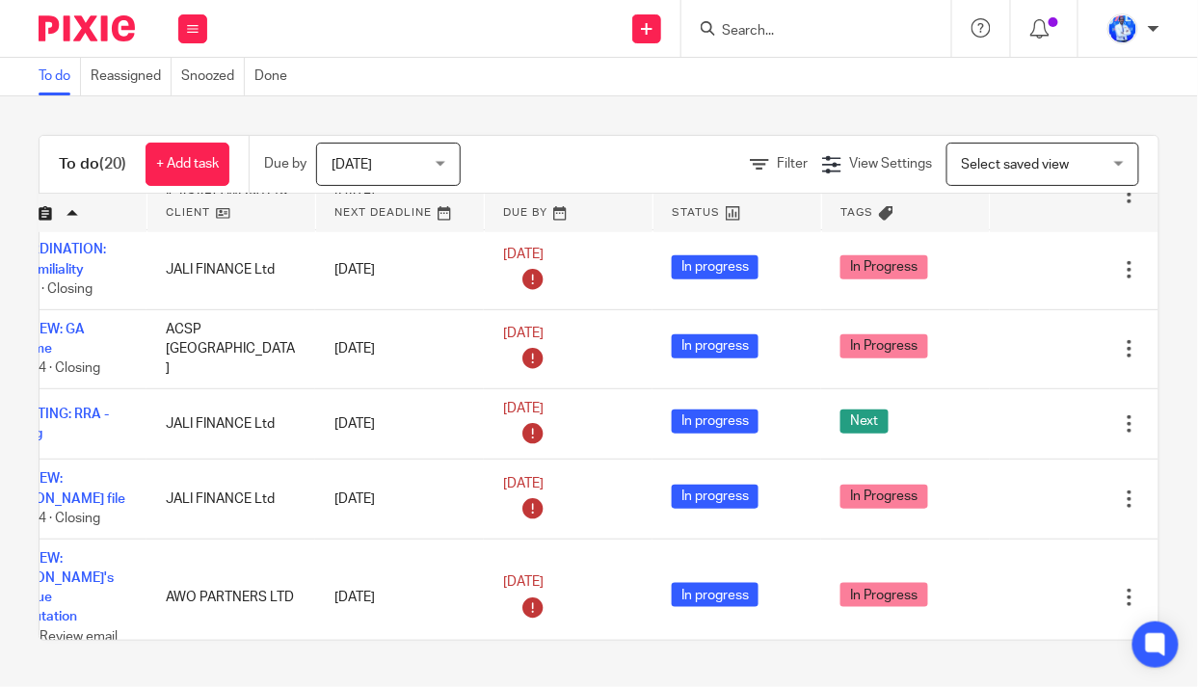
scroll to position [350, 153]
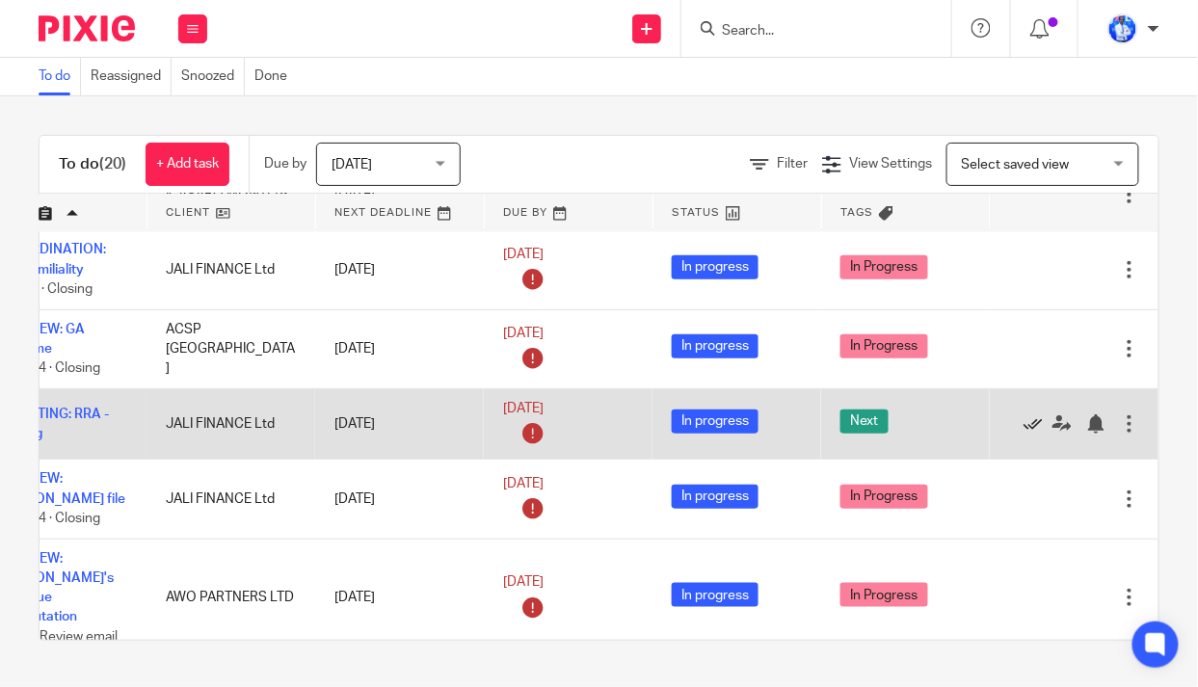
click at [1024, 414] on icon at bounding box center [1033, 423] width 19 height 19
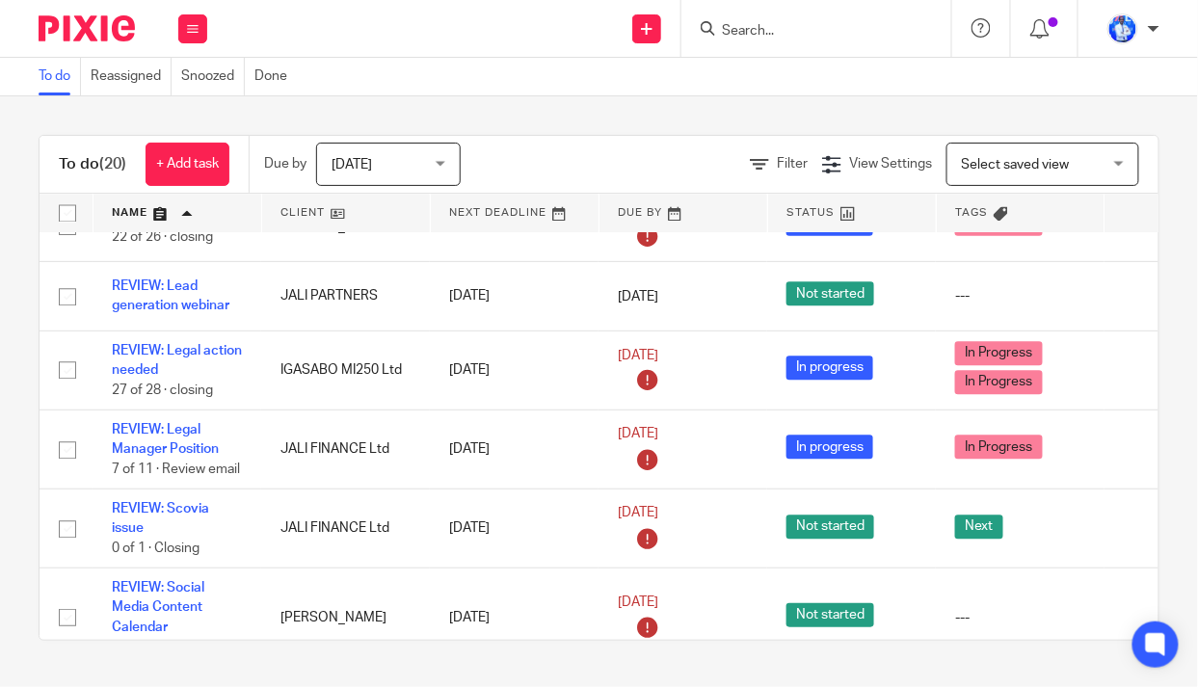
scroll to position [790, 0]
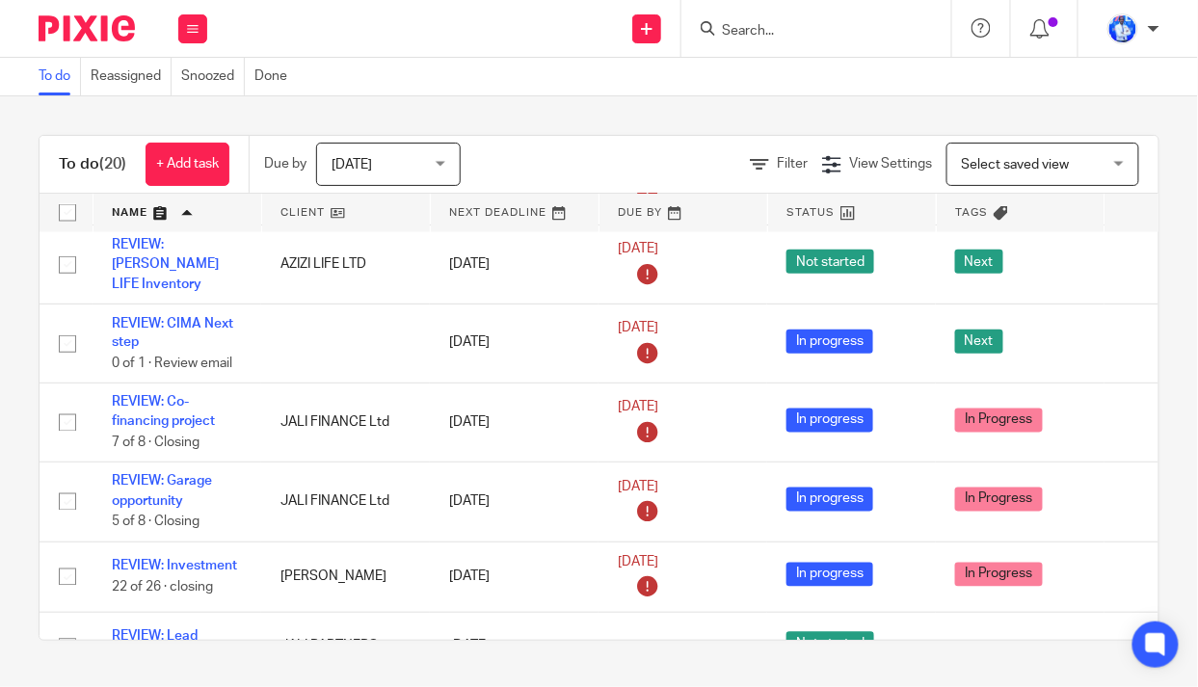
click at [198, 141] on div "To do (20) + Add task" at bounding box center [144, 164] width 209 height 57
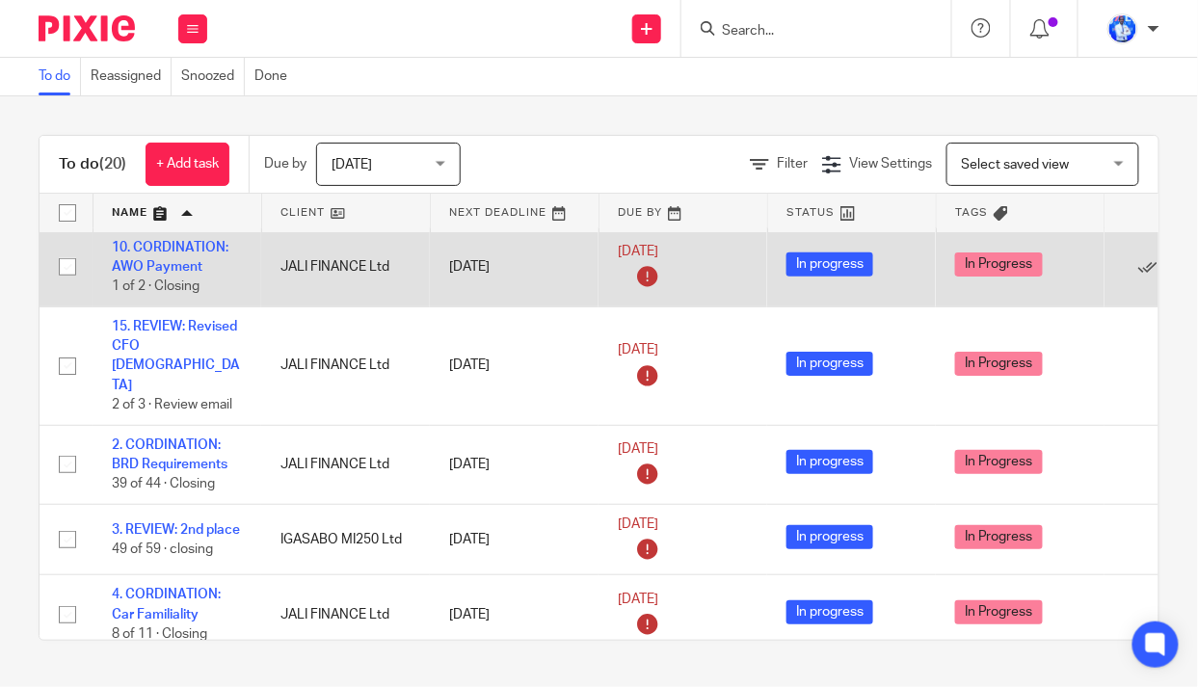
scroll to position [0, 0]
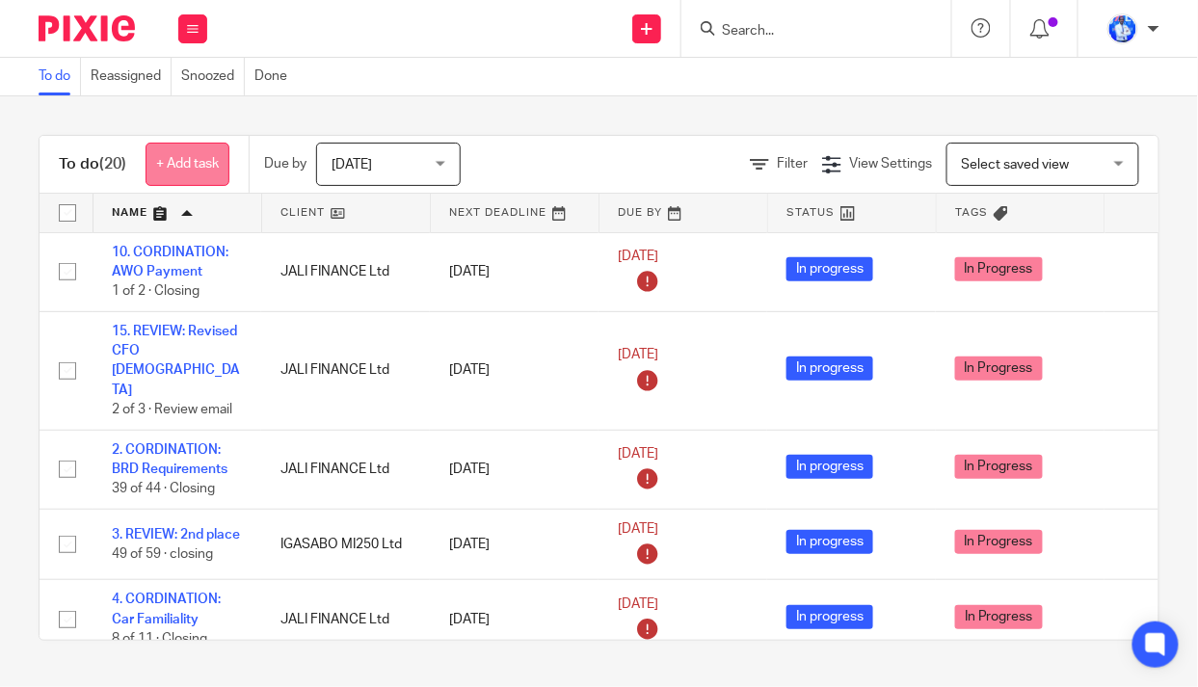
click at [196, 159] on link "+ Add task" at bounding box center [188, 164] width 84 height 43
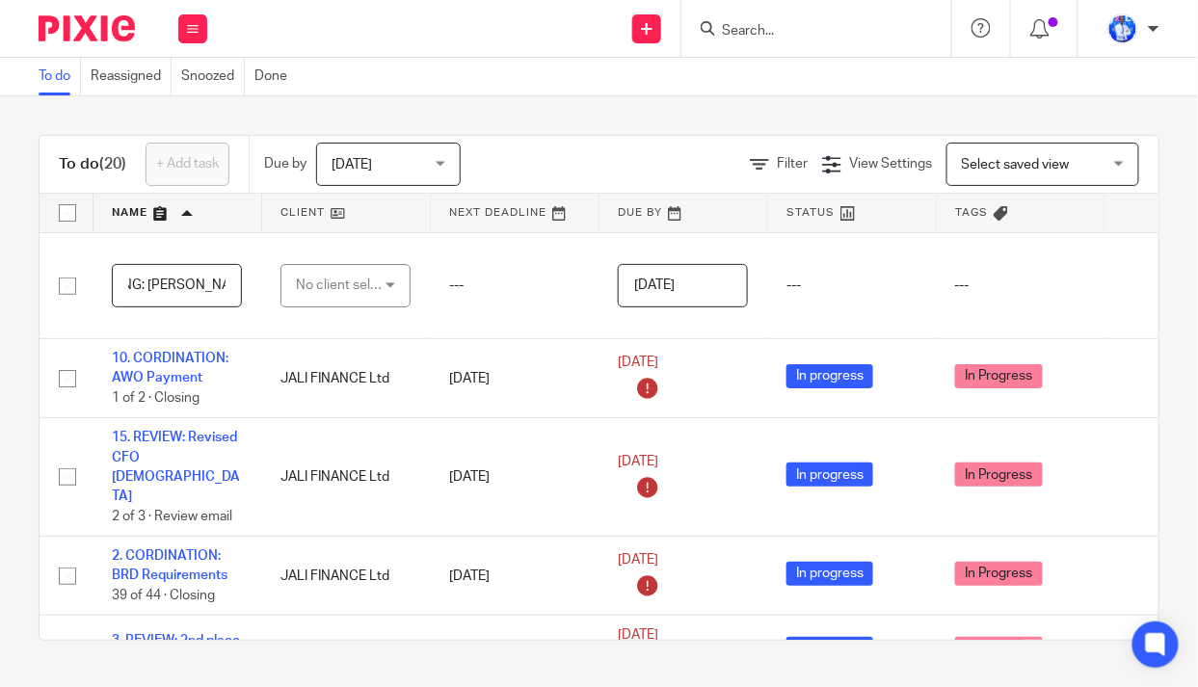
scroll to position [0, 67]
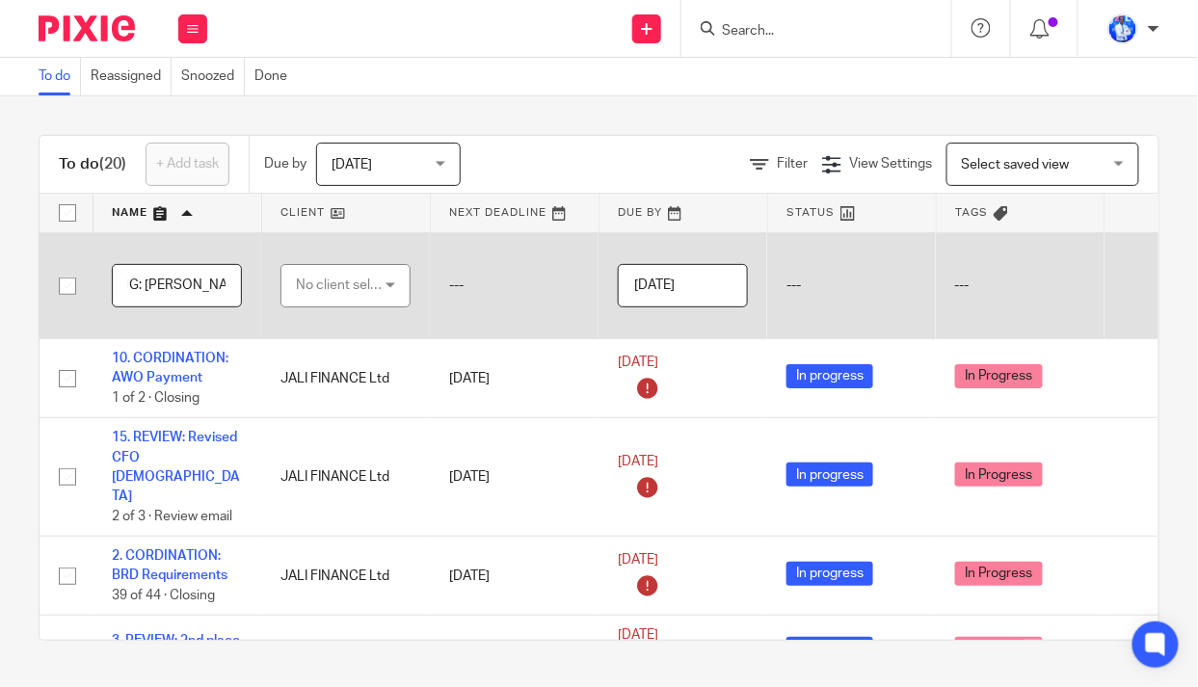
type input "11. MEETING: Patrick Dubai"
click at [338, 277] on div "No client selected" at bounding box center [341, 285] width 91 height 40
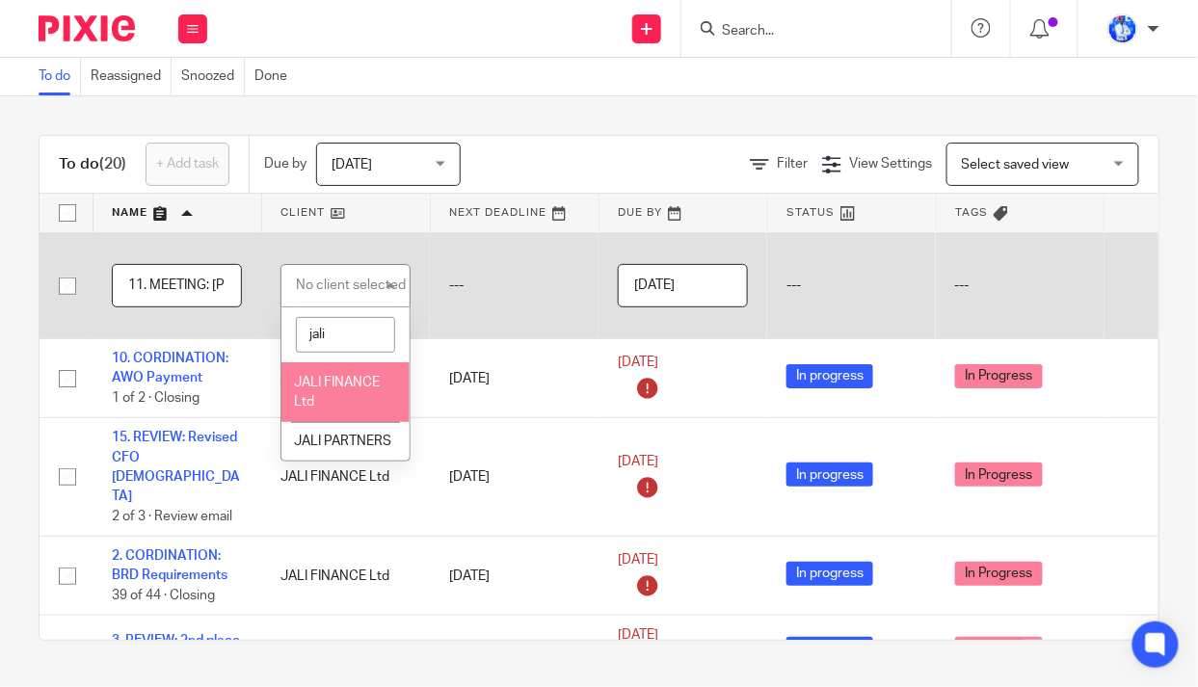
type input "jali"
click at [334, 397] on li "JALI FINANCE Ltd" at bounding box center [345, 391] width 128 height 59
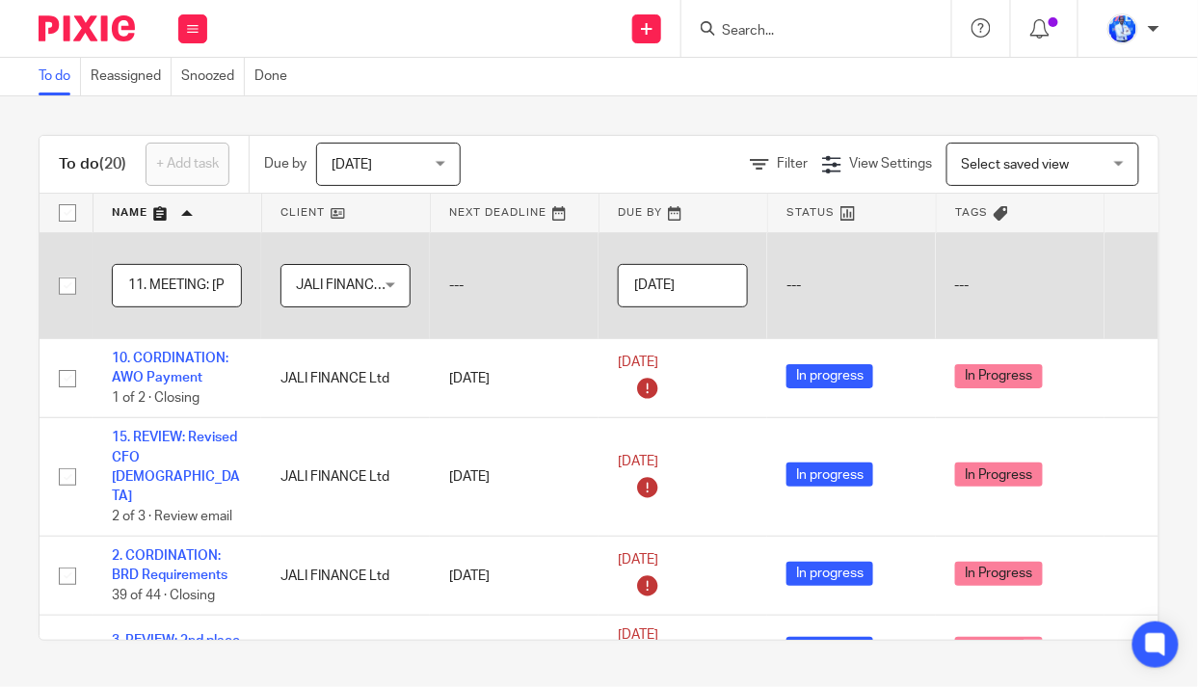
scroll to position [0, 153]
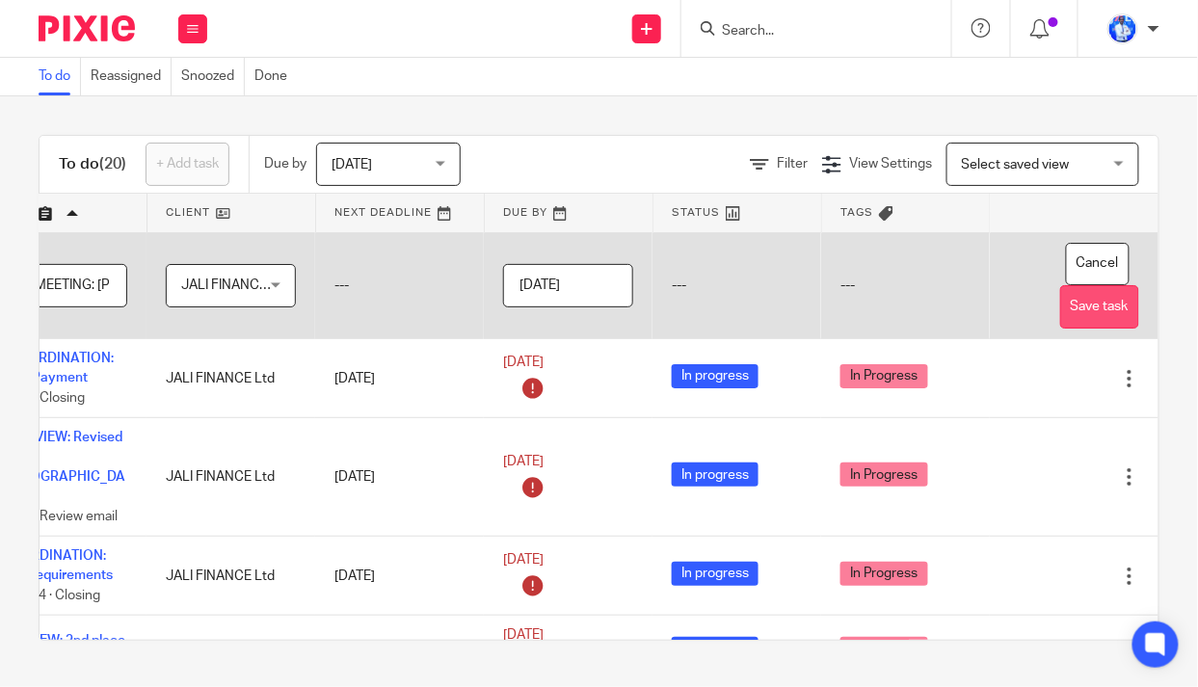
click at [1067, 308] on button "Save task" at bounding box center [1099, 306] width 79 height 43
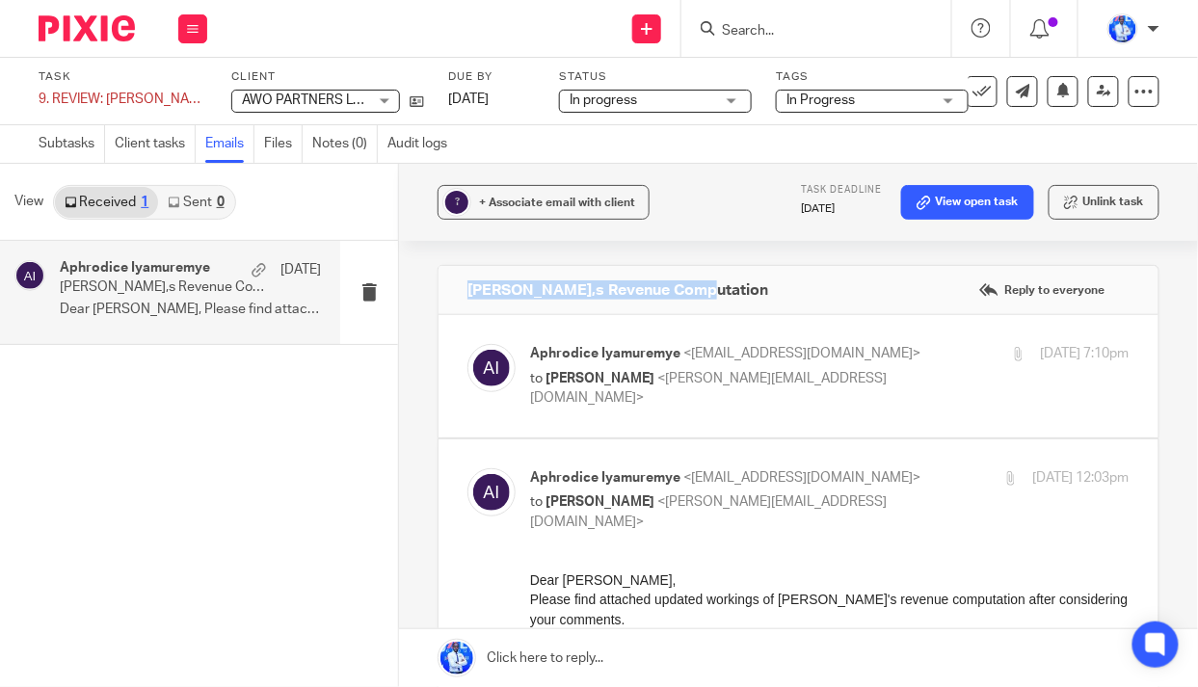
drag, startPoint x: 698, startPoint y: 290, endPoint x: 457, endPoint y: 294, distance: 241.0
click at [457, 294] on div "[PERSON_NAME],s Revenue Computation Reply to everyone" at bounding box center [799, 290] width 720 height 48
copy h4 "[PERSON_NAME],s Revenue Computation"
click at [977, 87] on icon at bounding box center [982, 91] width 19 height 19
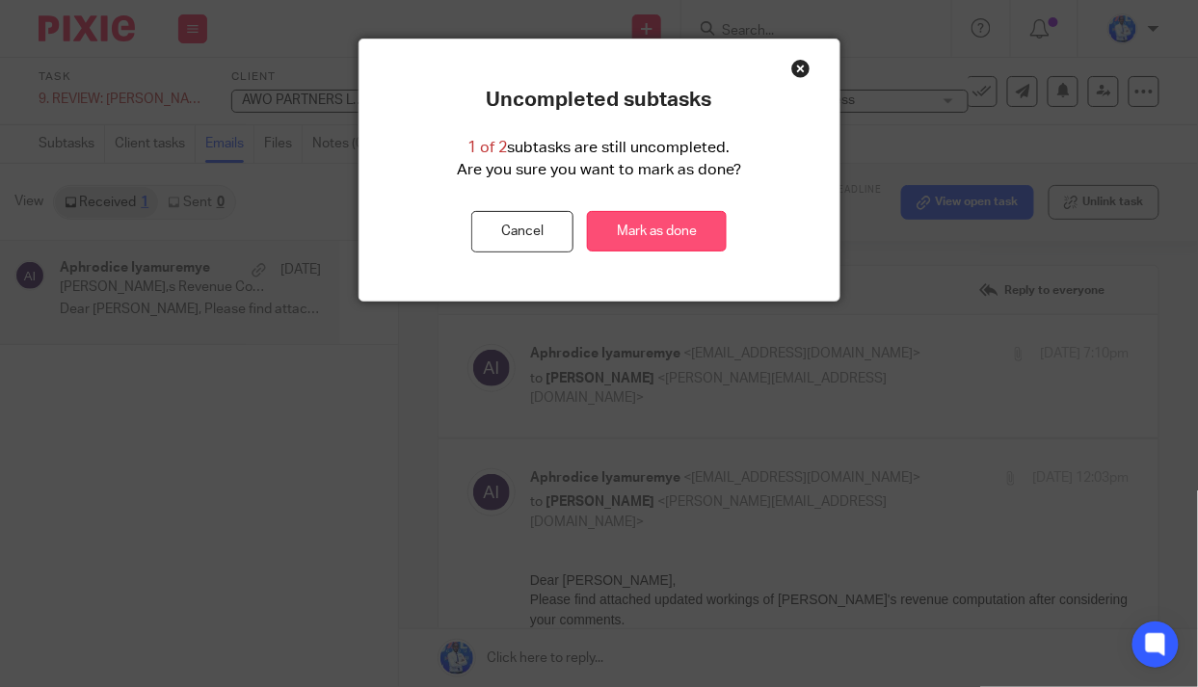
click at [636, 233] on link "Mark as done" at bounding box center [657, 231] width 140 height 41
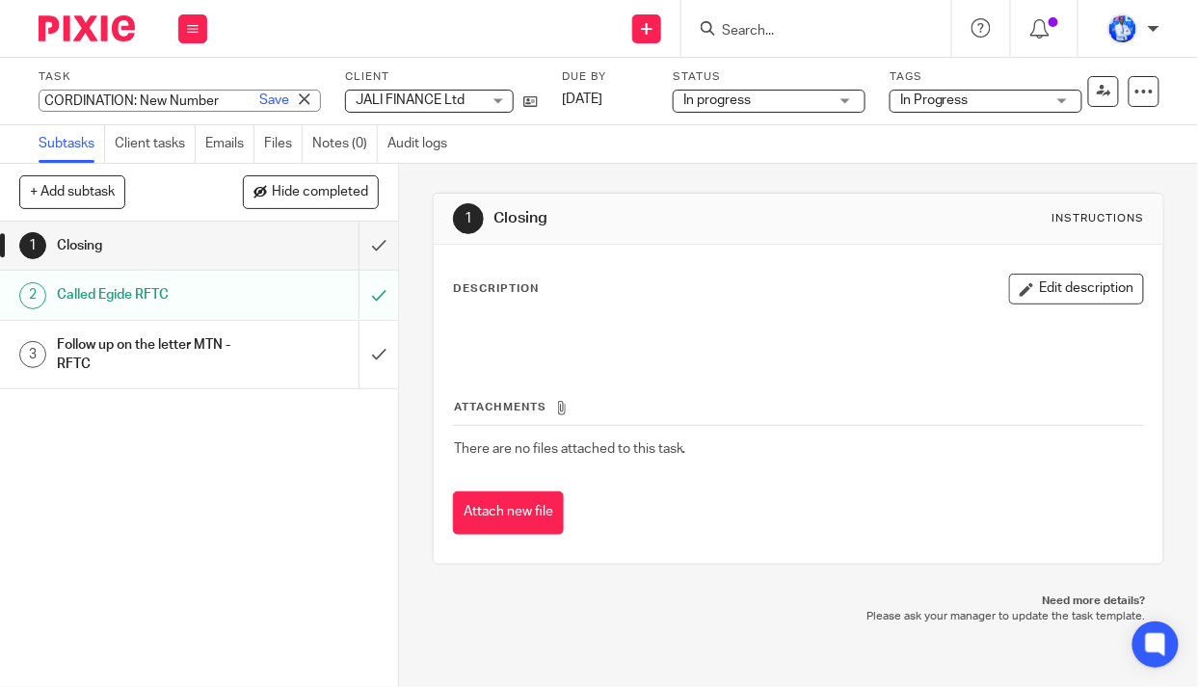
click at [40, 98] on div "CORDINATION: New Number Save CORDINATION: New Number" at bounding box center [180, 101] width 282 height 22
click at [40, 98] on input "CORDINATION: New Number" at bounding box center [180, 101] width 282 height 22
type input "13. CORDINATION: New Number"
click at [259, 100] on link "Save" at bounding box center [274, 100] width 30 height 19
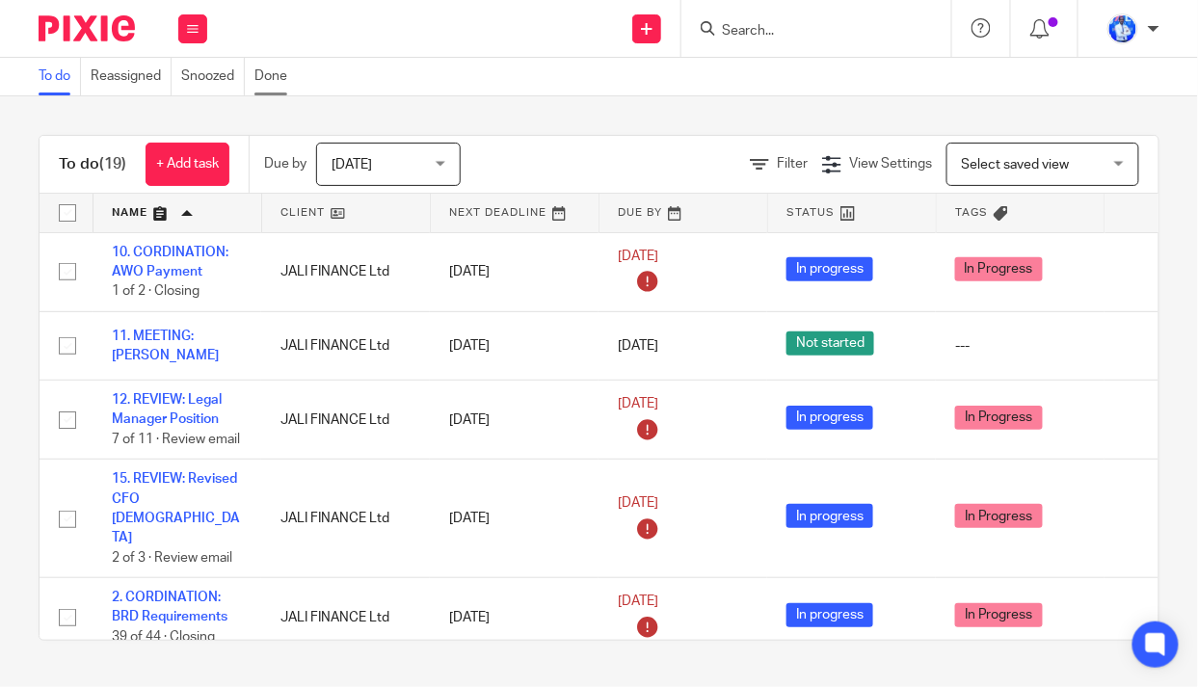
click at [273, 72] on link "Done" at bounding box center [275, 77] width 42 height 38
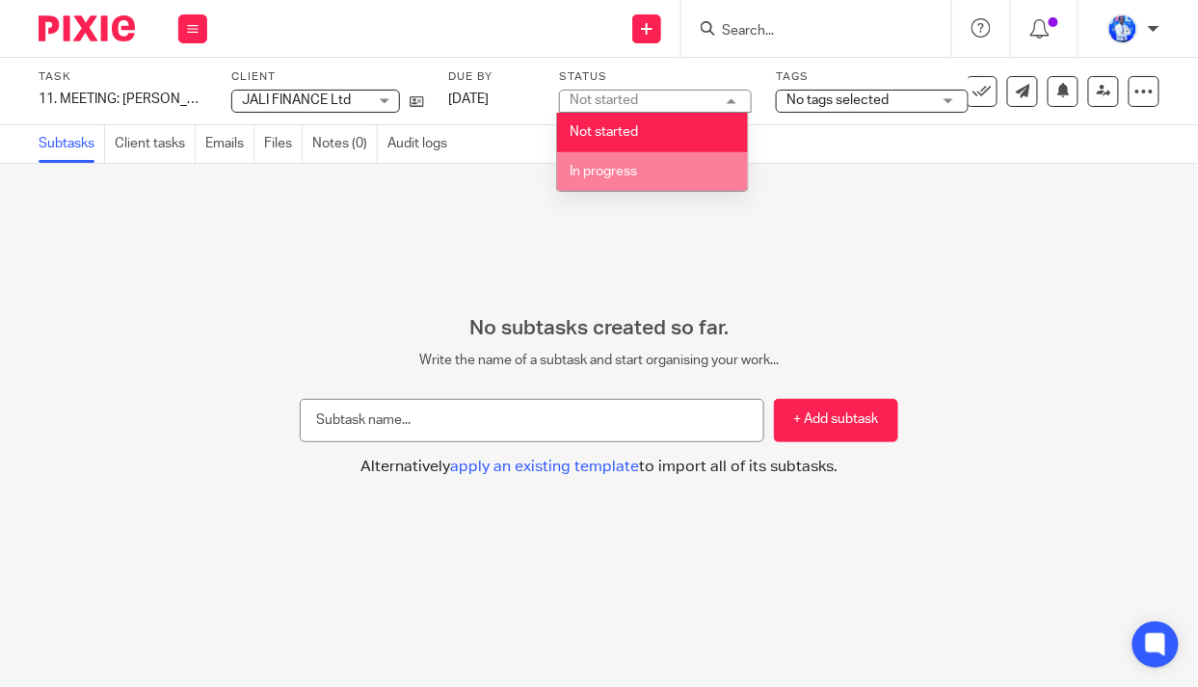
click at [640, 171] on li "In progress" at bounding box center [652, 172] width 191 height 40
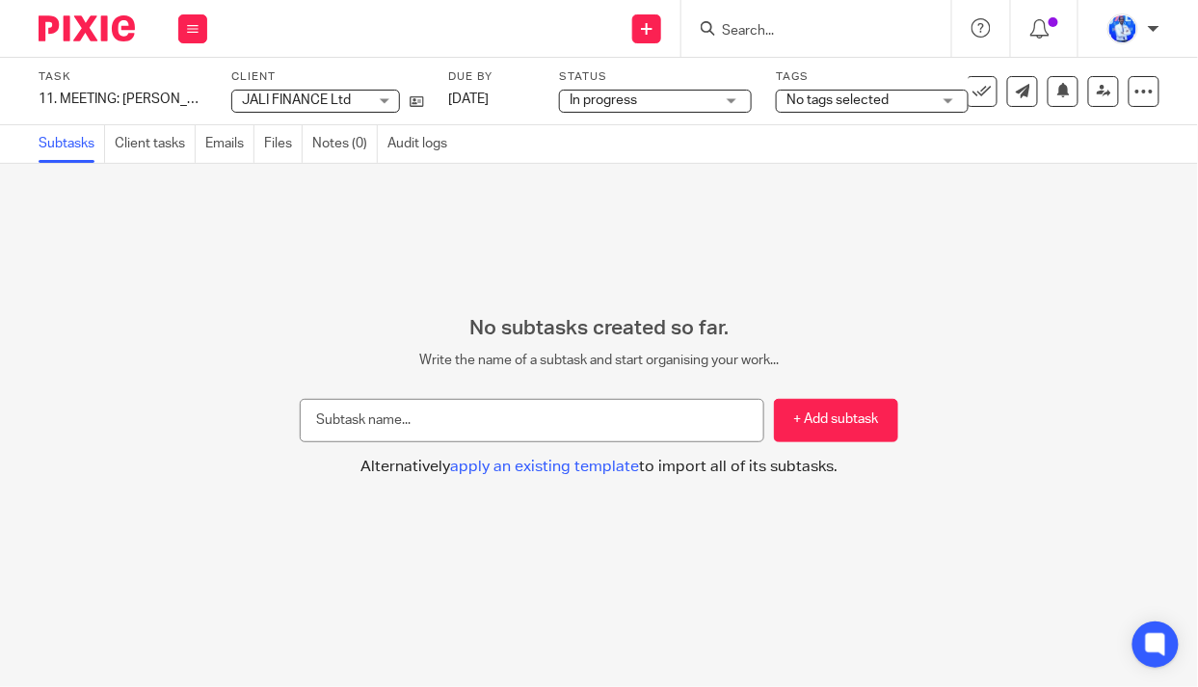
click at [842, 103] on span "No tags selected" at bounding box center [838, 100] width 102 height 13
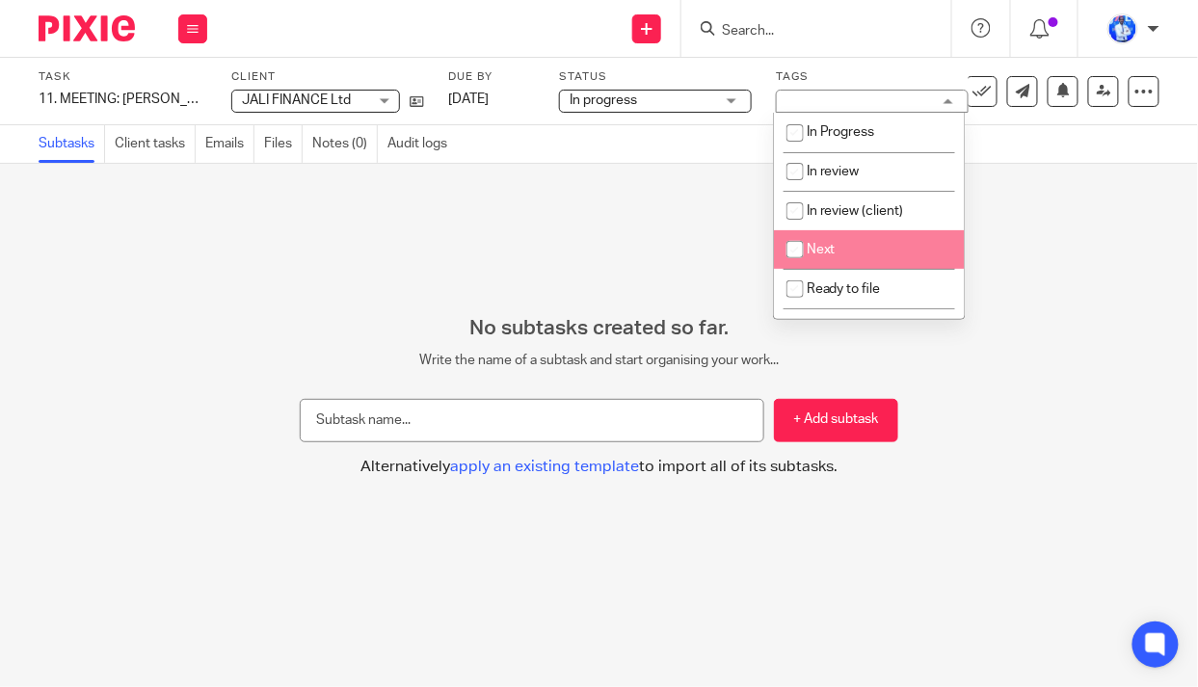
click at [840, 248] on li "Next" at bounding box center [869, 250] width 191 height 40
checkbox input "true"
click at [456, 217] on div "No subtasks created so far. Write the name of a subtask and start organising yo…" at bounding box center [599, 425] width 1198 height 523
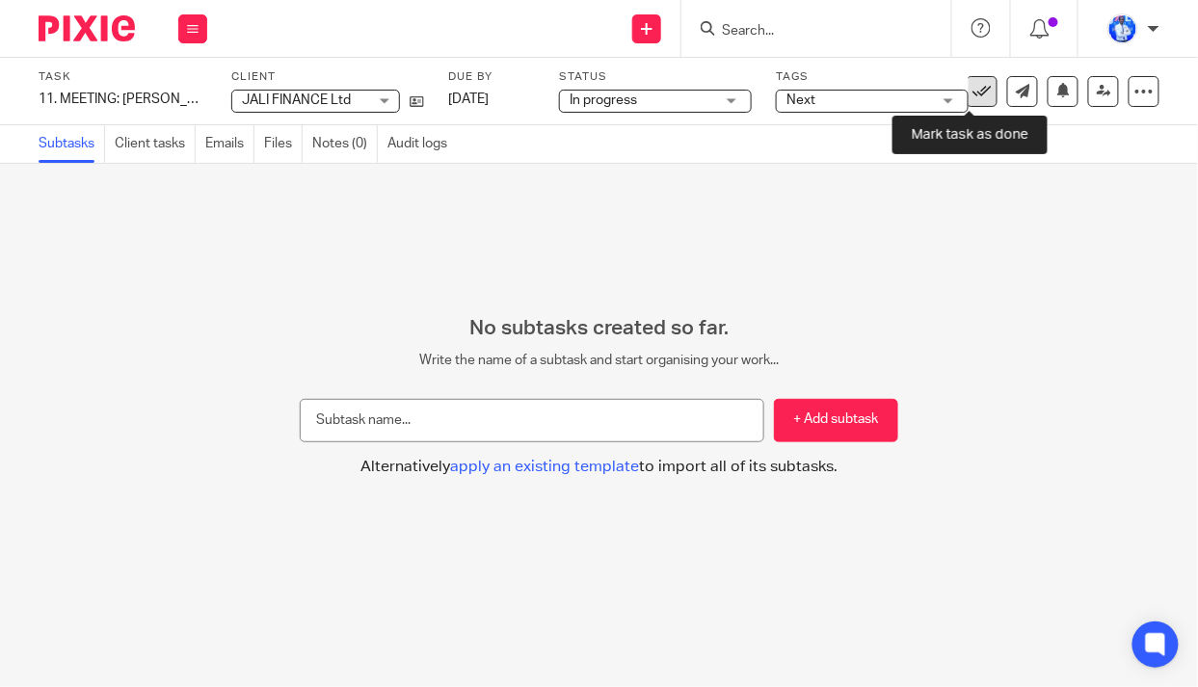
click at [976, 88] on icon at bounding box center [982, 91] width 19 height 19
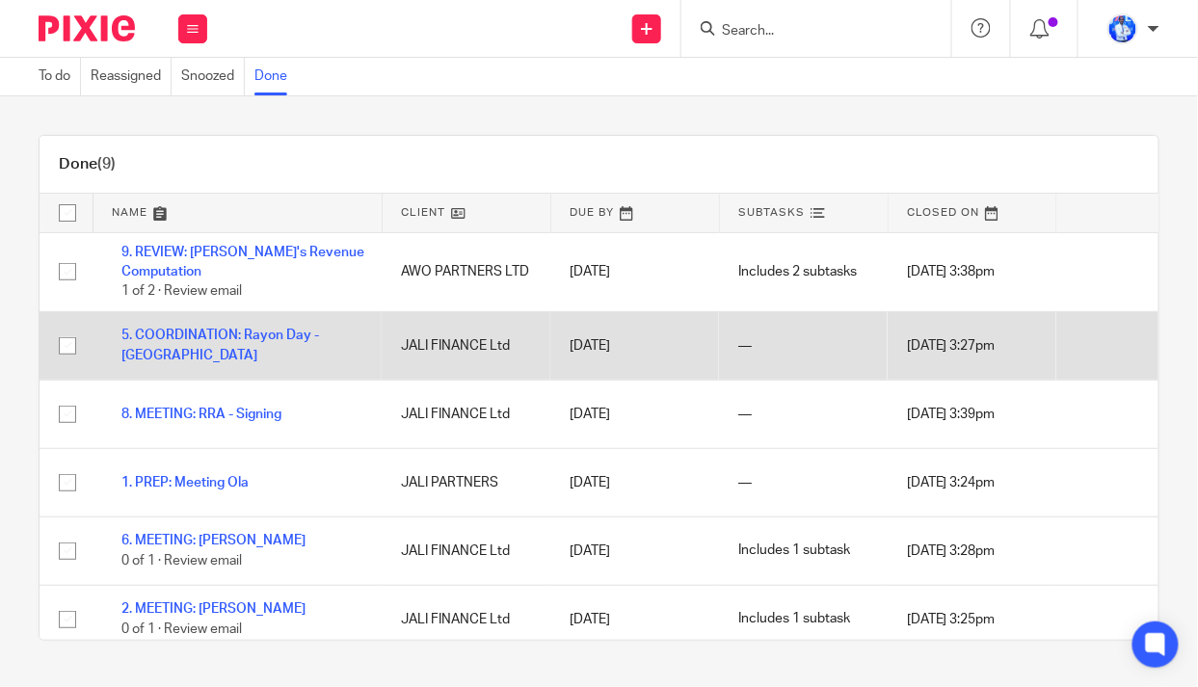
scroll to position [229, 0]
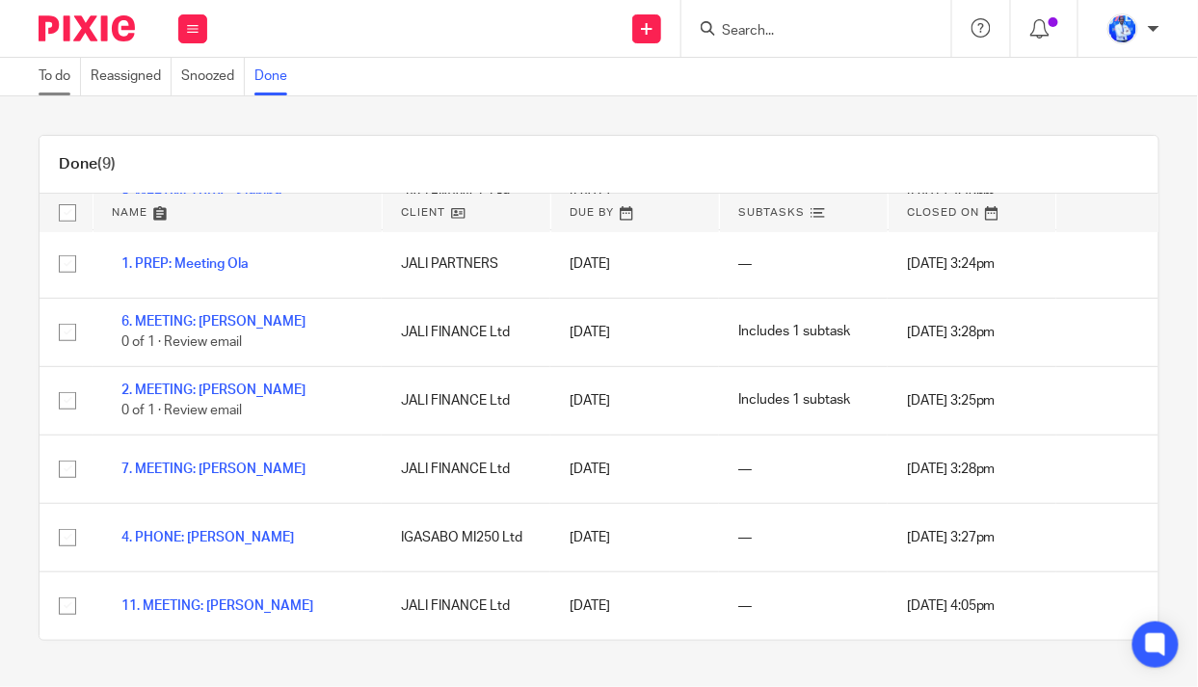
click at [62, 73] on link "To do" at bounding box center [60, 77] width 42 height 38
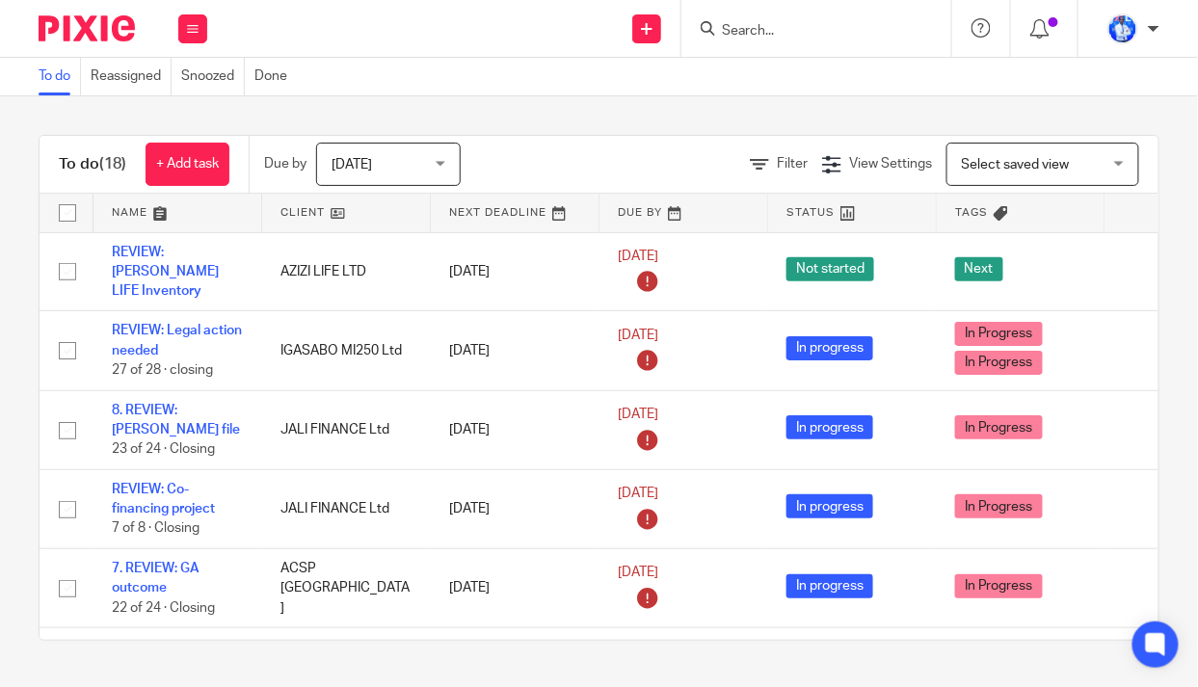
click at [134, 207] on link at bounding box center [178, 213] width 168 height 39
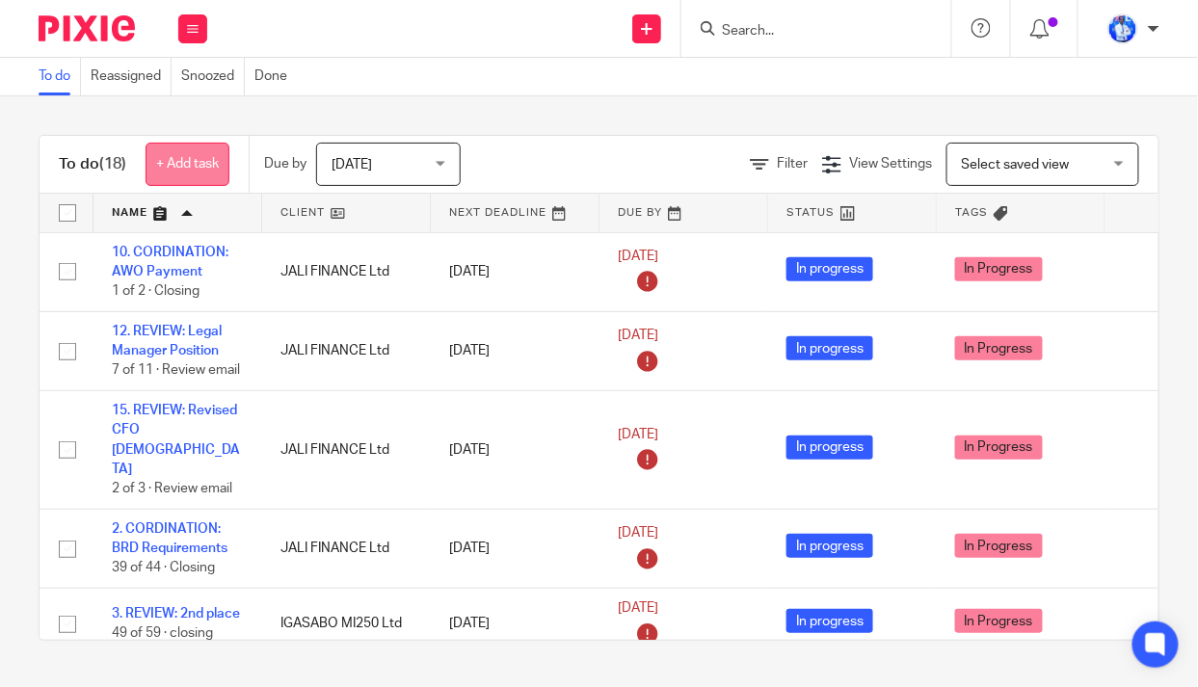
click at [189, 171] on link "+ Add task" at bounding box center [188, 164] width 84 height 43
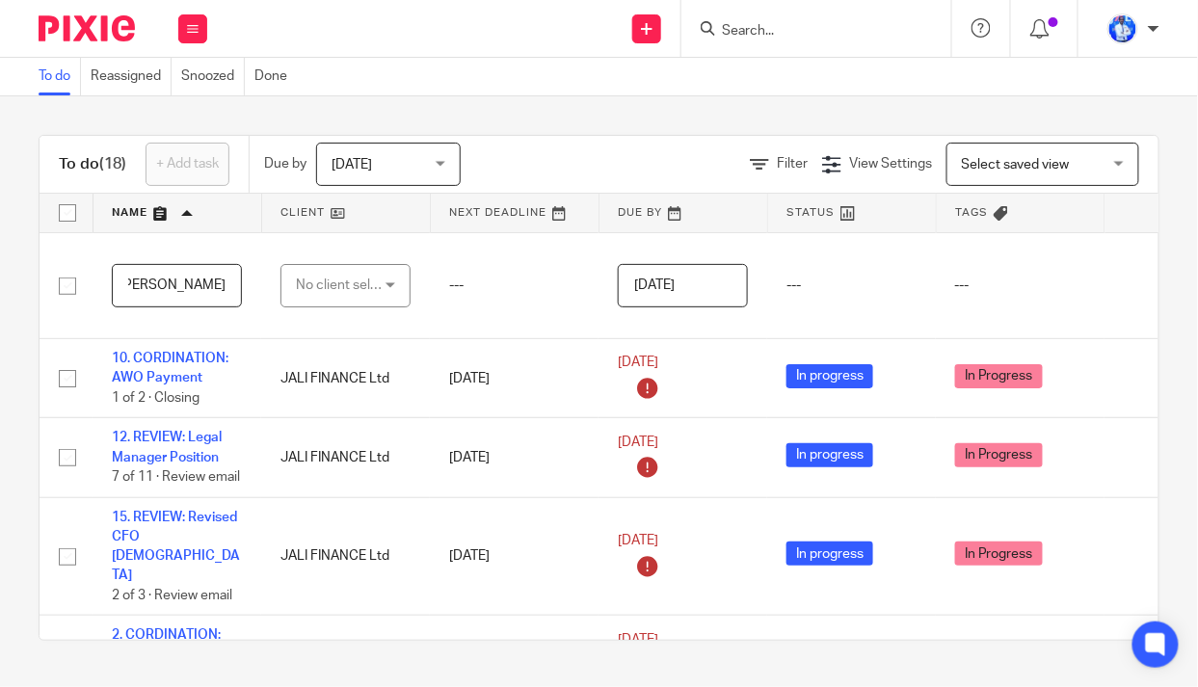
scroll to position [0, 175]
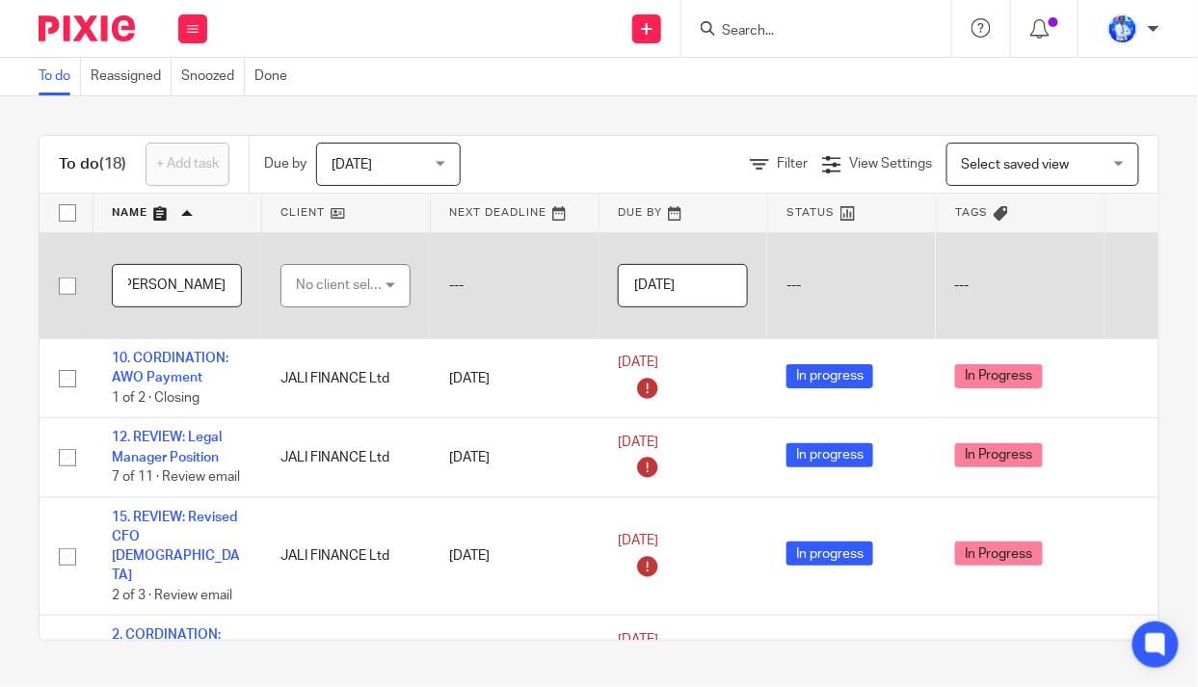
type input "14. COORDINATION: [PERSON_NAME]"
click at [347, 285] on div "No client selected" at bounding box center [341, 285] width 91 height 40
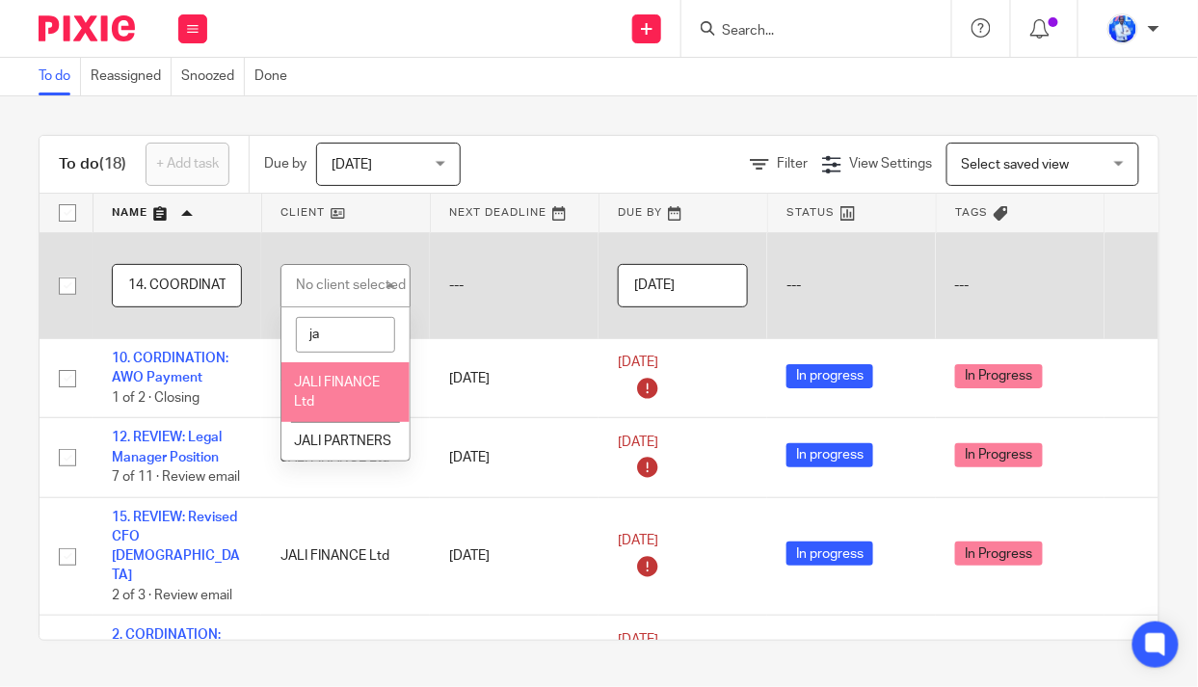
type input "j"
type input "[PERSON_NAME]"
click at [333, 390] on li "[PERSON_NAME]" at bounding box center [345, 391] width 128 height 59
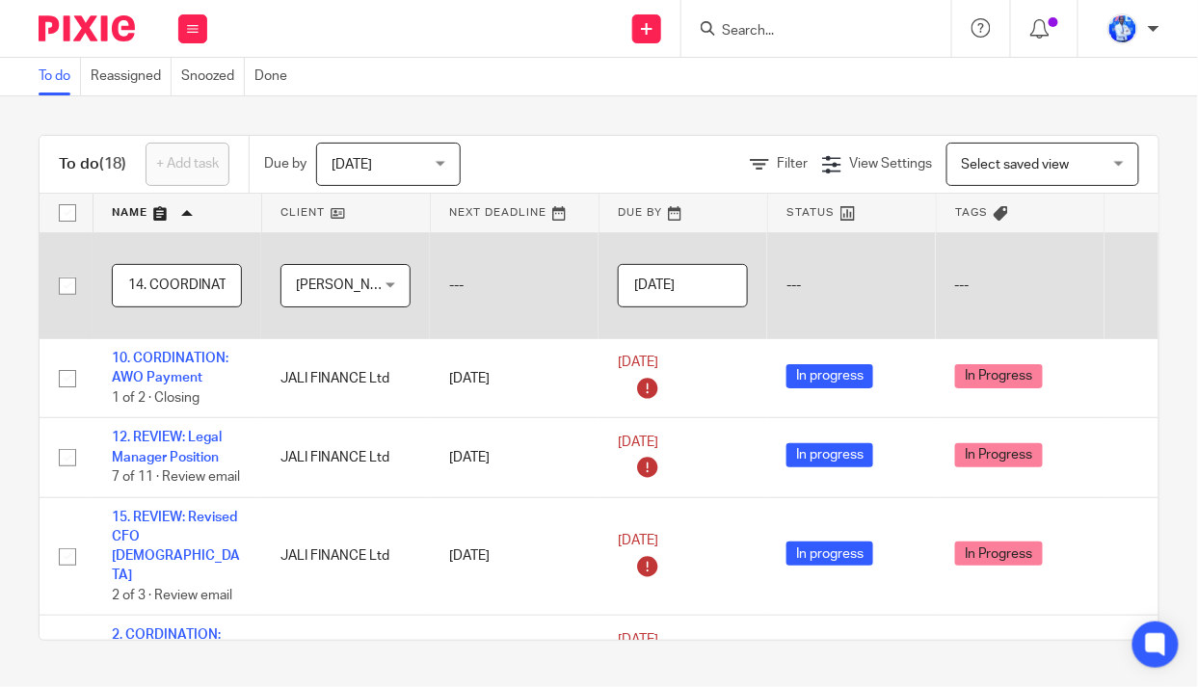
scroll to position [0, 165]
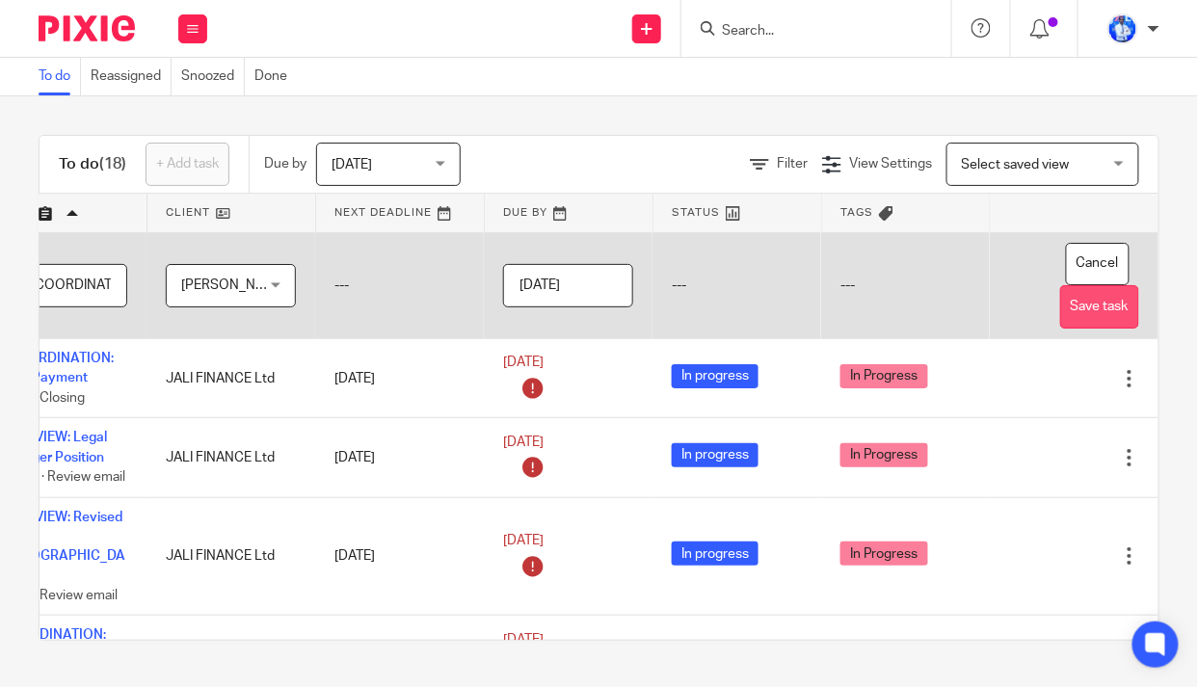
click at [1060, 310] on button "Save task" at bounding box center [1099, 306] width 79 height 43
